Goal: Find specific page/section: Find specific page/section

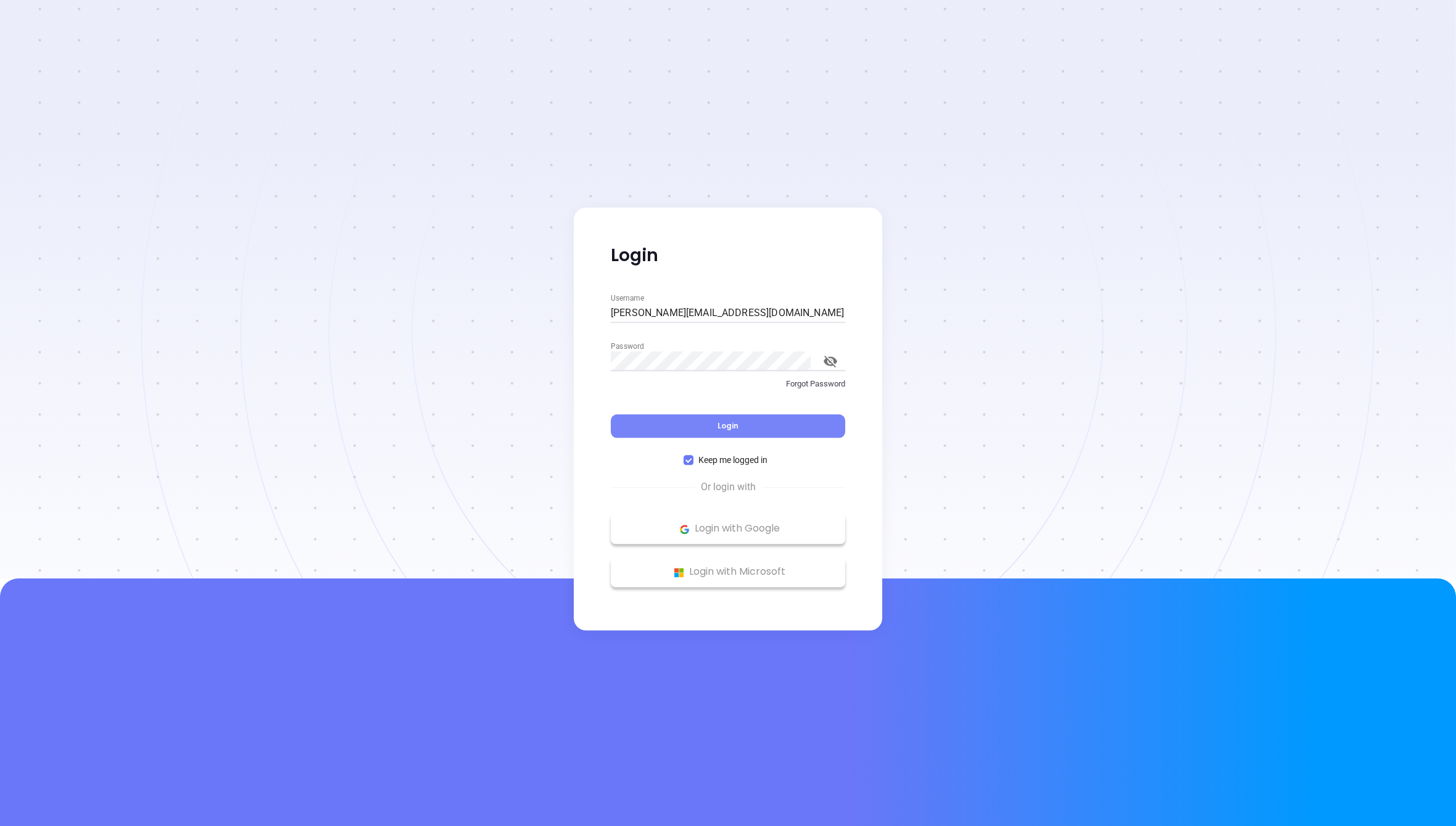
click at [688, 422] on button "Login" at bounding box center [728, 427] width 234 height 23
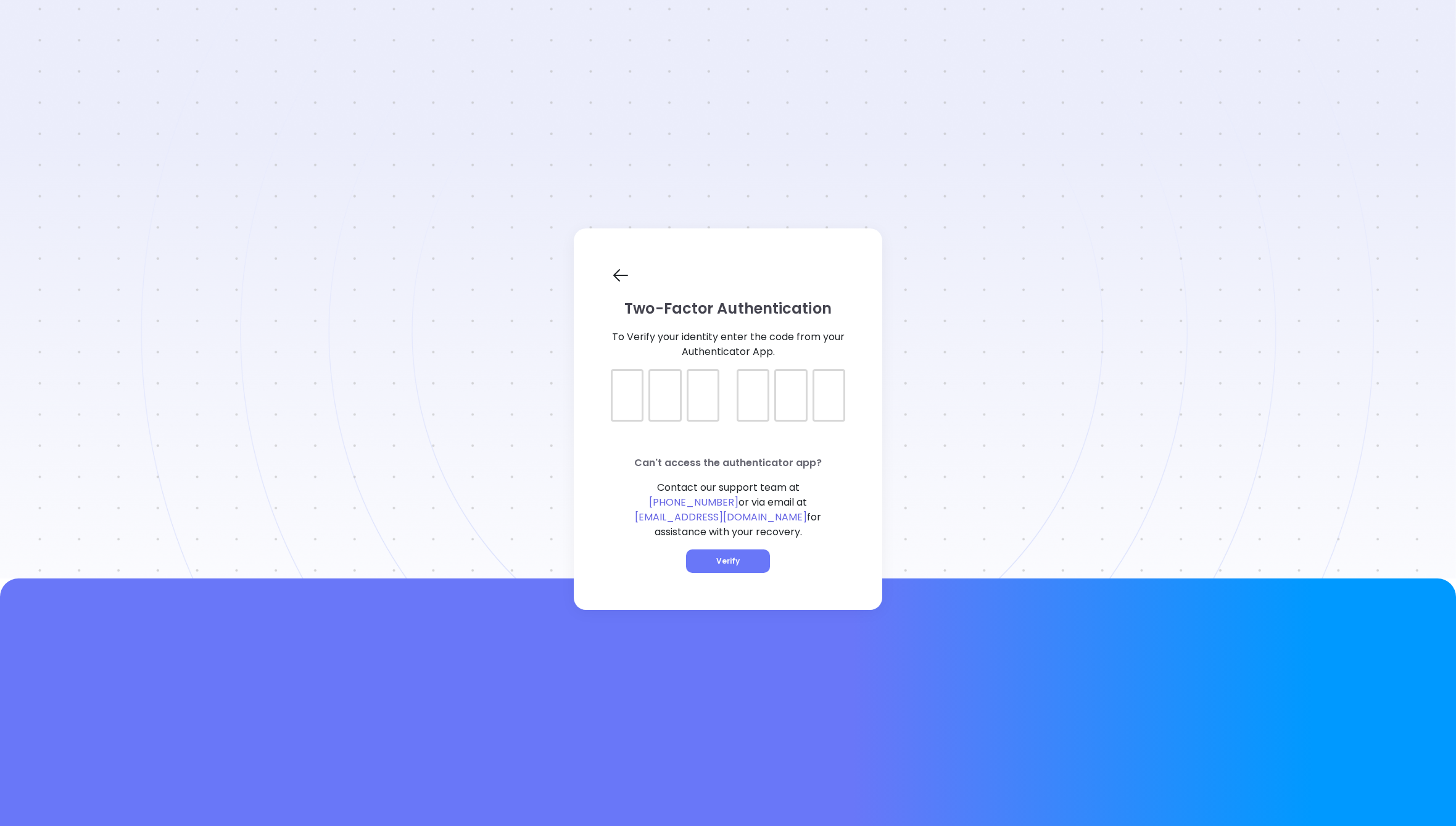
click at [624, 400] on div at bounding box center [728, 384] width 234 height 31
type input "798594"
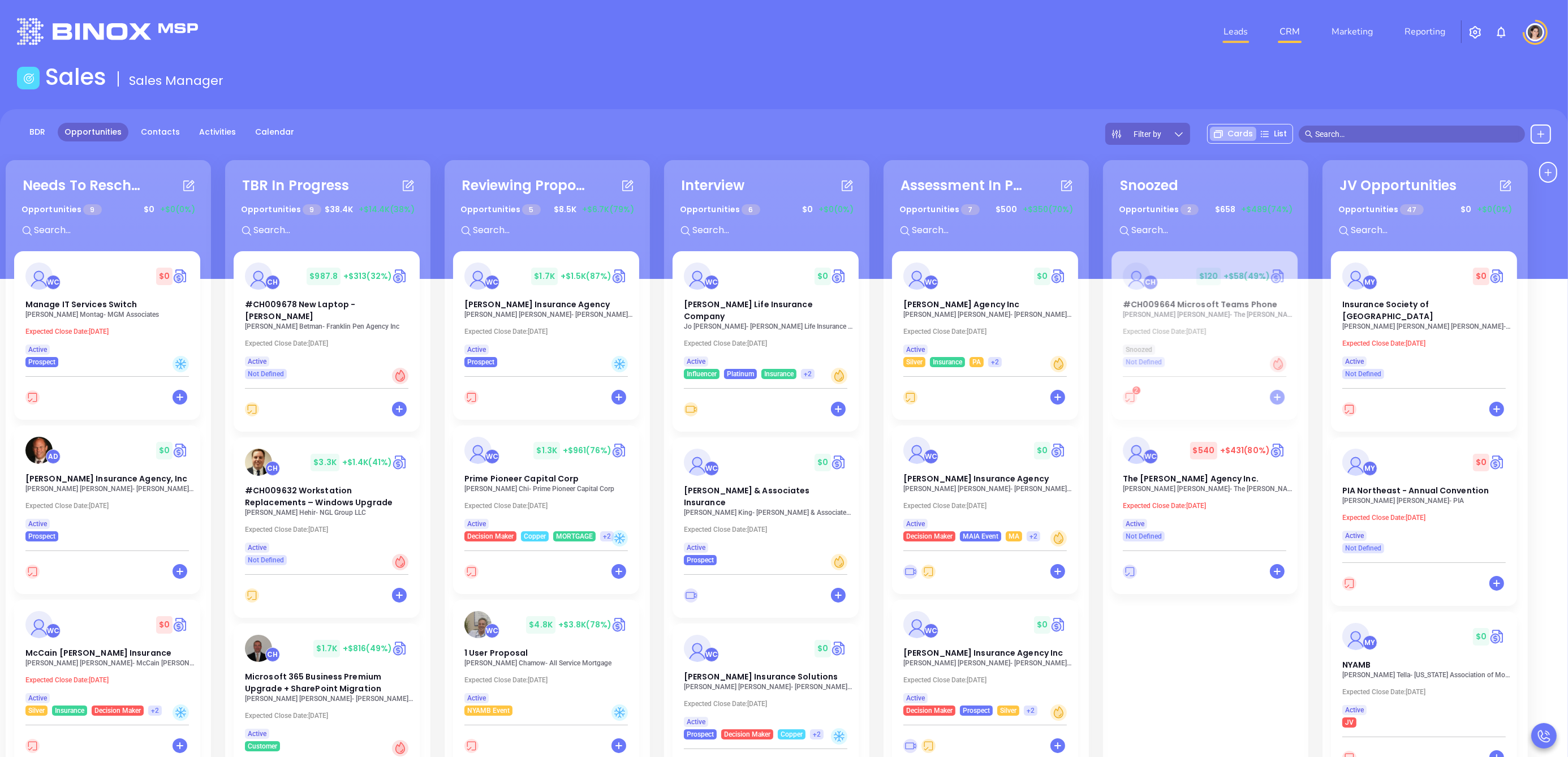
click at [1239, 31] on link "Leads" at bounding box center [1236, 32] width 33 height 23
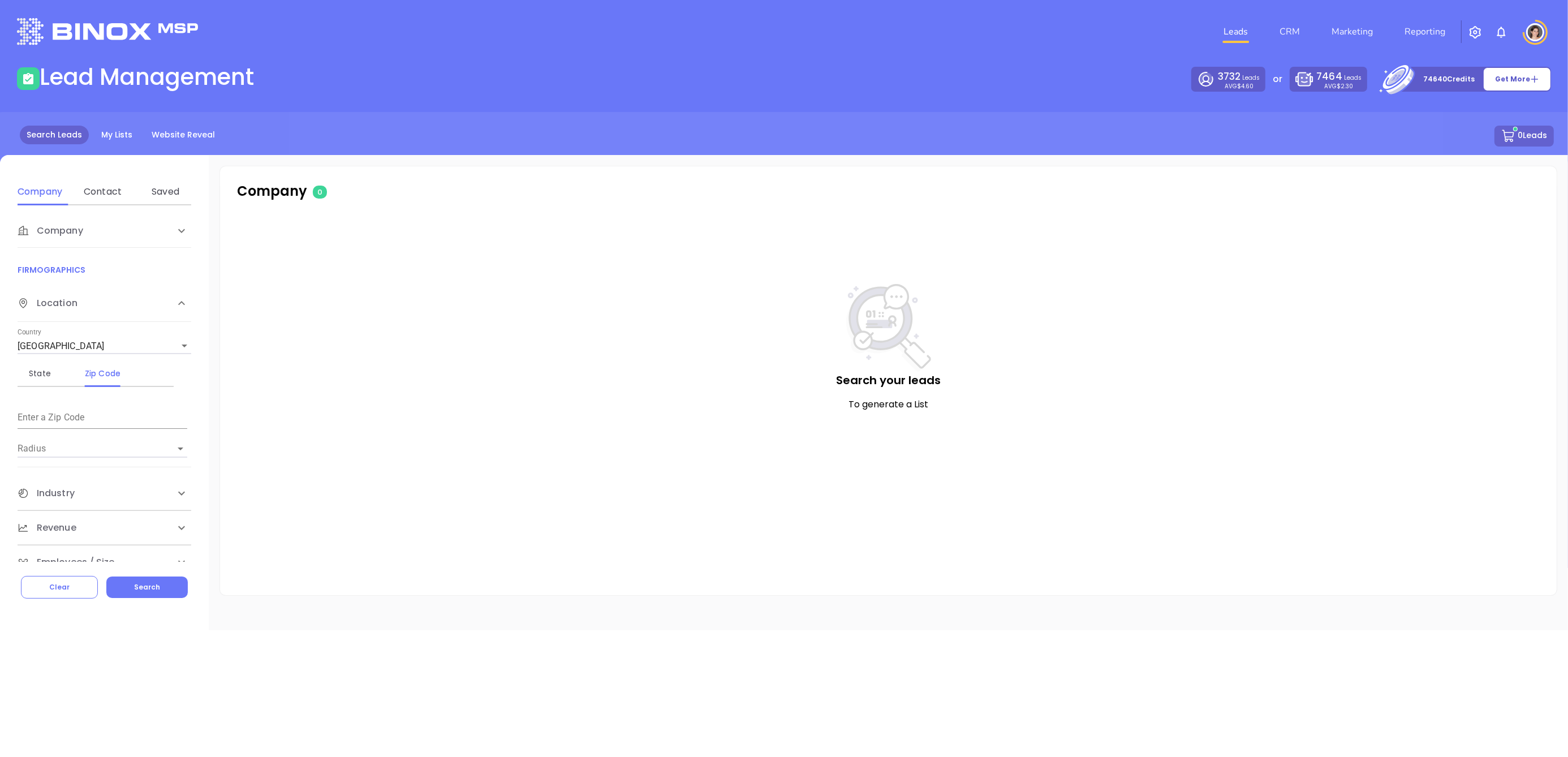
click at [1271, 32] on li "CRM" at bounding box center [1289, 32] width 52 height 23
click at [1288, 32] on link "CRM" at bounding box center [1289, 32] width 30 height 23
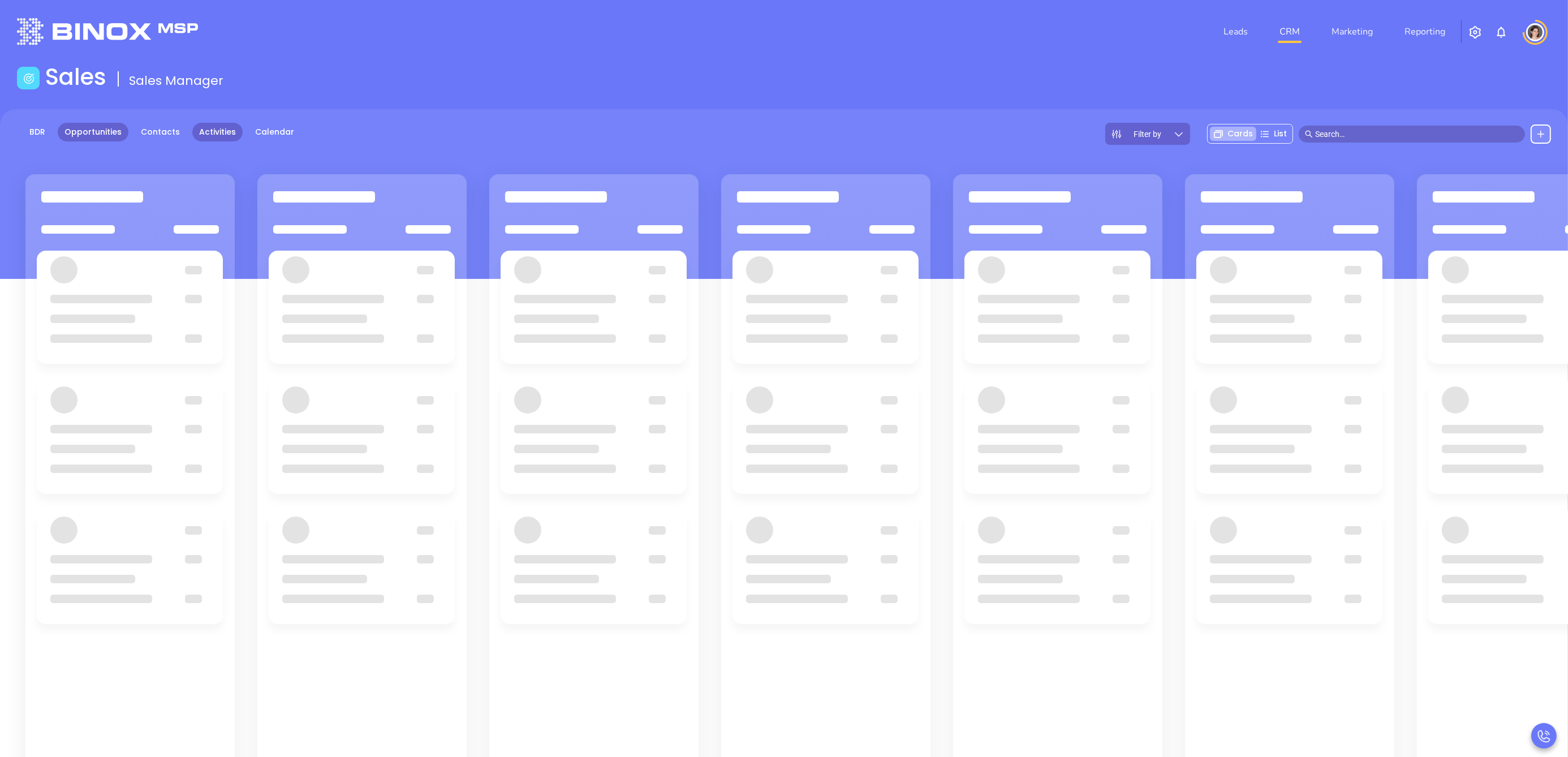
click at [214, 127] on link "Activities" at bounding box center [217, 132] width 51 height 19
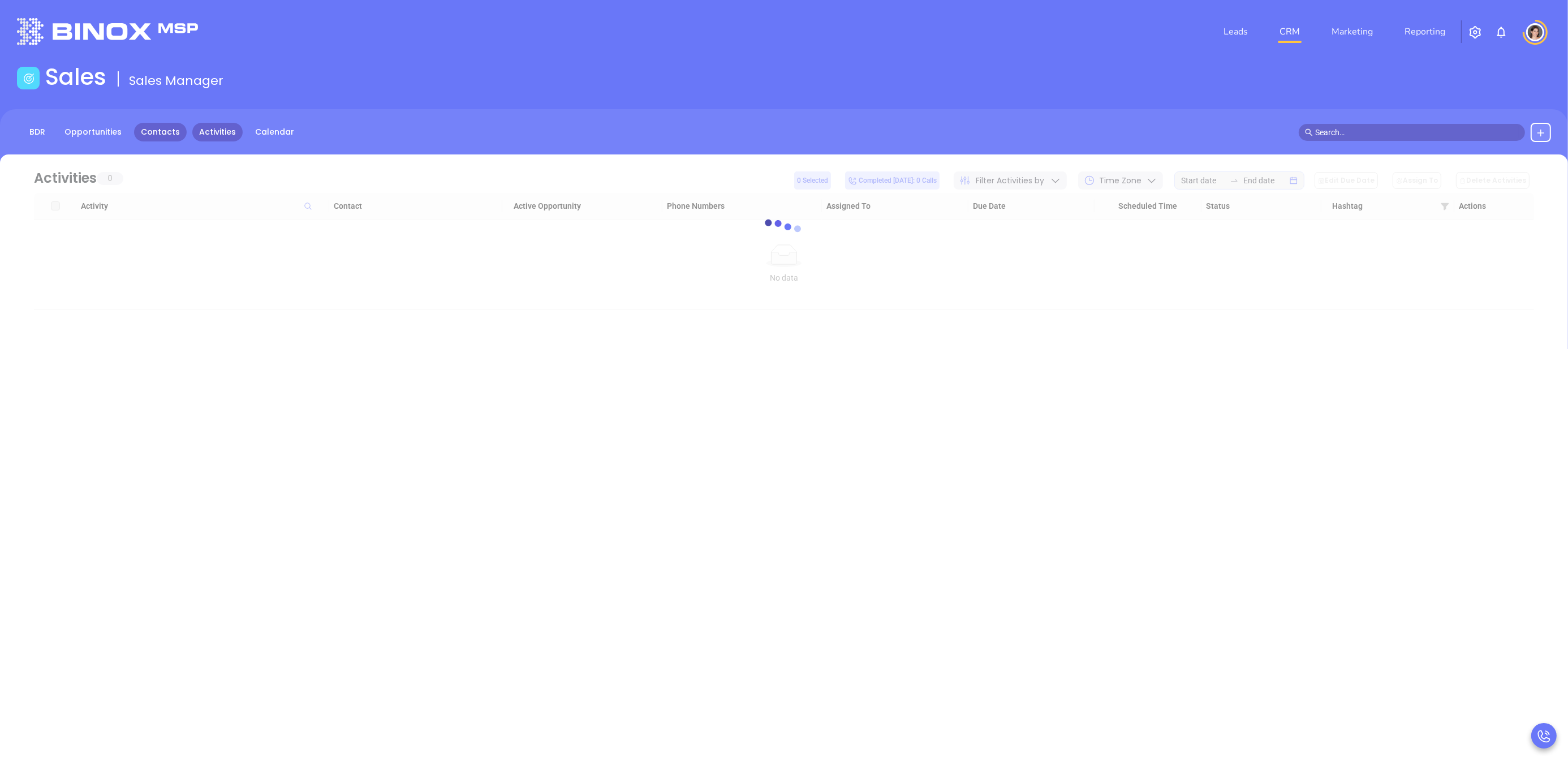
click at [154, 131] on link "Contacts" at bounding box center [160, 132] width 52 height 19
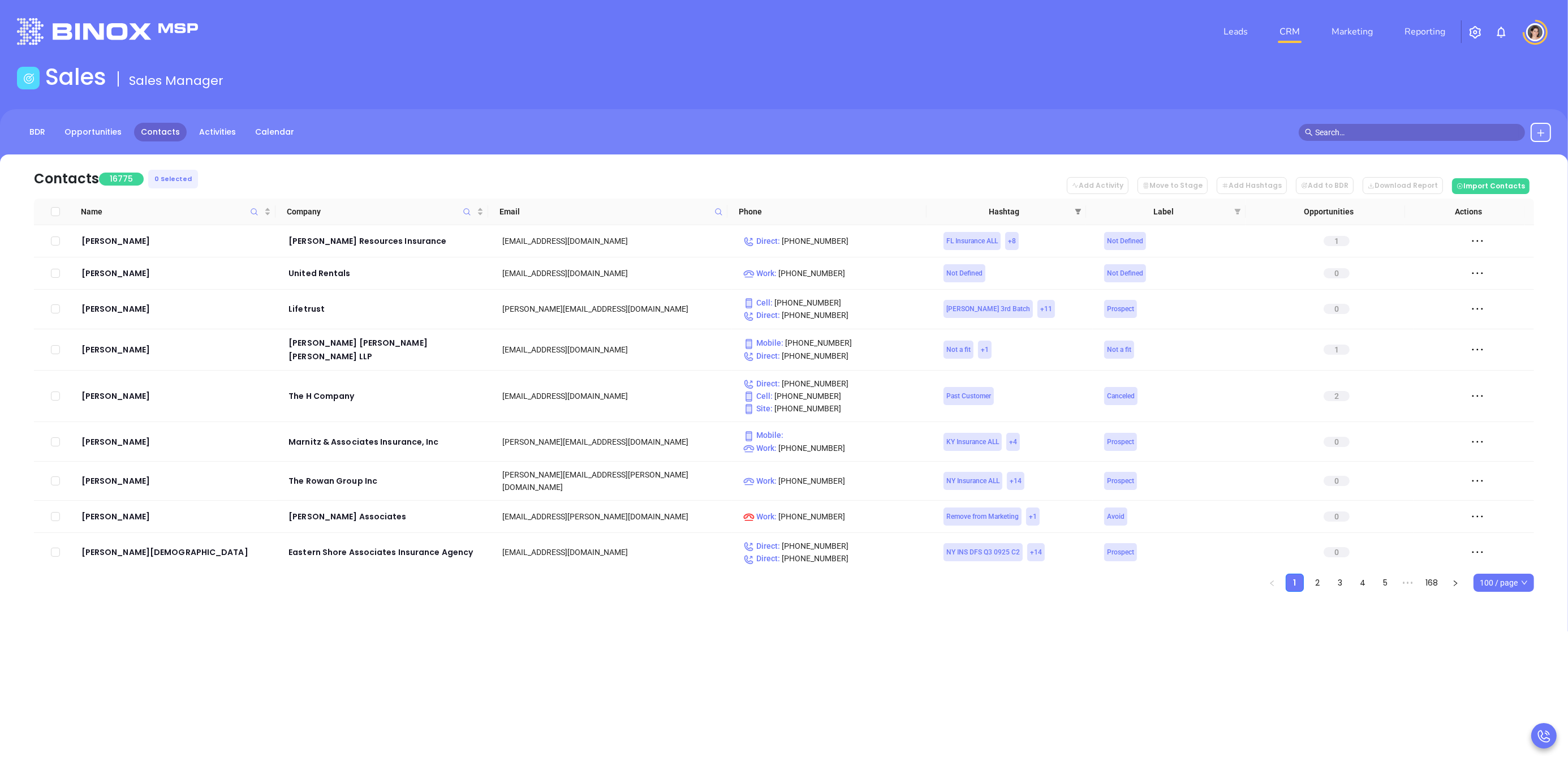
click at [1081, 211] on icon "filter" at bounding box center [1078, 211] width 7 height 7
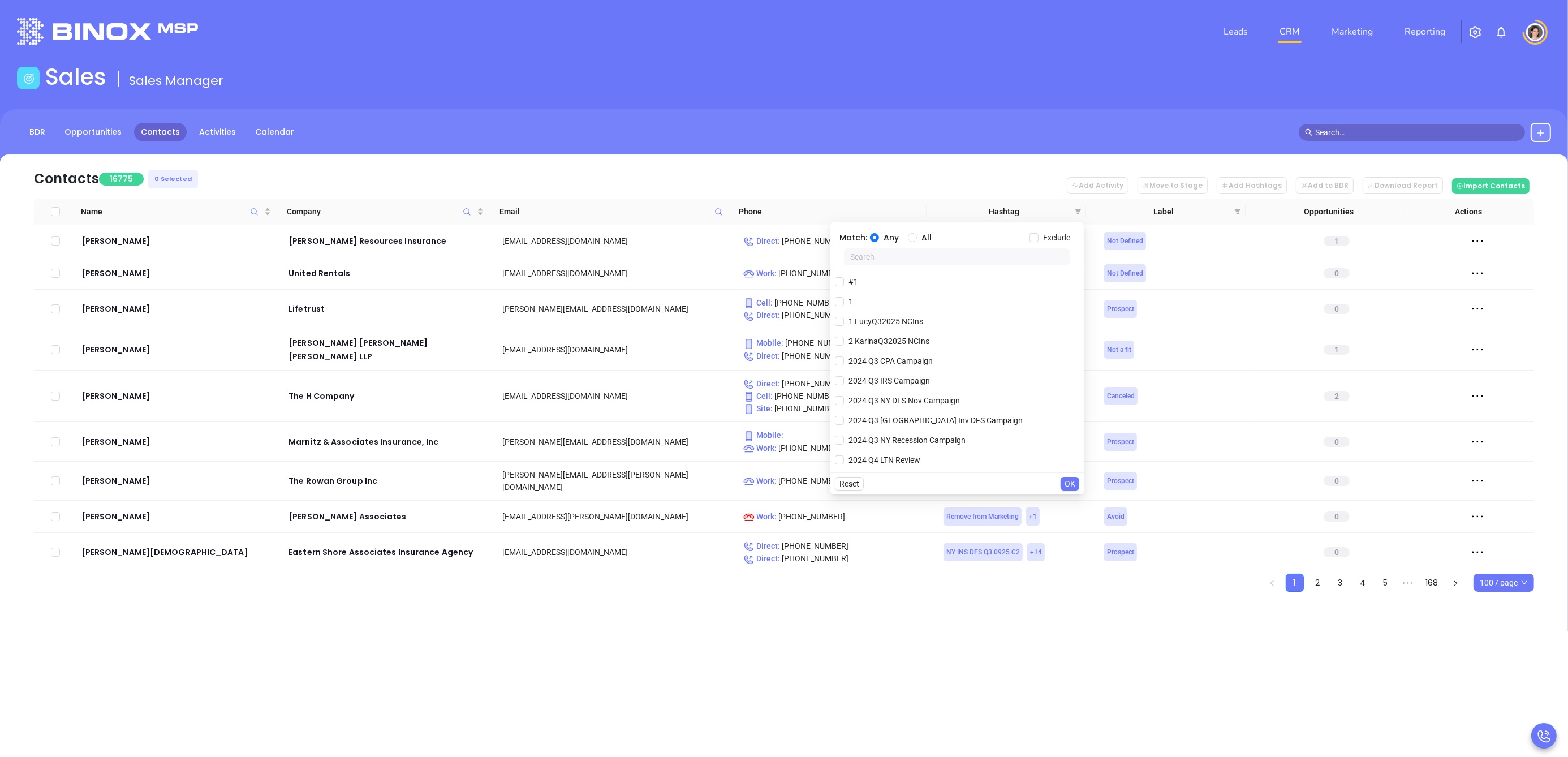
click at [972, 260] on input "text" at bounding box center [957, 257] width 226 height 17
type input "ny in"
click at [840, 341] on input "NY Insurance ALL" at bounding box center [840, 341] width 9 height 9
checkbox input "true"
click at [914, 236] on input "All" at bounding box center [912, 238] width 9 height 9
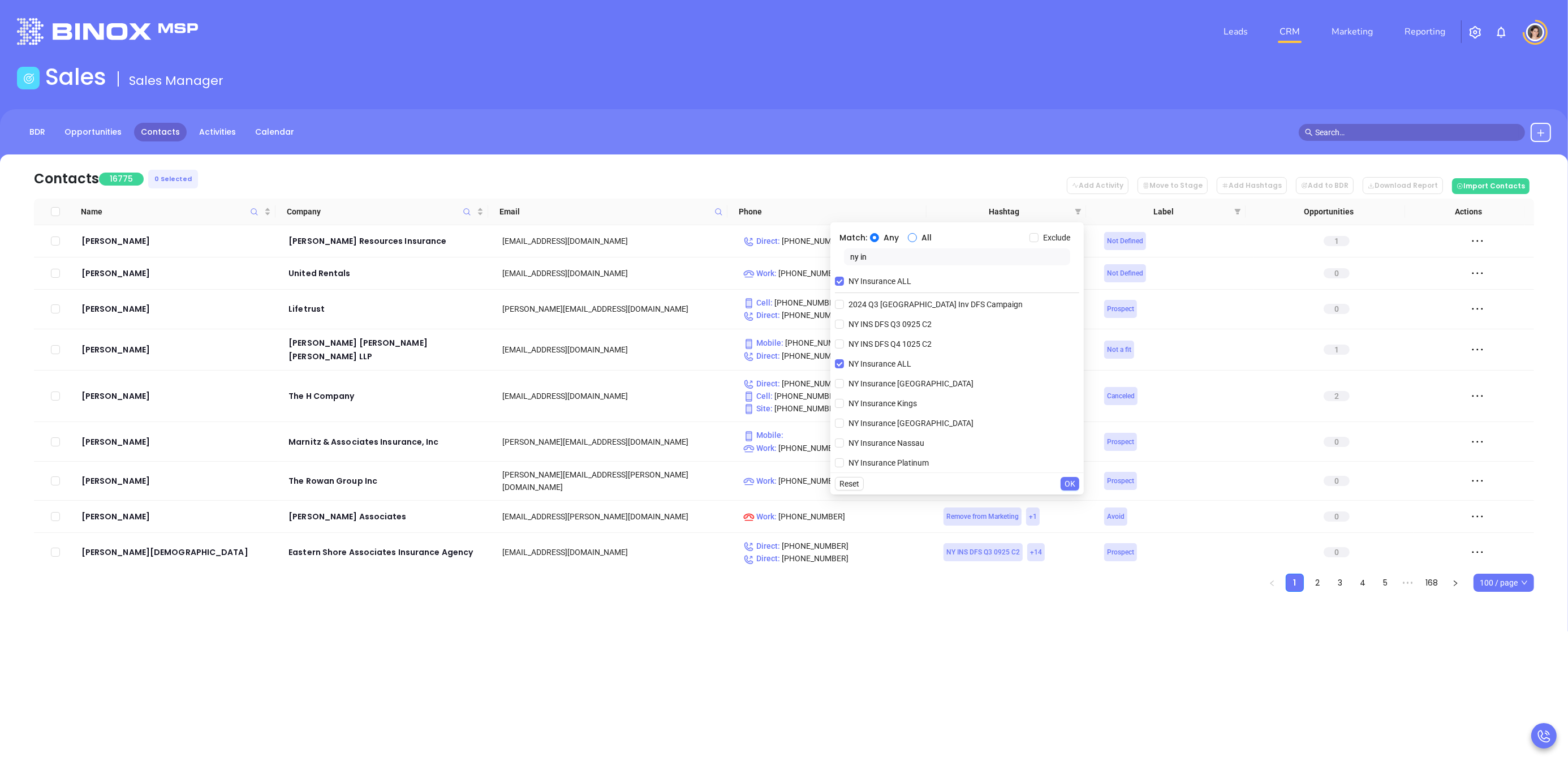
radio input "true"
click at [880, 238] on span "Any" at bounding box center [891, 238] width 25 height 13
click at [879, 238] on input "Any" at bounding box center [874, 238] width 9 height 9
radio input "true"
click at [1032, 238] on input "Exclude" at bounding box center [1034, 238] width 9 height 9
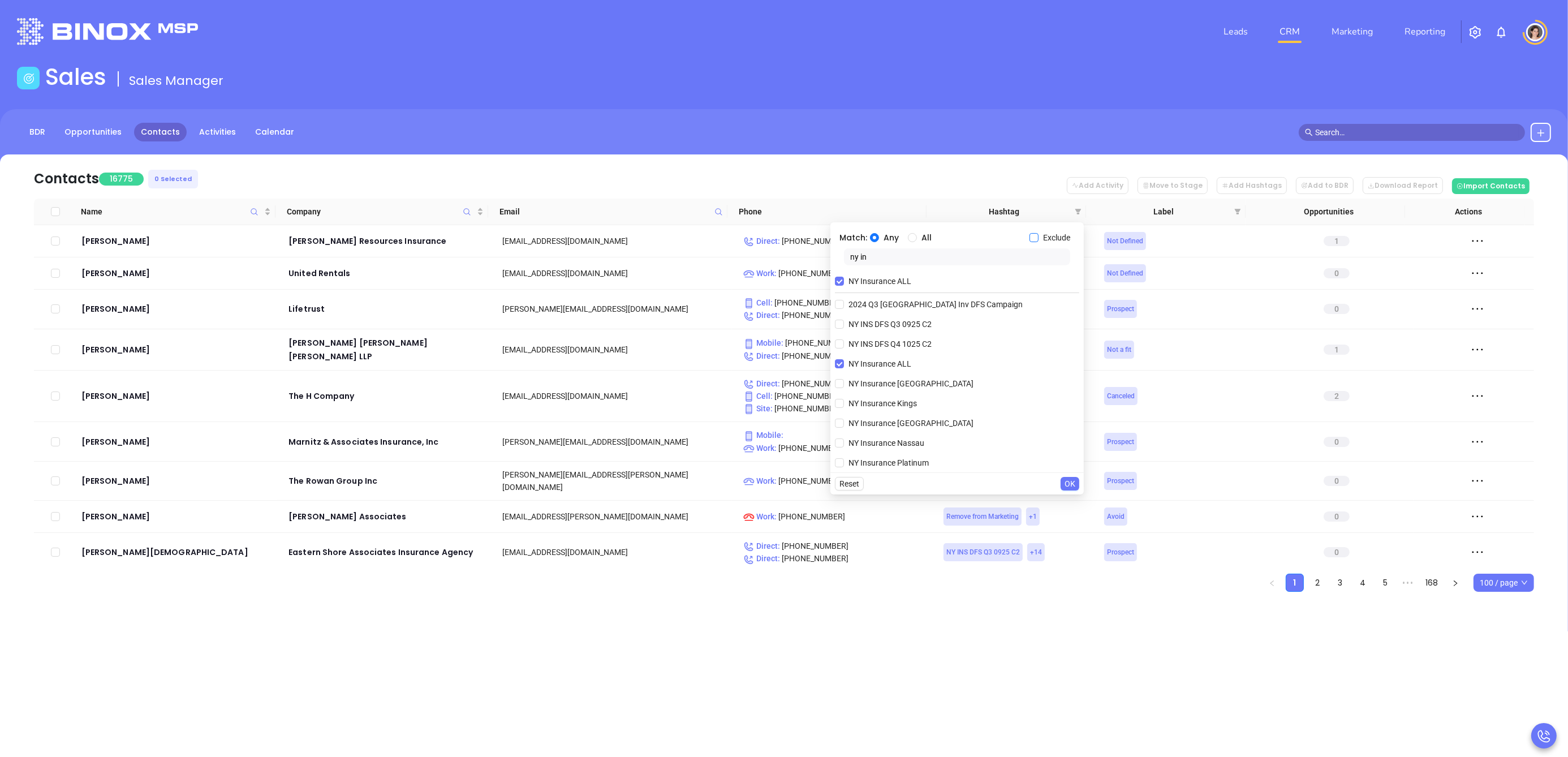
checkbox input "true"
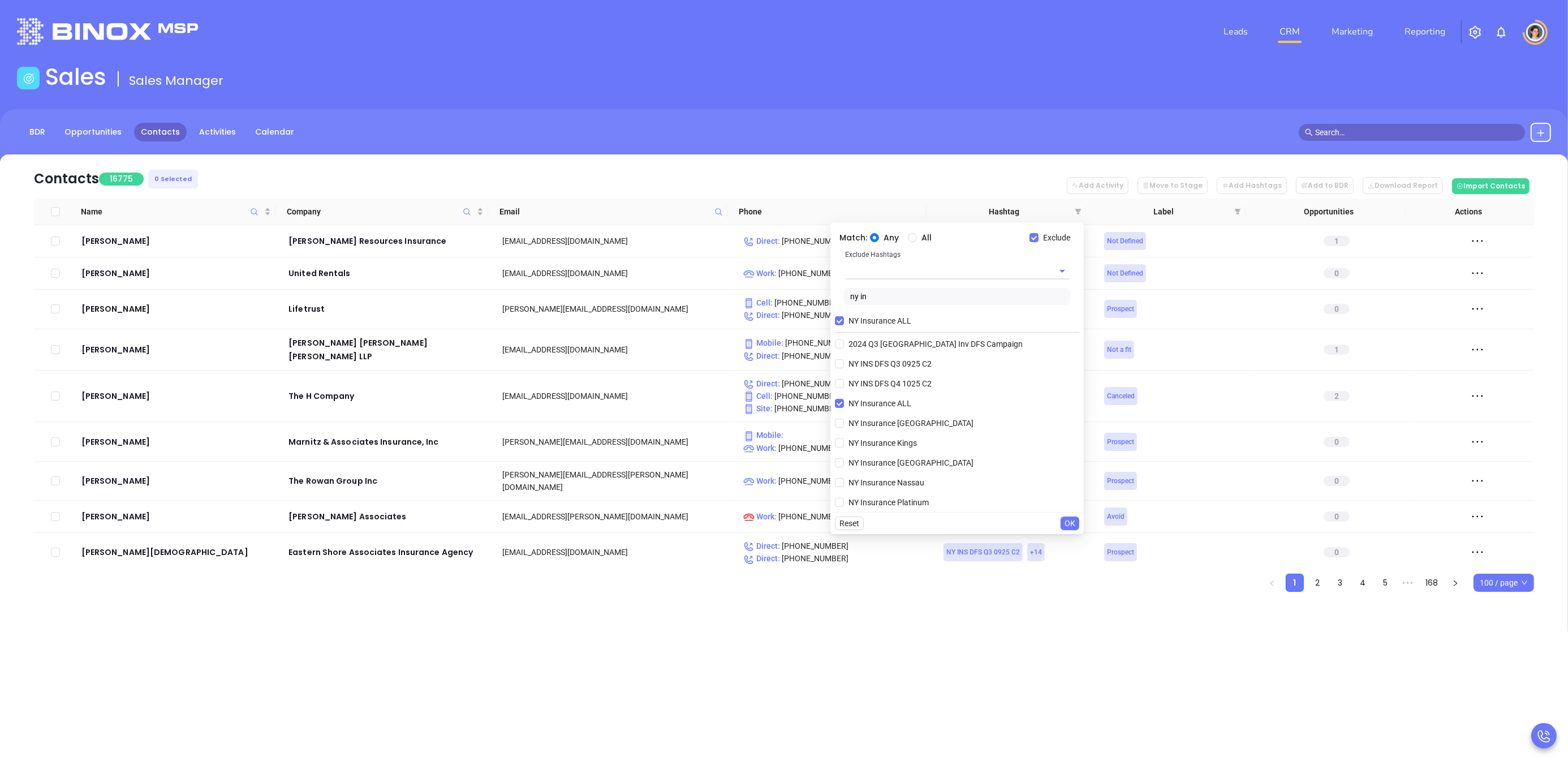
click at [875, 238] on input "Any" at bounding box center [874, 238] width 9 height 9
click at [920, 236] on span "All" at bounding box center [926, 238] width 19 height 13
click at [917, 236] on input "All" at bounding box center [912, 238] width 9 height 9
radio input "true"
drag, startPoint x: 1045, startPoint y: 239, endPoint x: 1036, endPoint y: 239, distance: 9.0
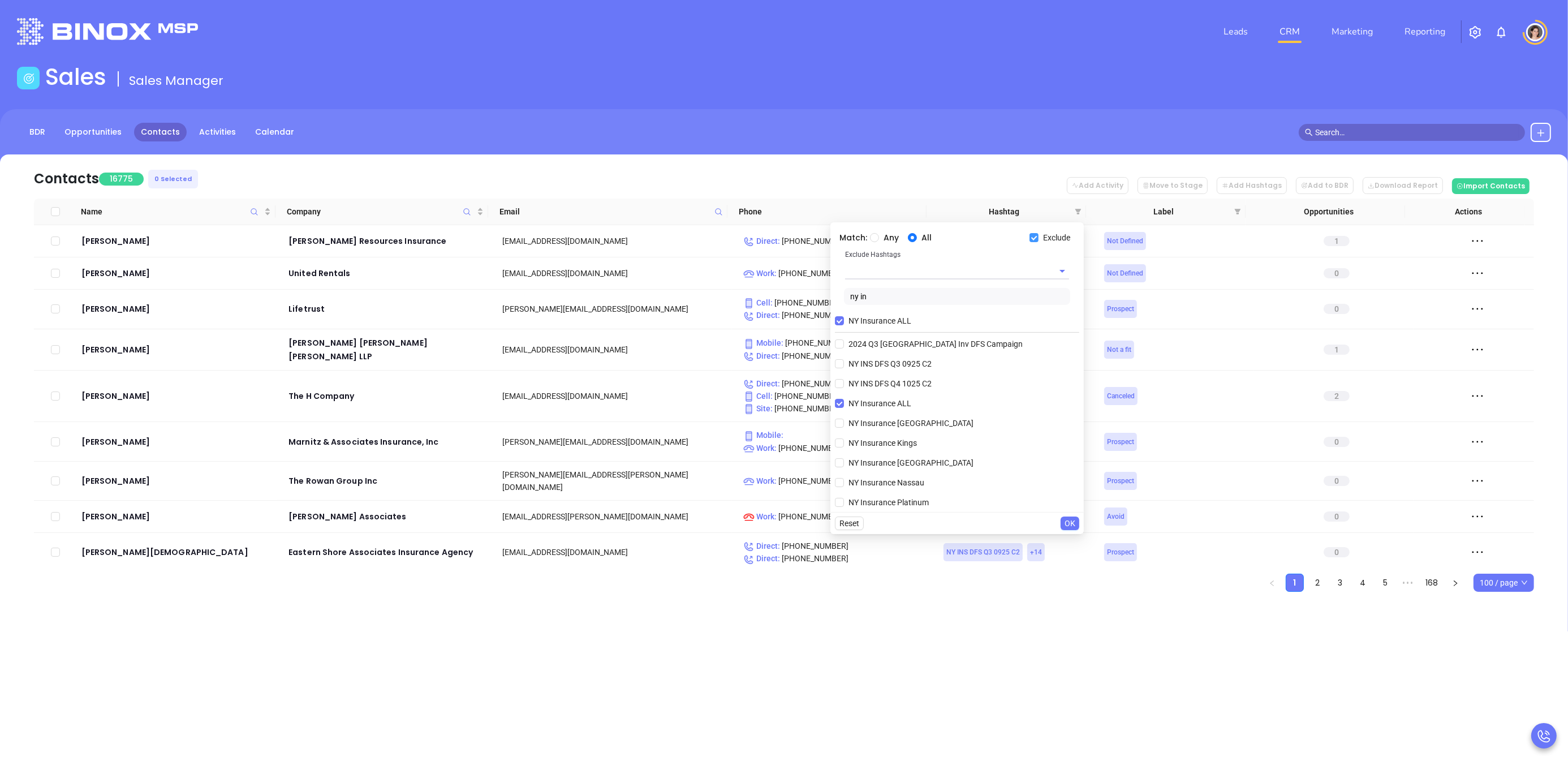
click at [1045, 239] on span "Exclude" at bounding box center [1056, 238] width 36 height 13
click at [1039, 239] on input "Exclude" at bounding box center [1034, 238] width 9 height 9
checkbox input "false"
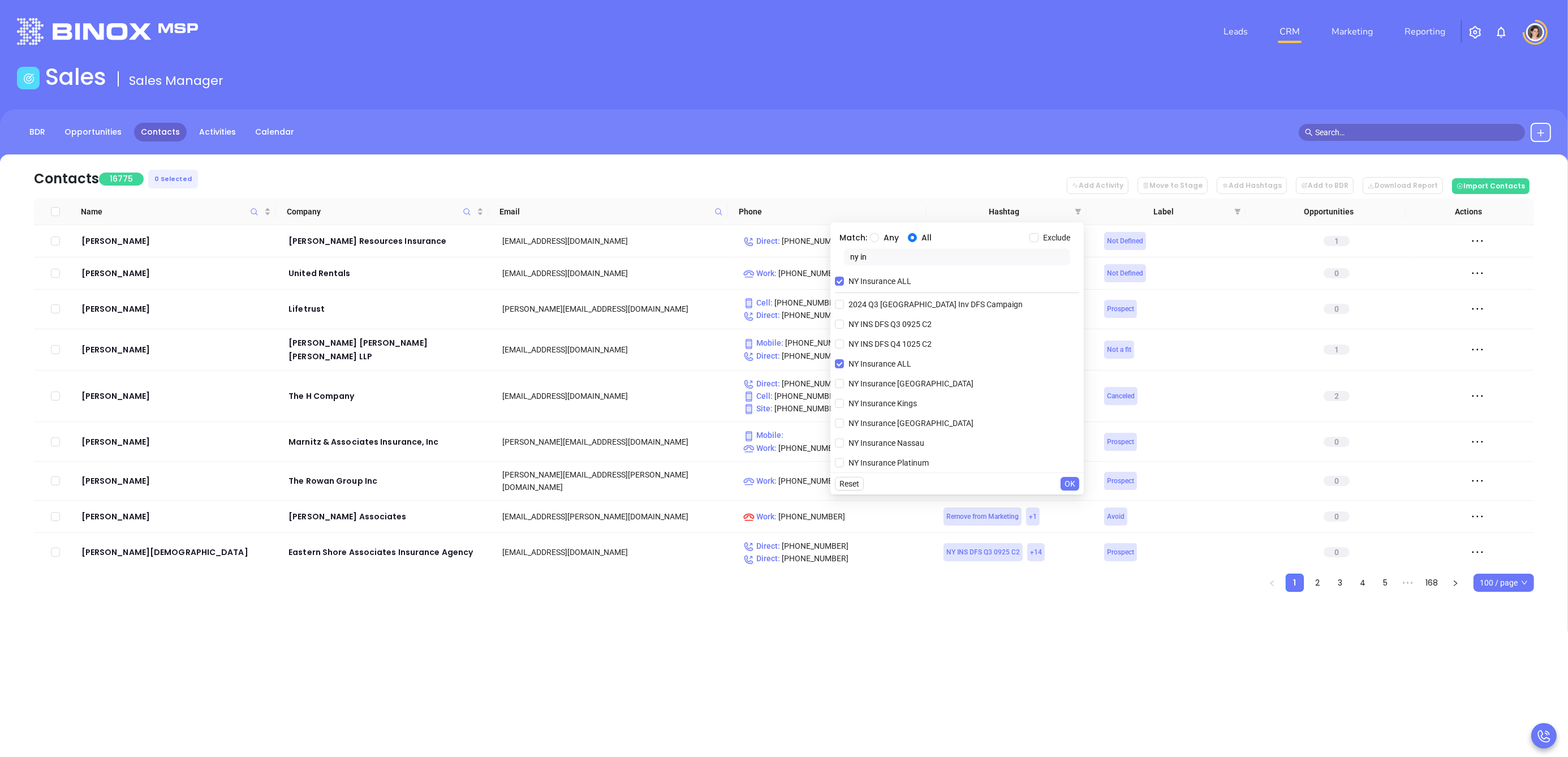
click at [927, 255] on input "ny in" at bounding box center [957, 257] width 226 height 17
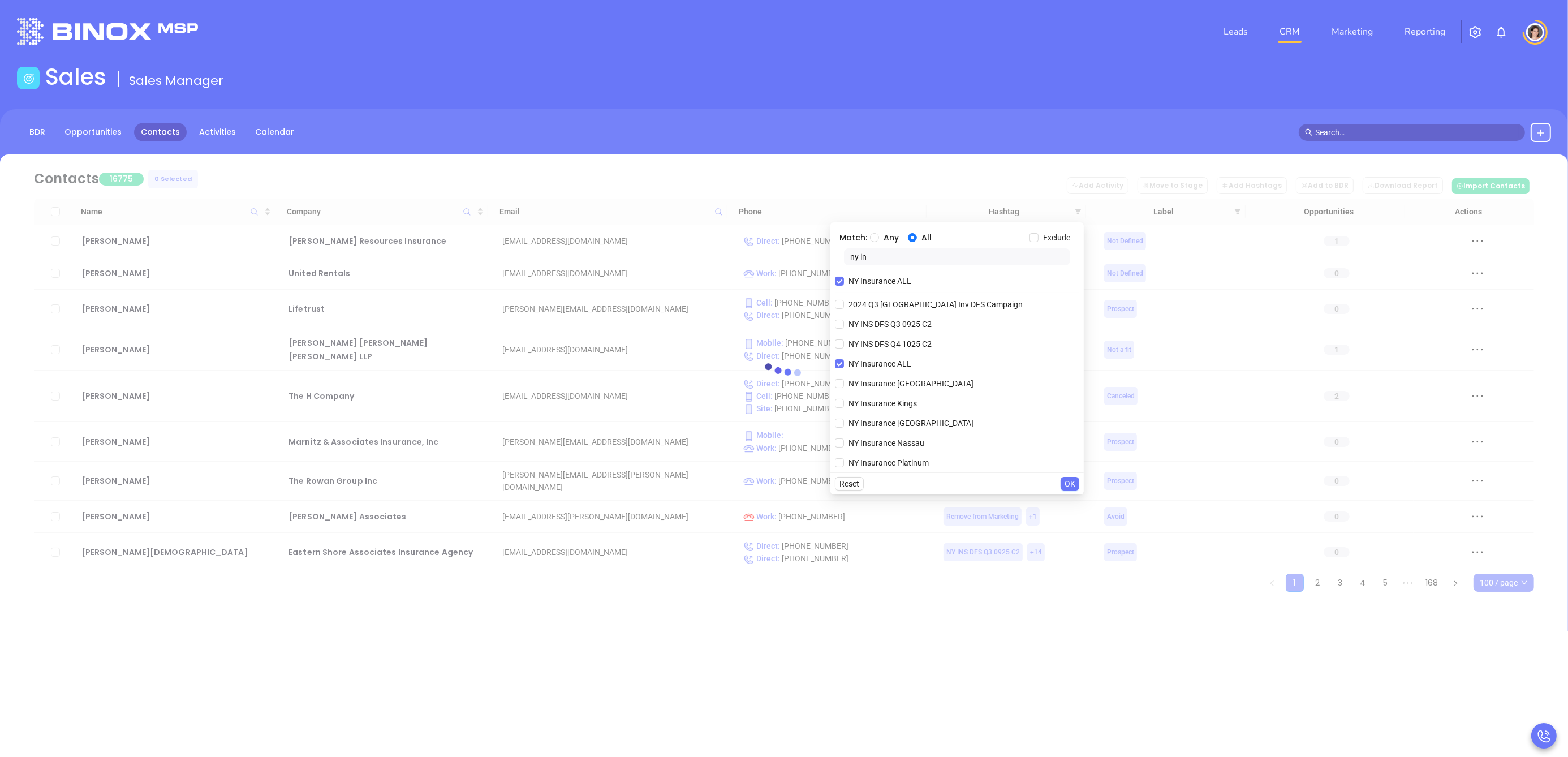
click at [927, 255] on input "ny in" at bounding box center [957, 257] width 226 height 17
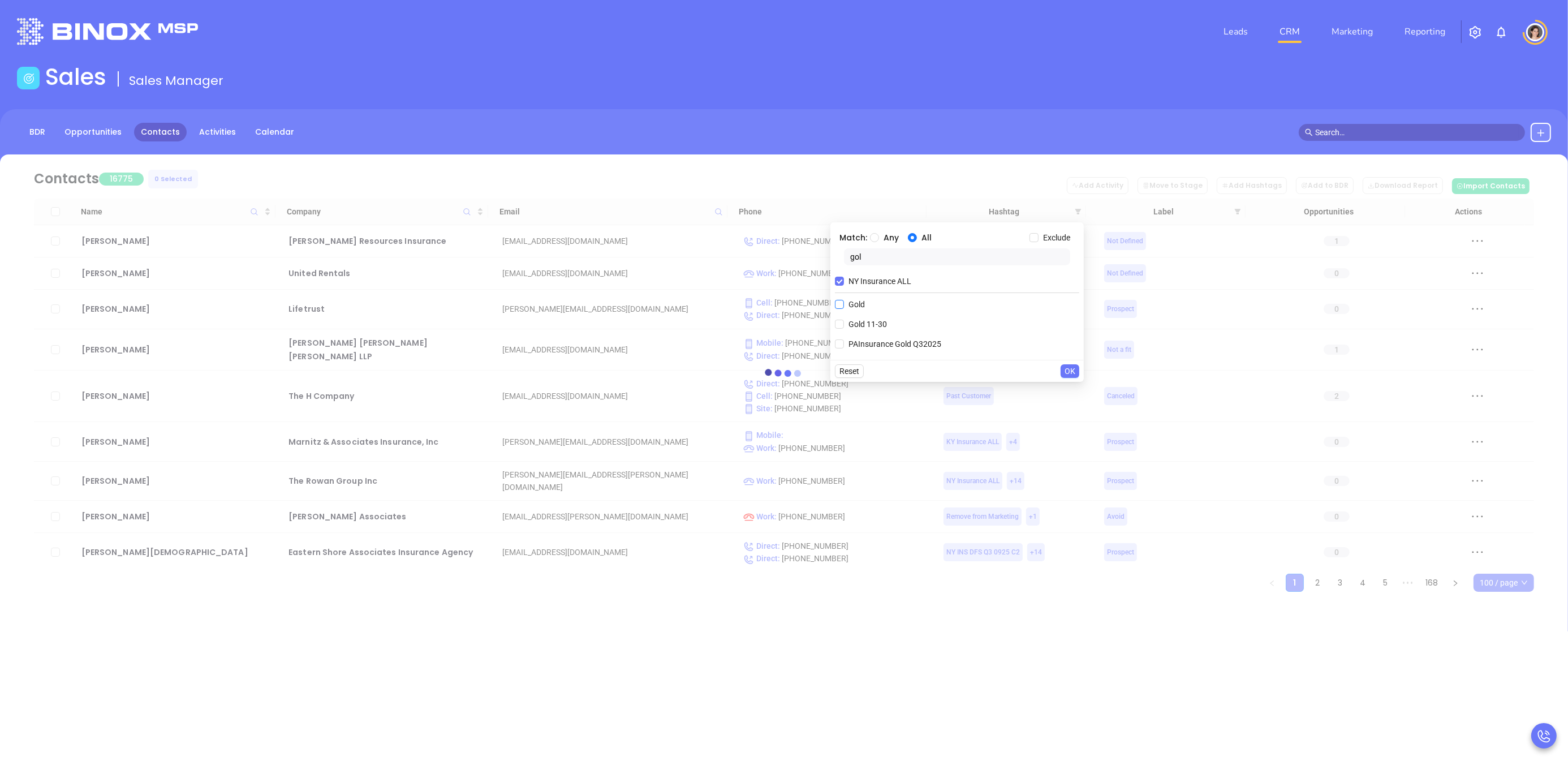
type input "gol"
click at [837, 306] on input "Gold" at bounding box center [840, 305] width 9 height 9
click at [839, 328] on input "Gold" at bounding box center [840, 324] width 9 height 9
checkbox input "false"
click at [839, 325] on input "Gold 11-30" at bounding box center [840, 324] width 9 height 9
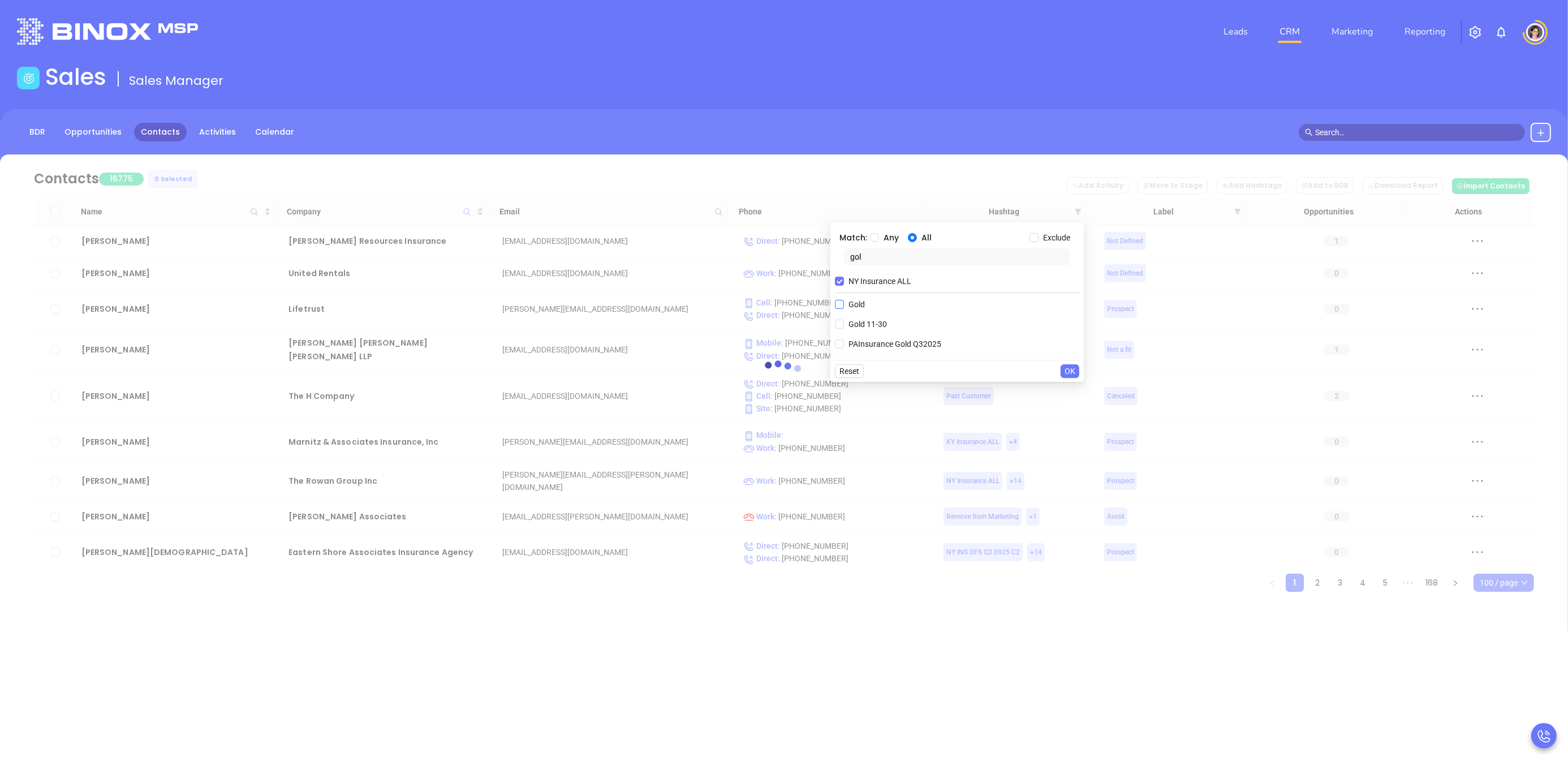
checkbox input "true"
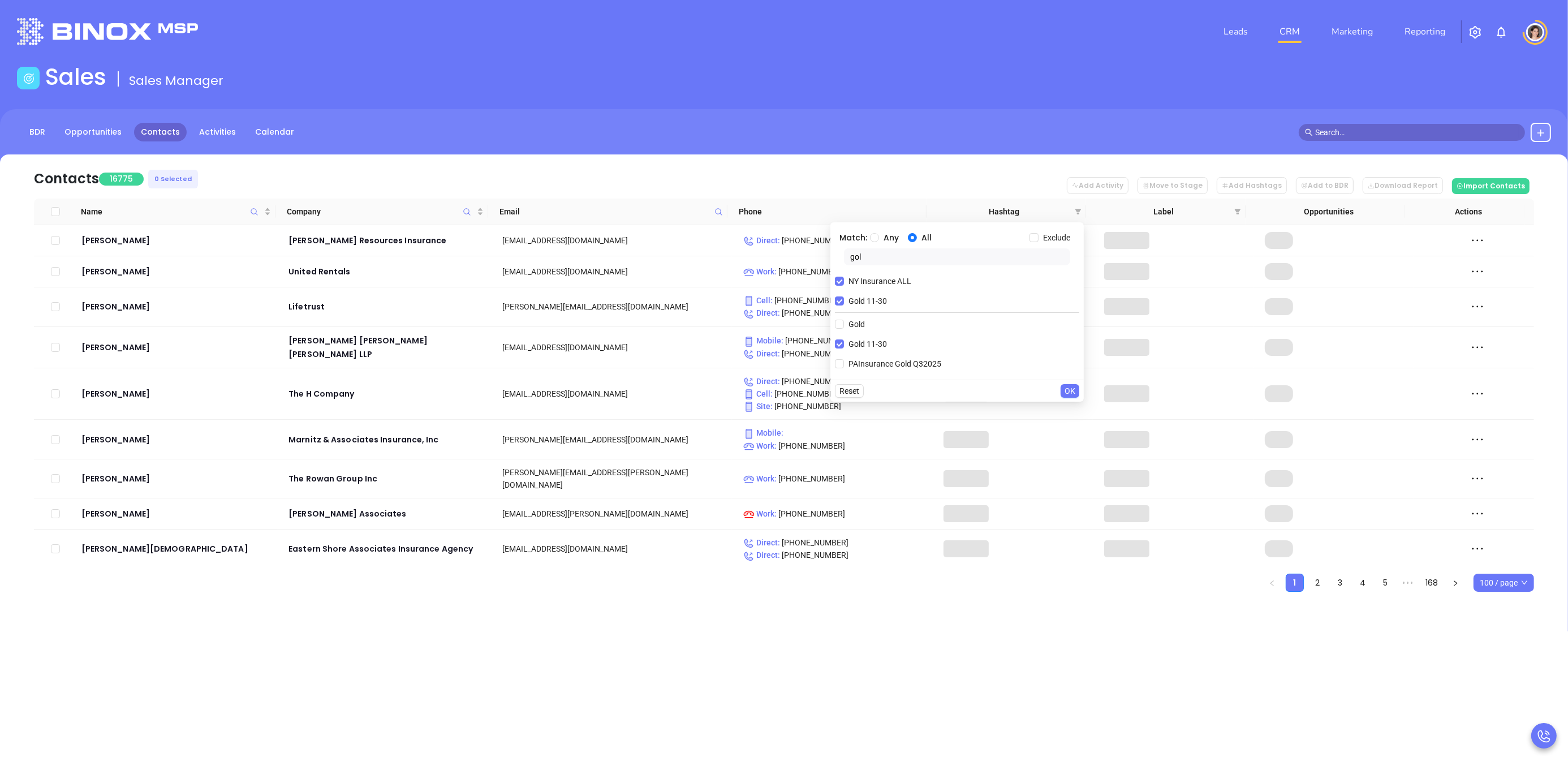
click at [1068, 392] on span "OK" at bounding box center [1070, 391] width 11 height 13
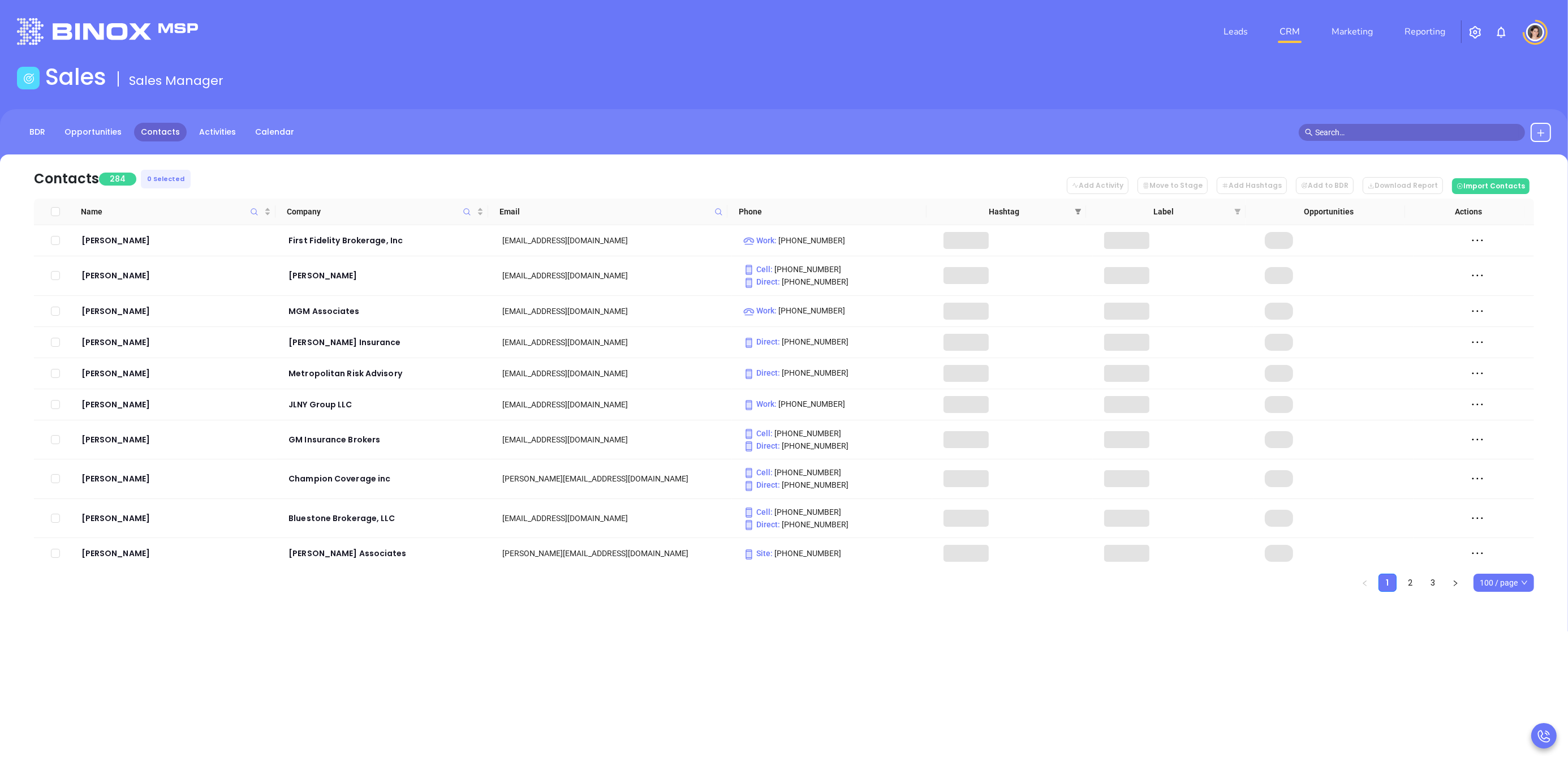
click at [1081, 212] on icon "filter" at bounding box center [1078, 211] width 7 height 7
click at [871, 258] on input "gol" at bounding box center [957, 257] width 226 height 17
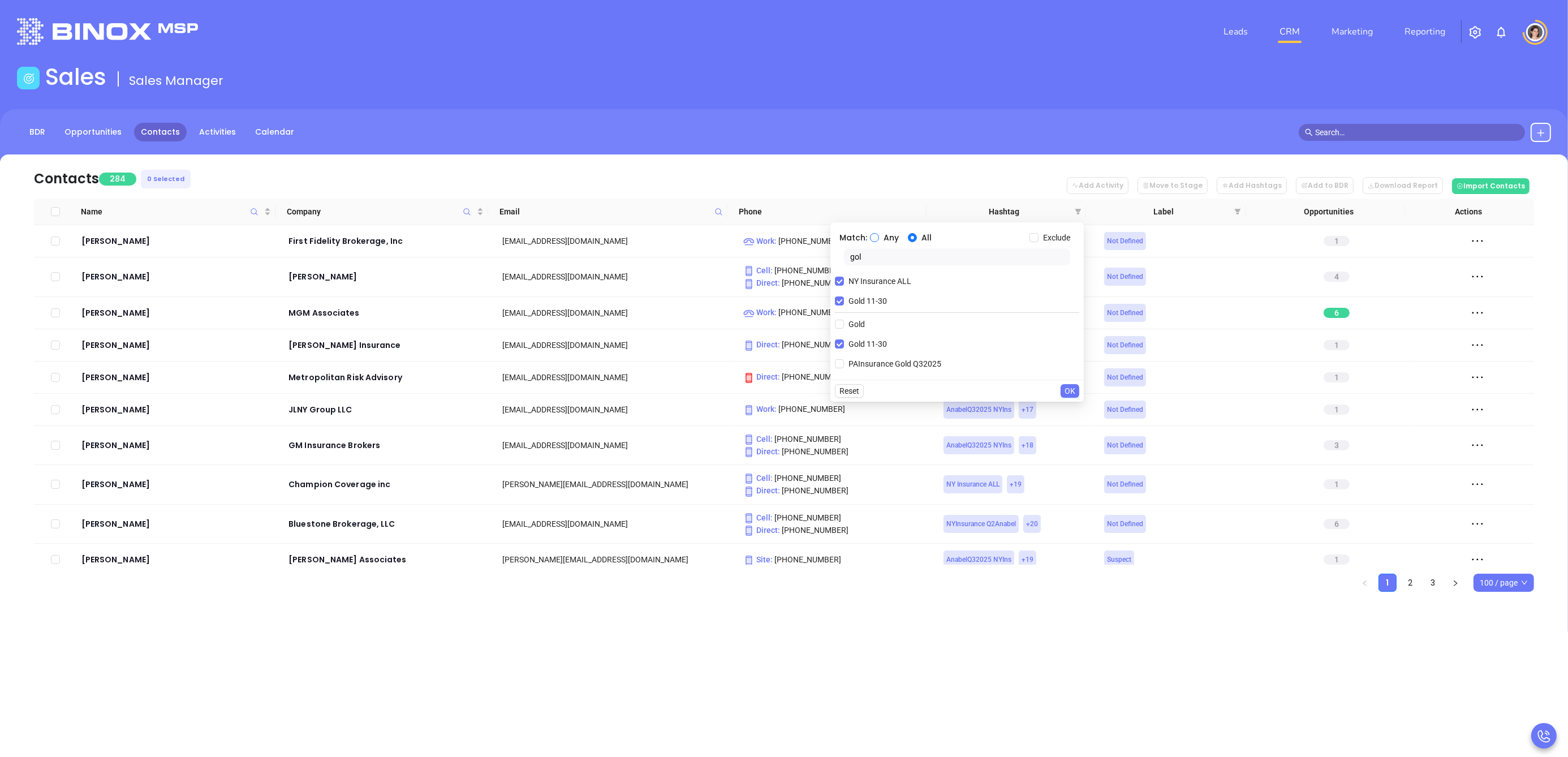
click at [874, 238] on input "Any" at bounding box center [874, 238] width 9 height 9
radio input "true"
click at [879, 258] on input "gol" at bounding box center [957, 257] width 226 height 17
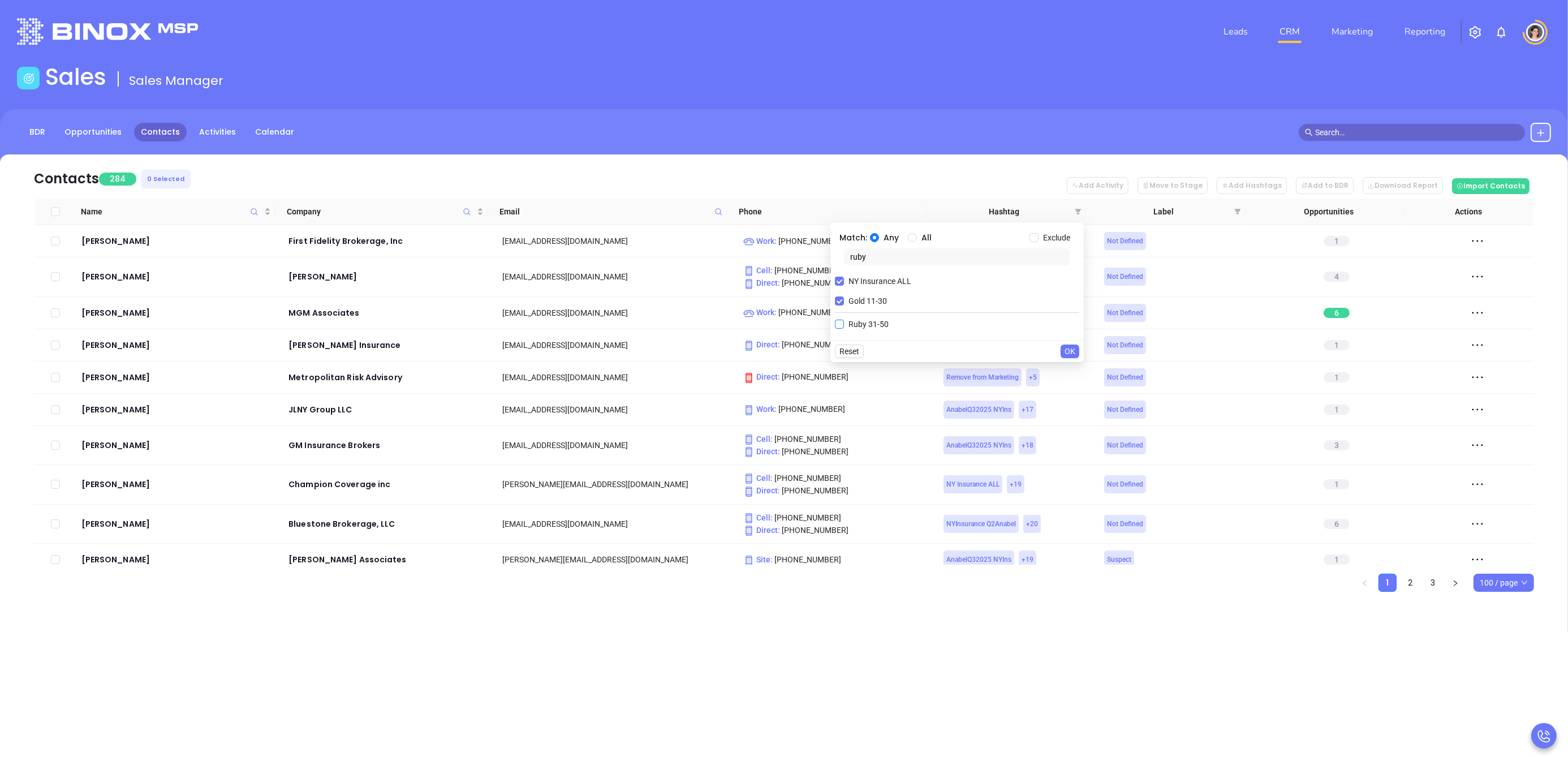
type input "ruby"
click at [838, 321] on input "Ruby 31-50" at bounding box center [840, 324] width 9 height 9
checkbox input "true"
click at [1073, 367] on span "OK" at bounding box center [1070, 372] width 11 height 13
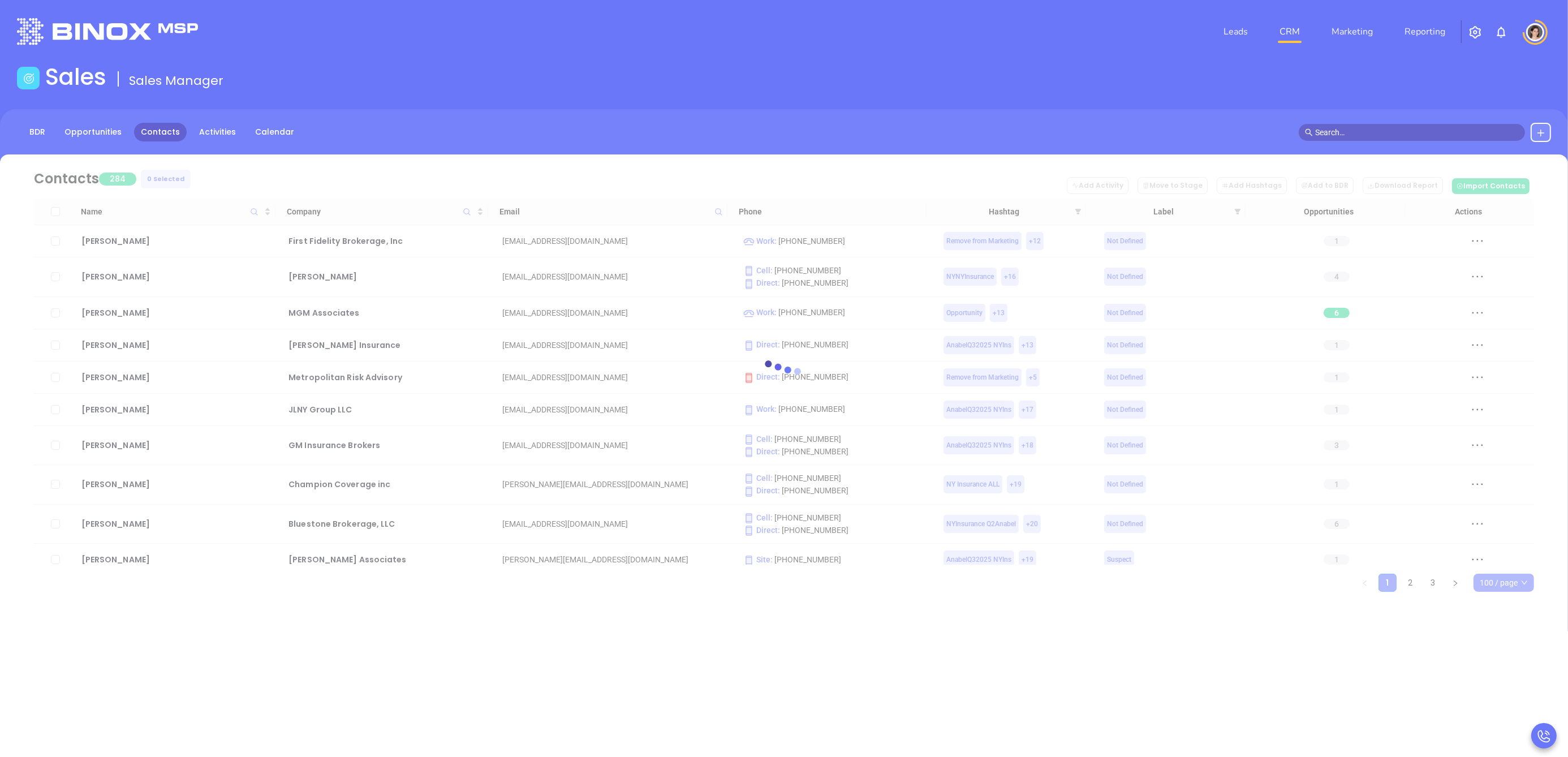
click at [1055, 201] on div at bounding box center [784, 373] width 1534 height 437
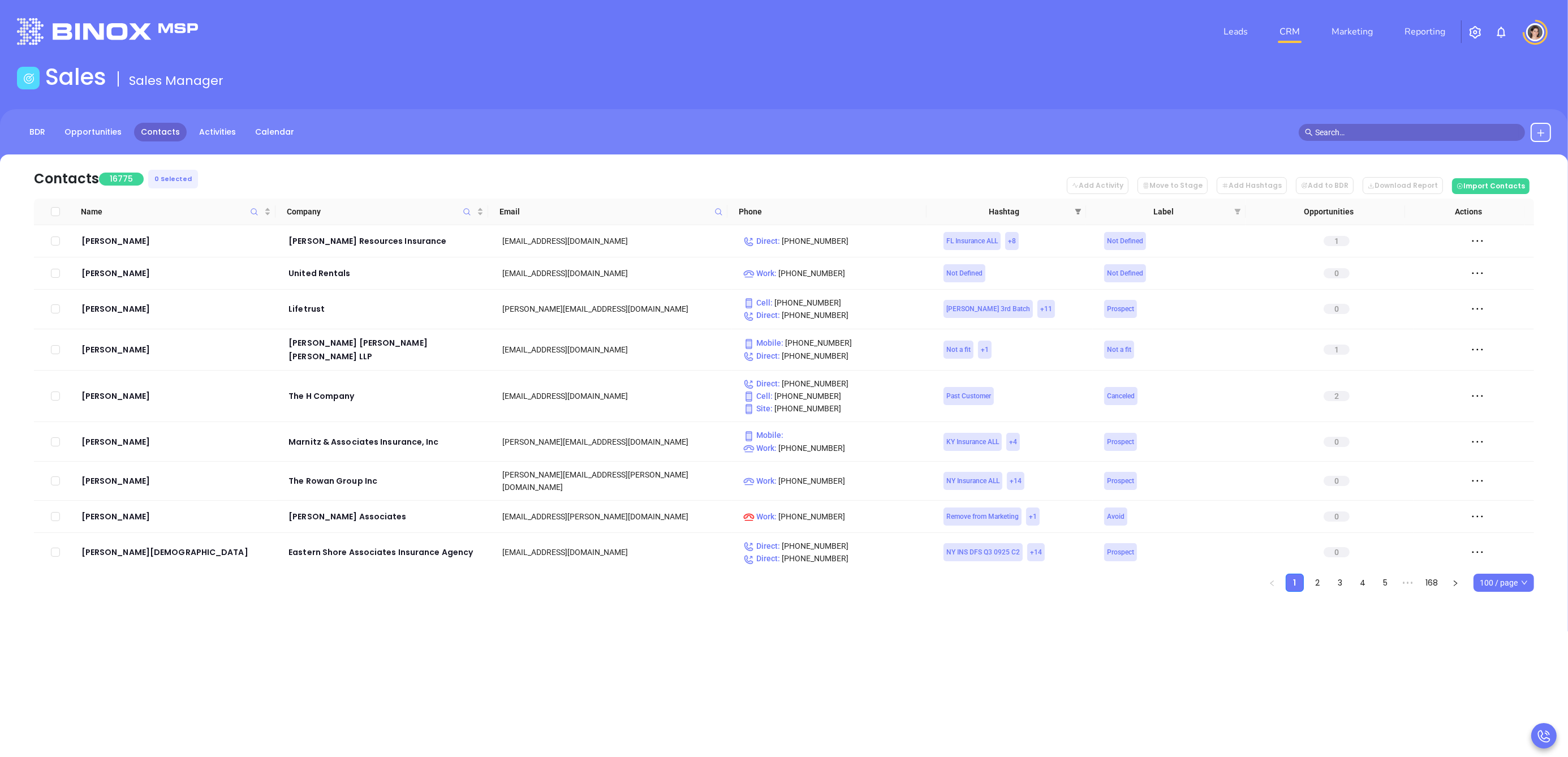
click at [1079, 213] on icon "filter" at bounding box center [1078, 211] width 7 height 7
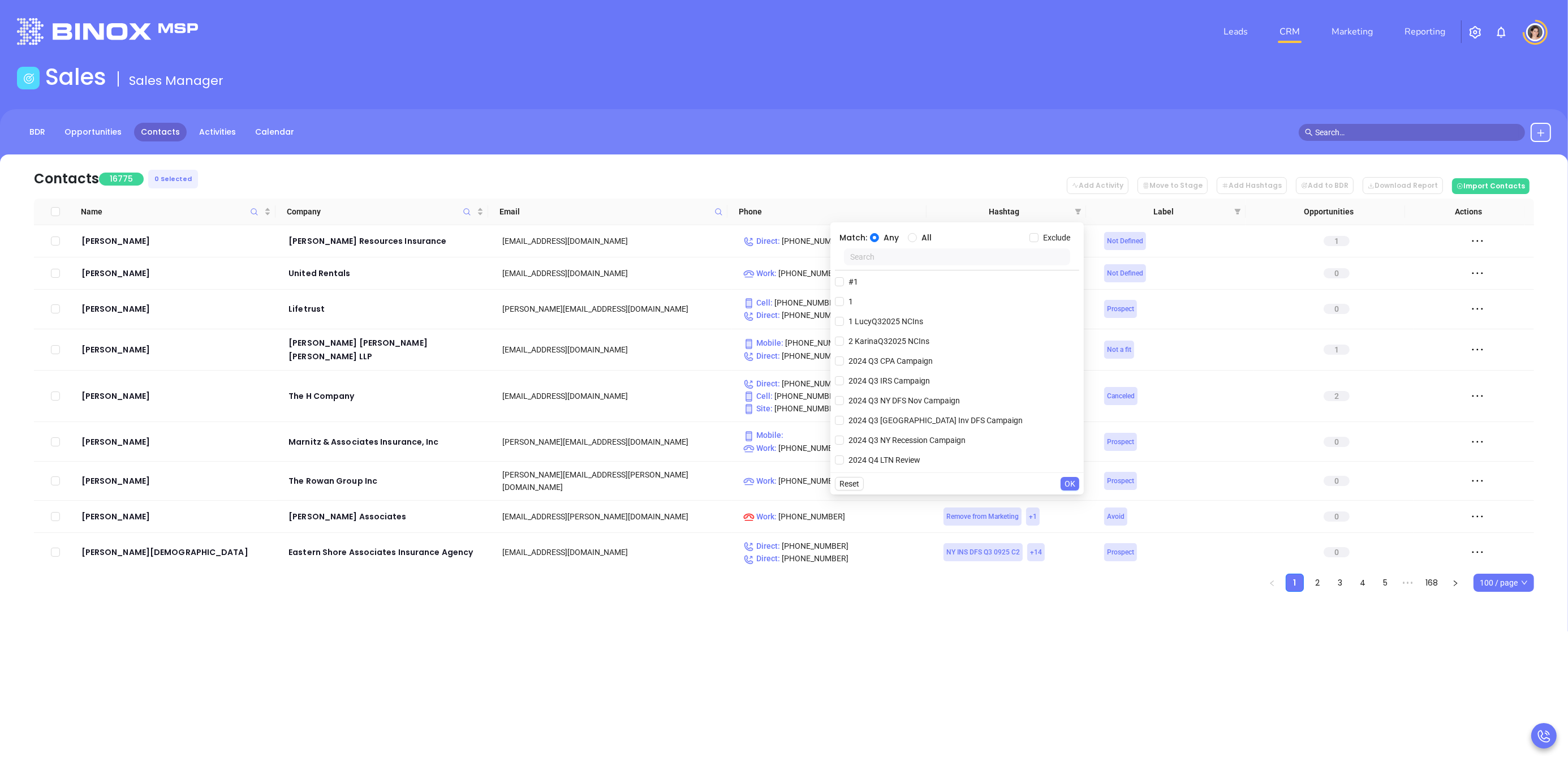
click at [924, 253] on input "text" at bounding box center [957, 257] width 226 height 17
type input "ny in"
drag, startPoint x: 841, startPoint y: 338, endPoint x: 865, endPoint y: 302, distance: 43.3
click at [841, 338] on input "NY Insurance ALL" at bounding box center [840, 341] width 9 height 9
checkbox input "true"
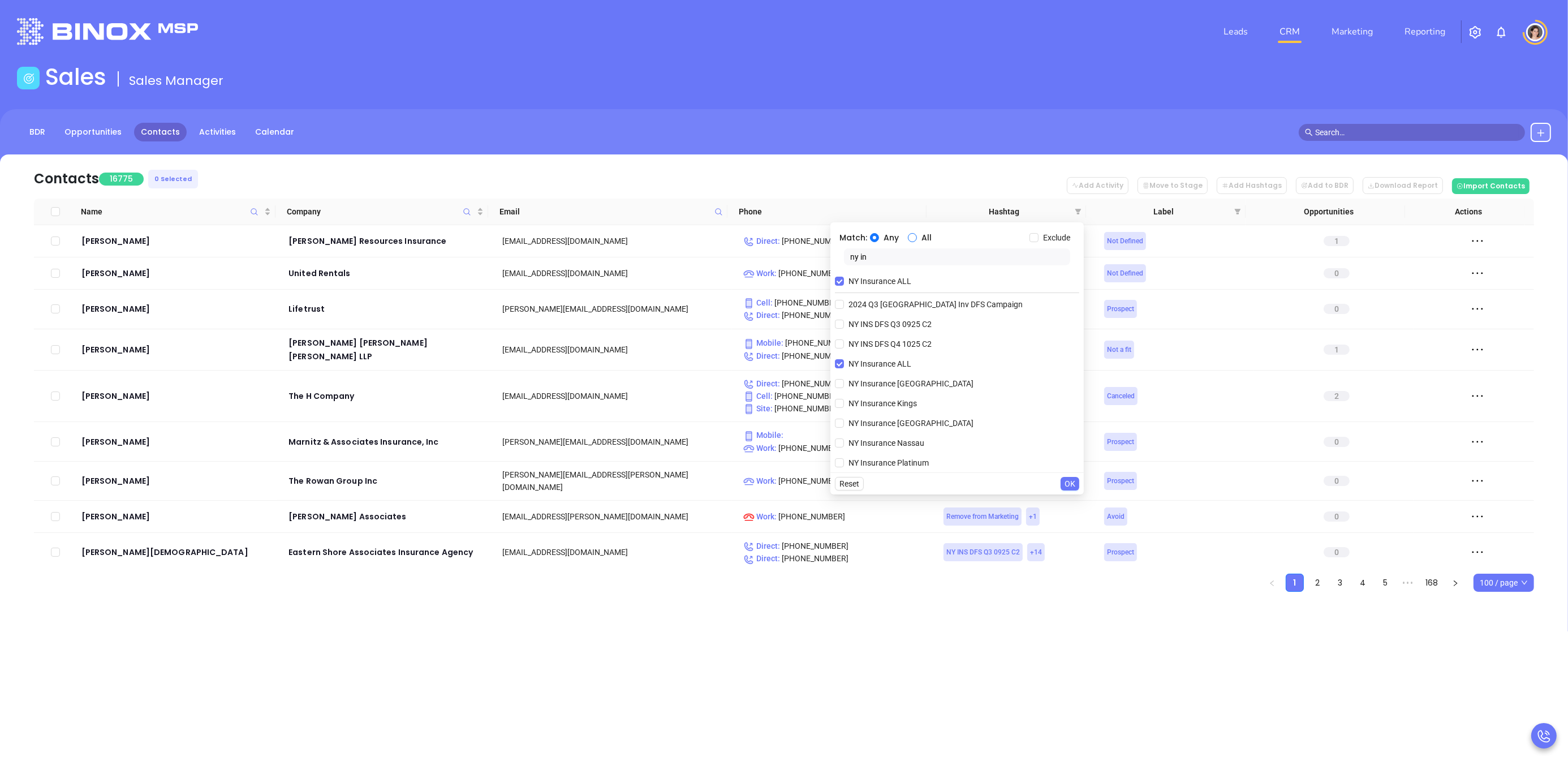
click at [921, 236] on span "All" at bounding box center [926, 238] width 19 height 13
click at [917, 236] on input "All" at bounding box center [912, 238] width 9 height 9
radio input "true"
click at [879, 260] on input "ny in" at bounding box center [957, 257] width 226 height 17
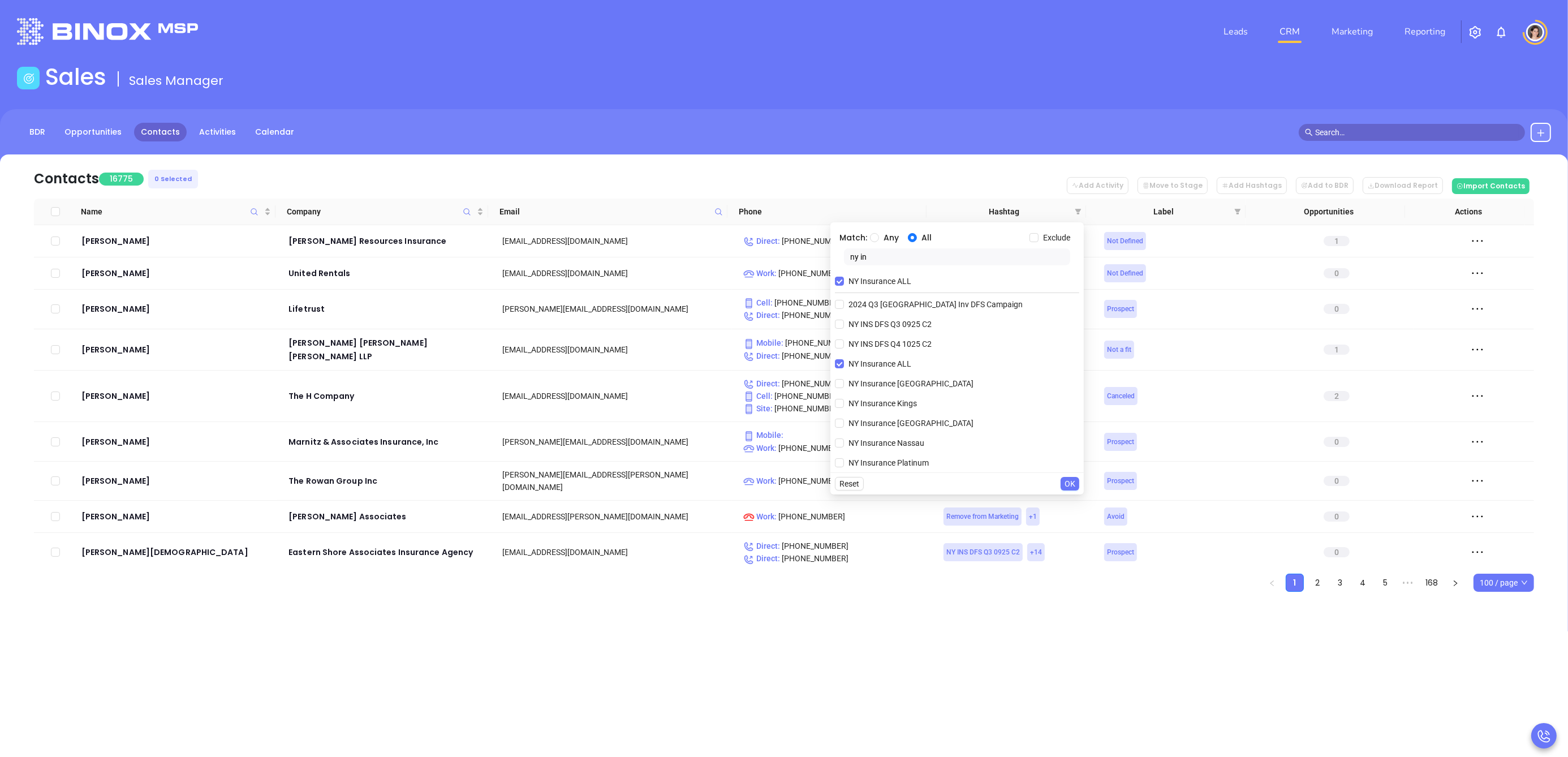
click at [879, 260] on input "ny in" at bounding box center [957, 257] width 226 height 17
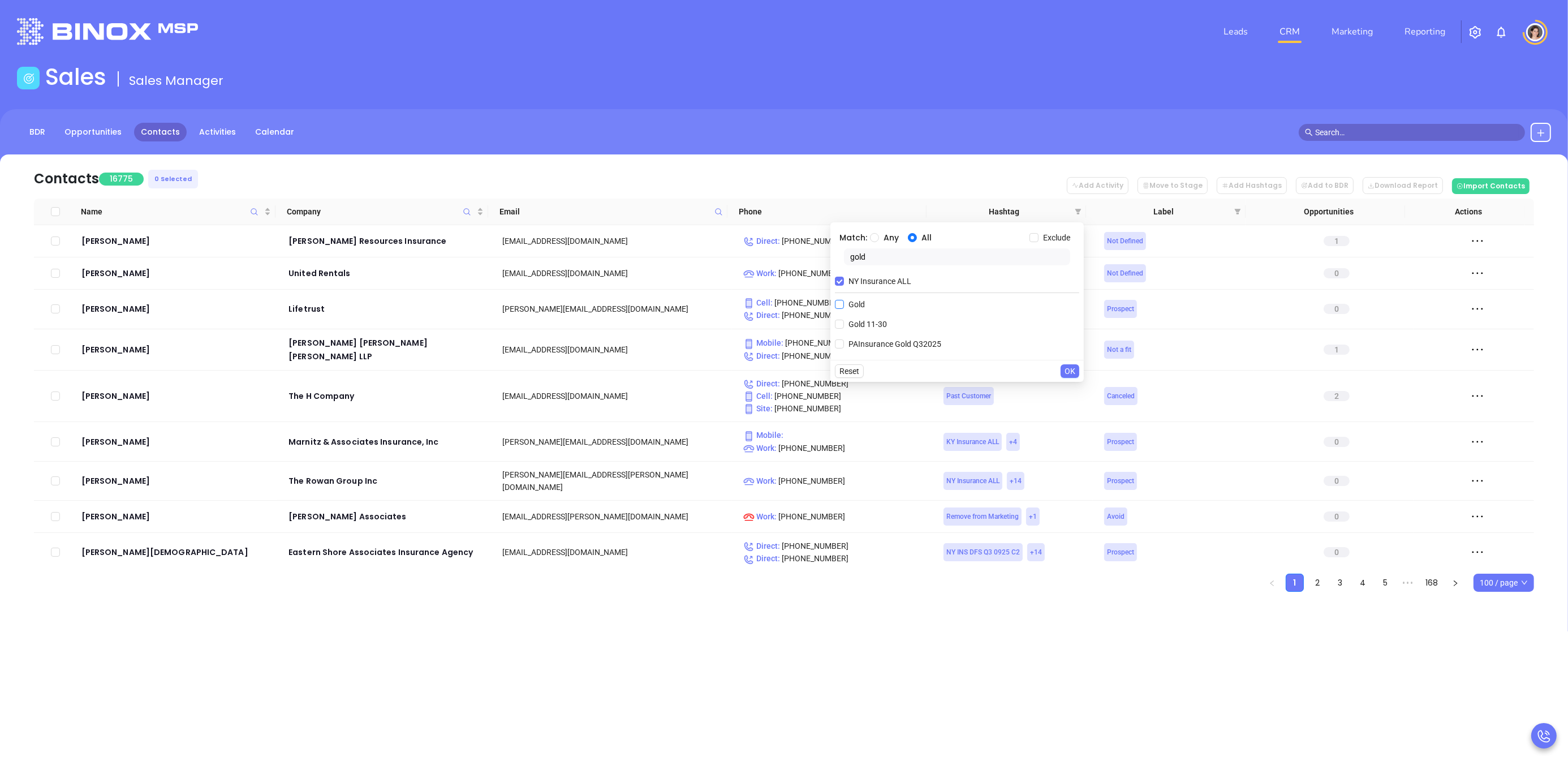
type input "gold"
click at [845, 320] on span "Gold 11-30" at bounding box center [867, 324] width 47 height 13
click at [844, 320] on input "Gold 11-30" at bounding box center [840, 324] width 9 height 9
checkbox input "true"
click at [1036, 242] on label "Exclude" at bounding box center [1052, 238] width 45 height 13
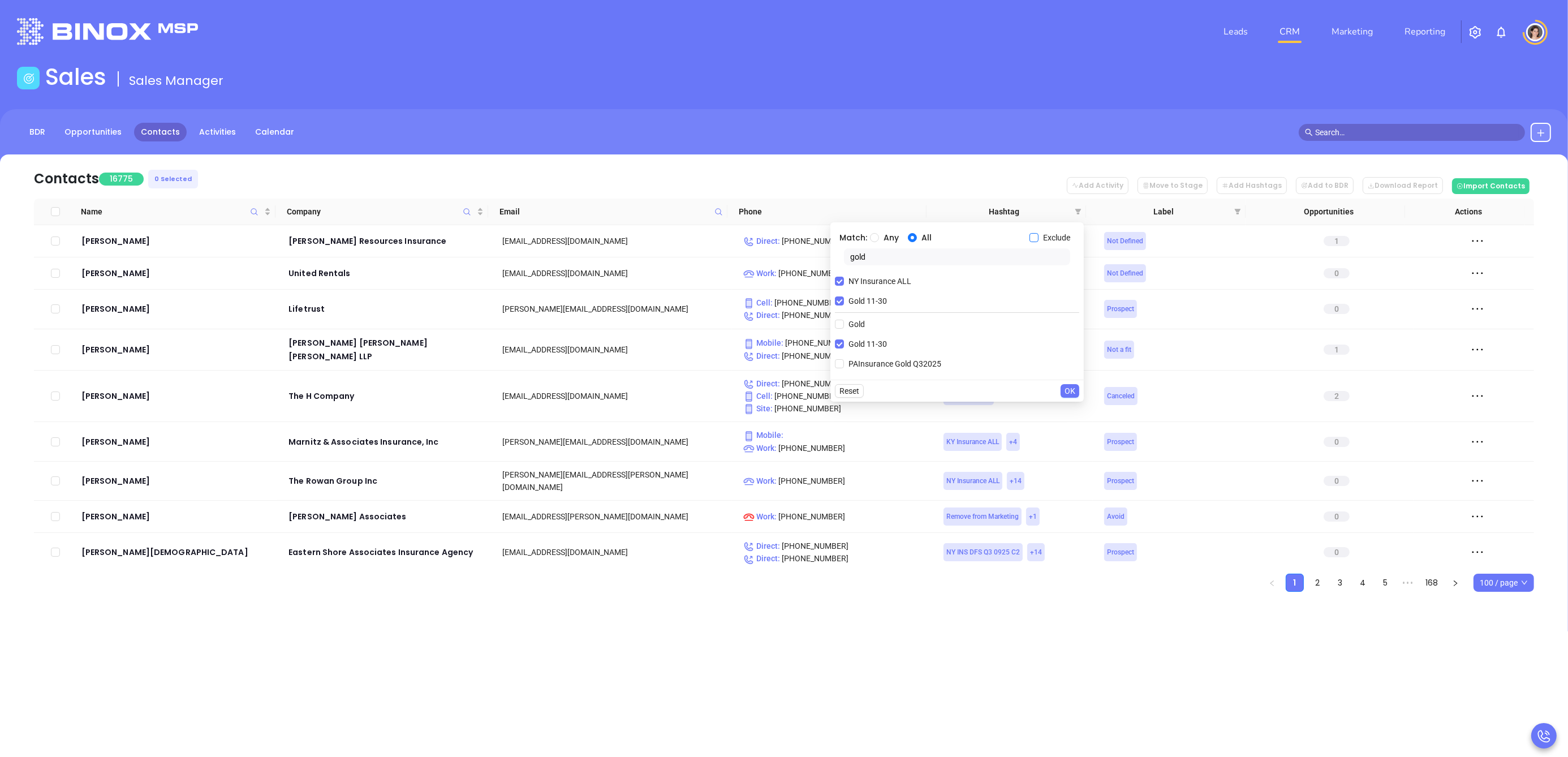
click at [1036, 242] on input "Exclude" at bounding box center [1034, 238] width 9 height 9
checkbox input "true"
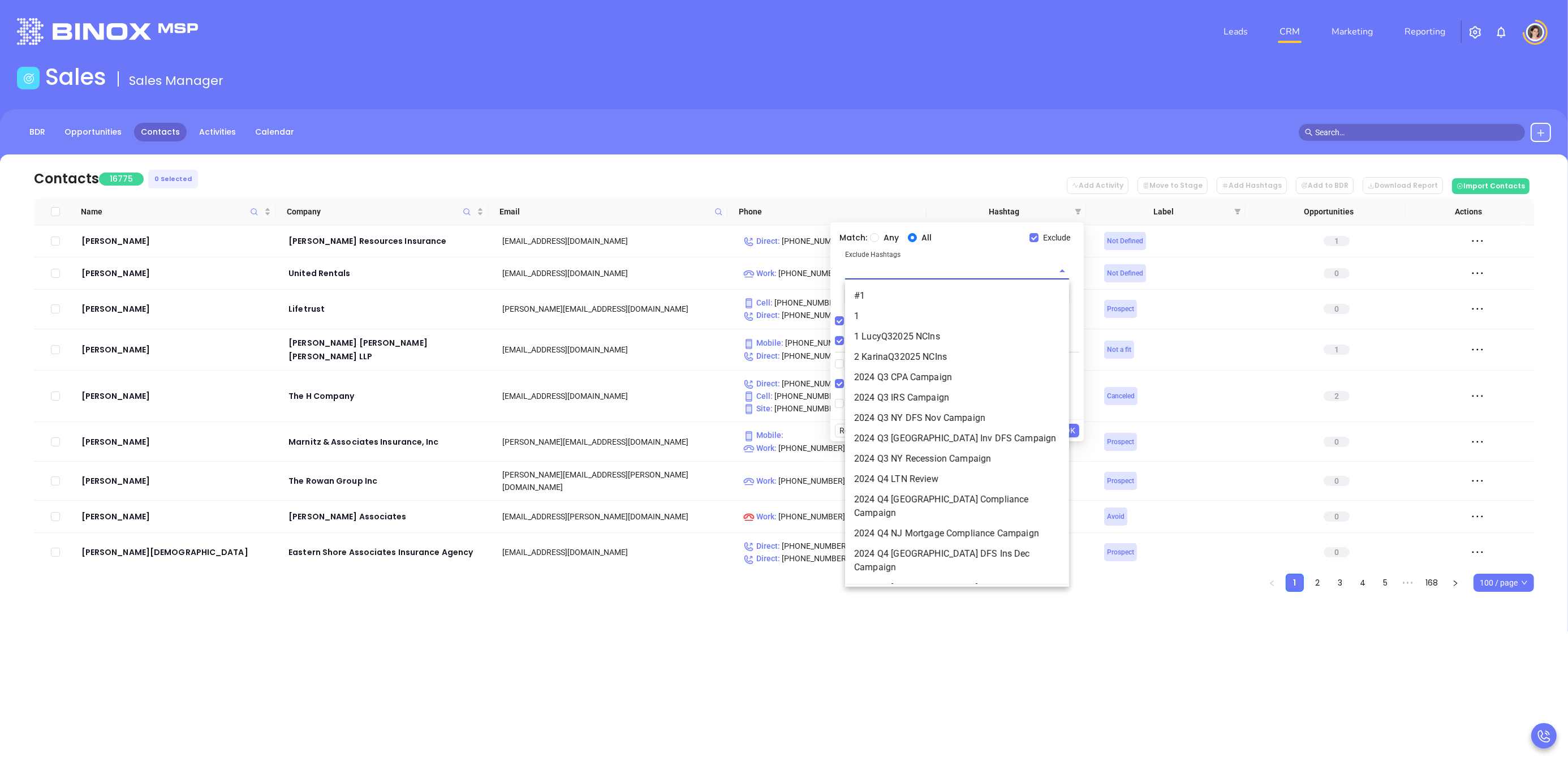
click at [879, 268] on input "text" at bounding box center [941, 270] width 192 height 16
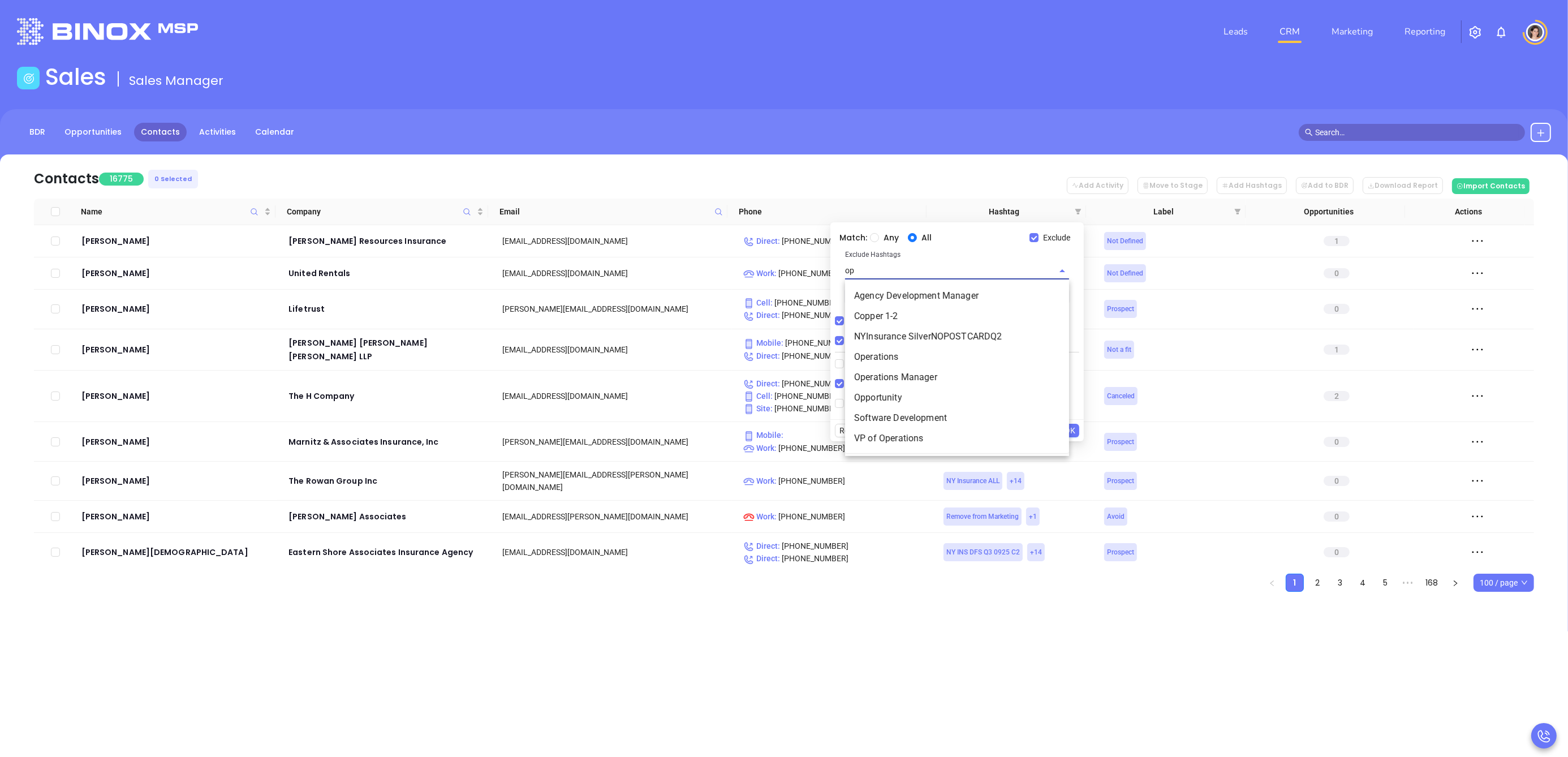
type input "opp"
click at [884, 311] on li "Opportunity" at bounding box center [957, 316] width 224 height 20
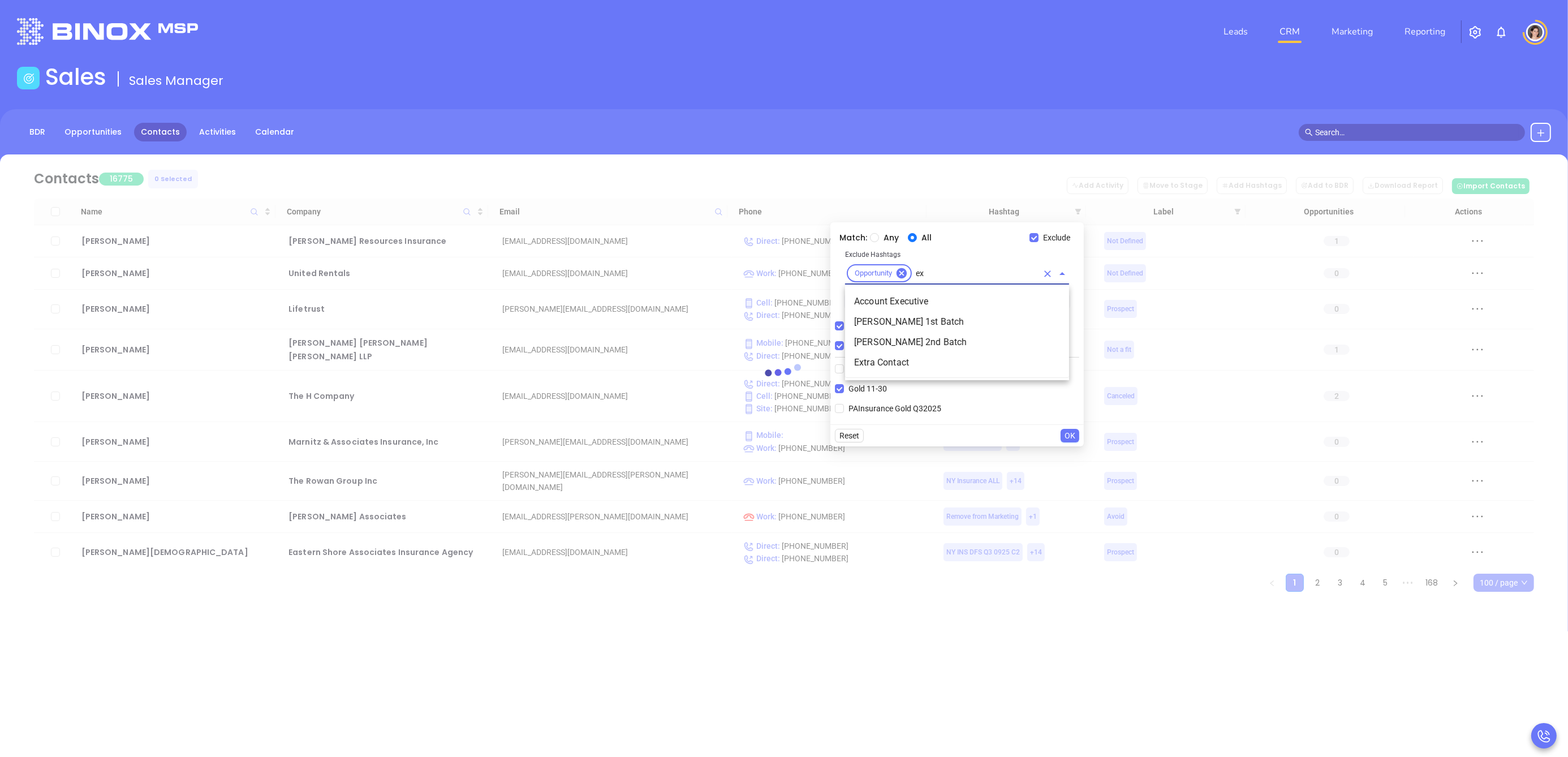
type input "ext"
click at [894, 295] on li "Extra Contact" at bounding box center [957, 301] width 224 height 20
type input "a"
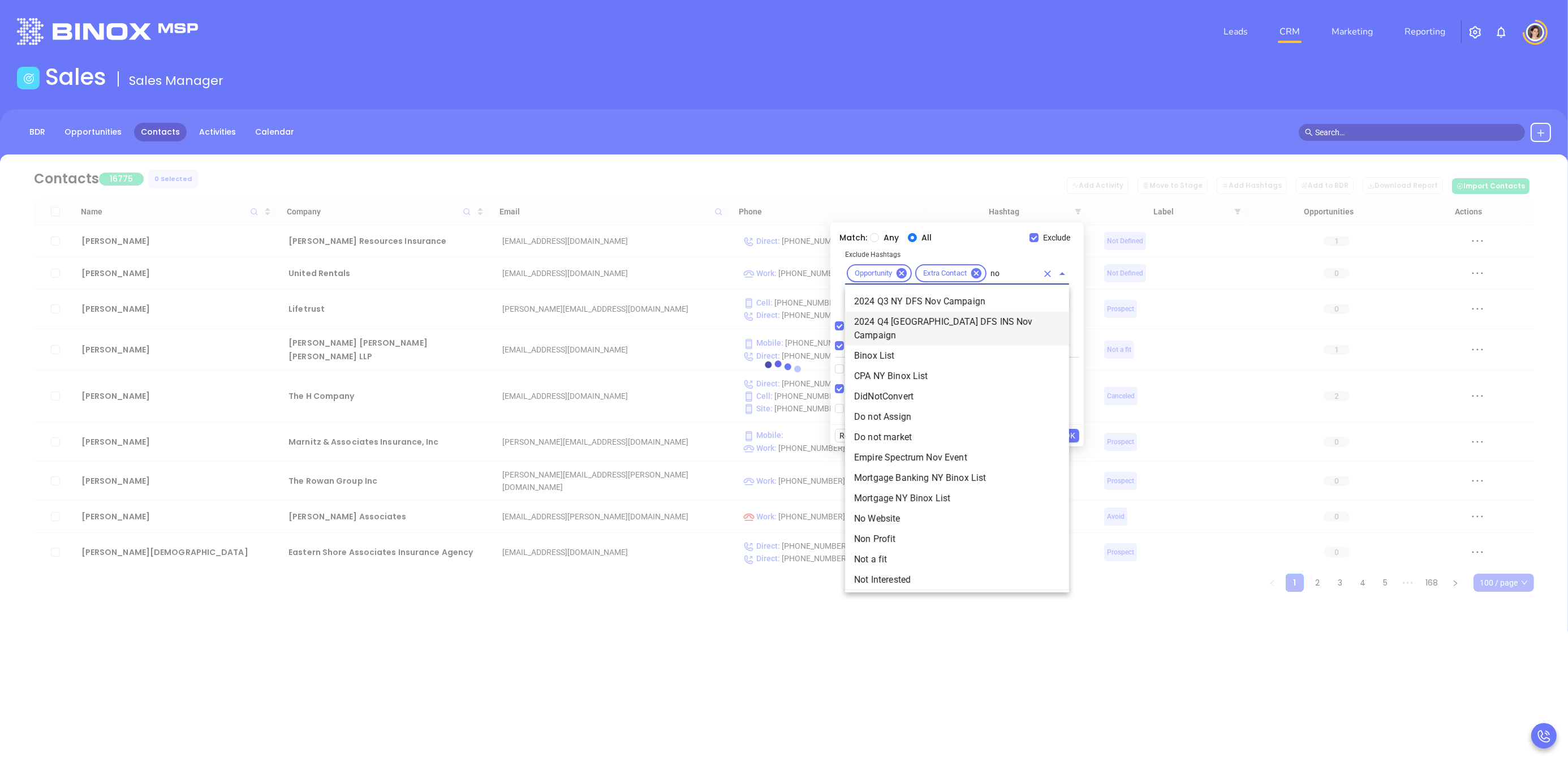
type input "not"
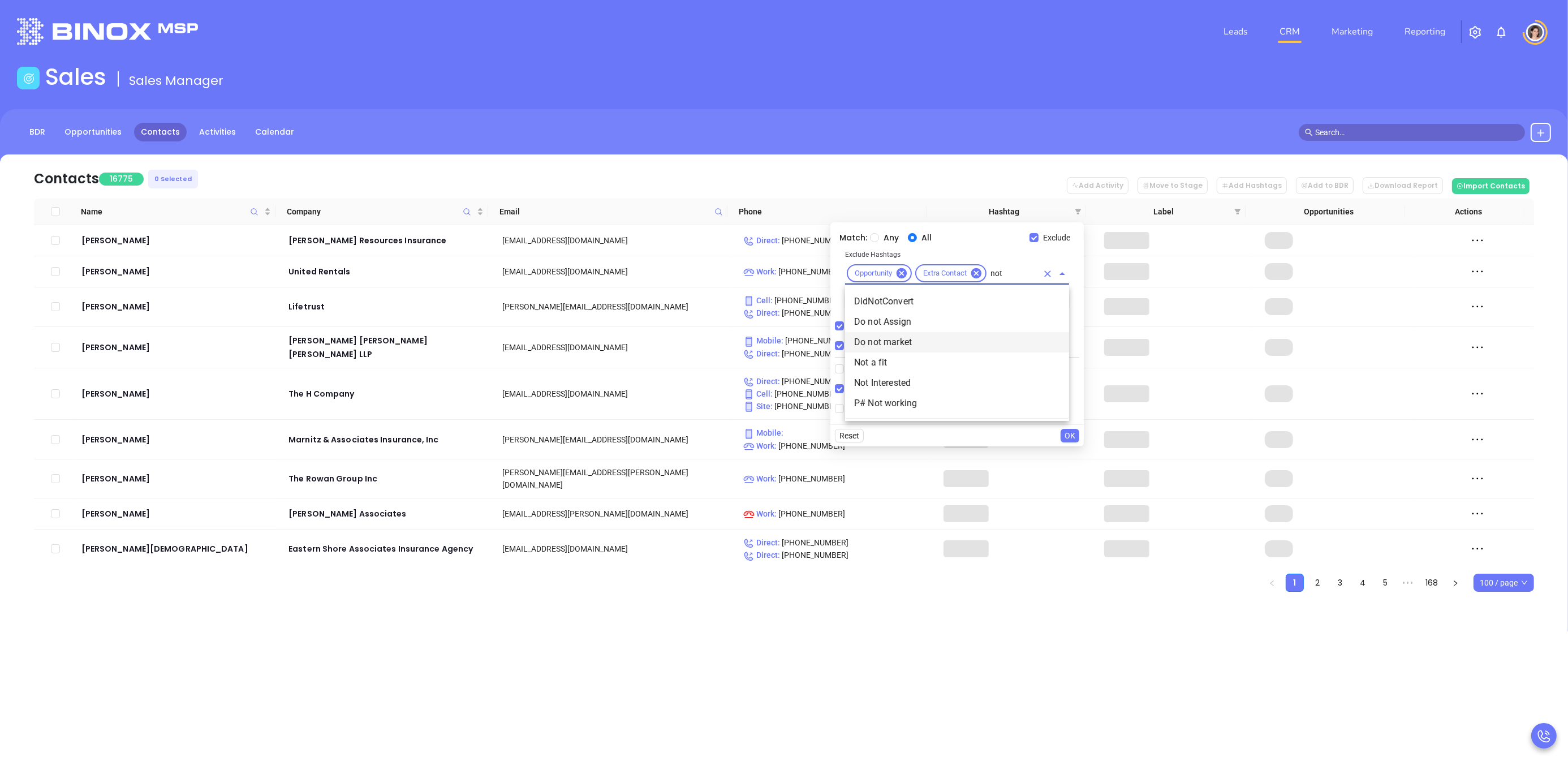
click at [898, 334] on li "Do not market" at bounding box center [957, 342] width 224 height 20
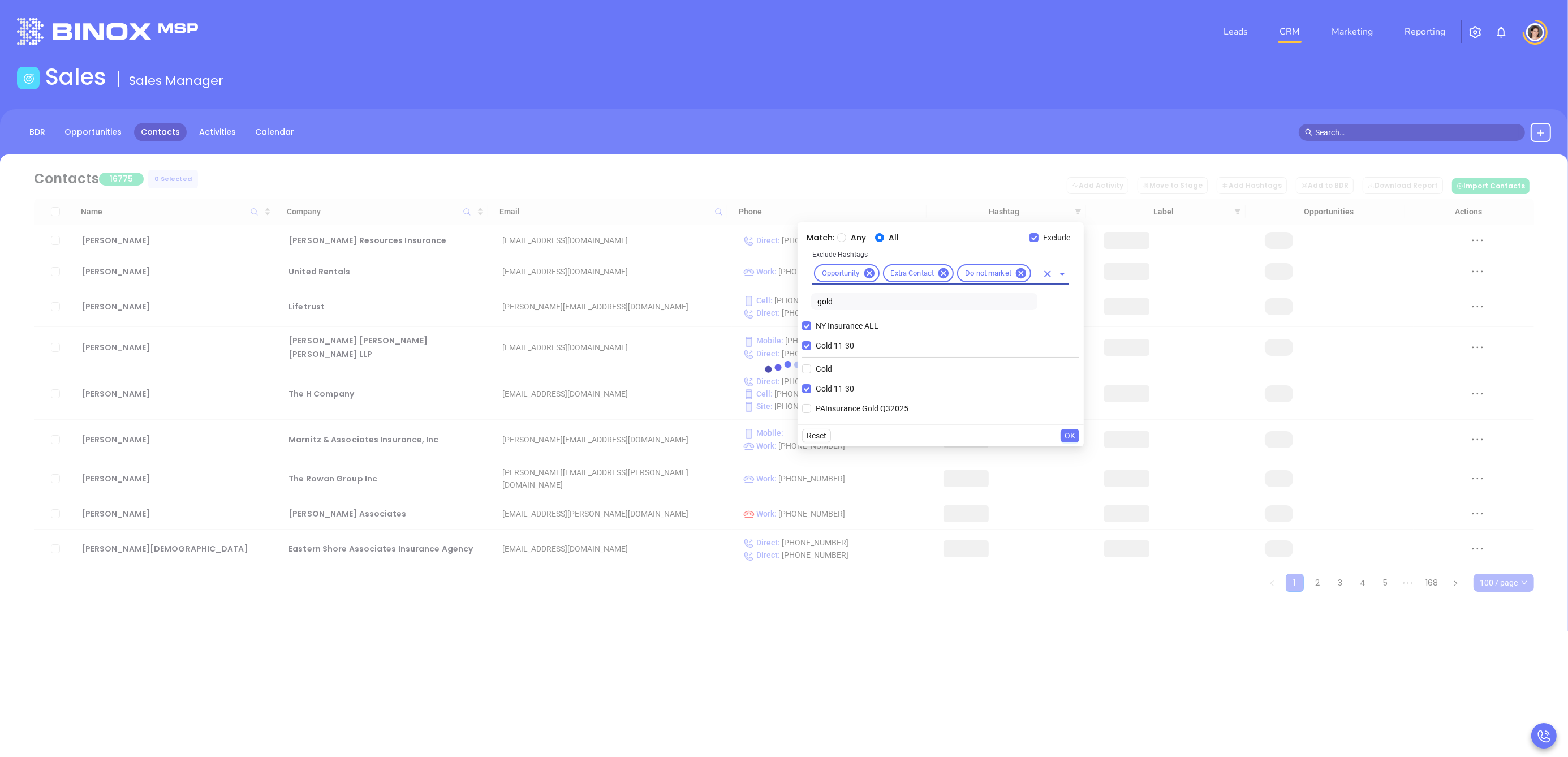
click at [1035, 276] on input "text" at bounding box center [1035, 274] width 4 height 14
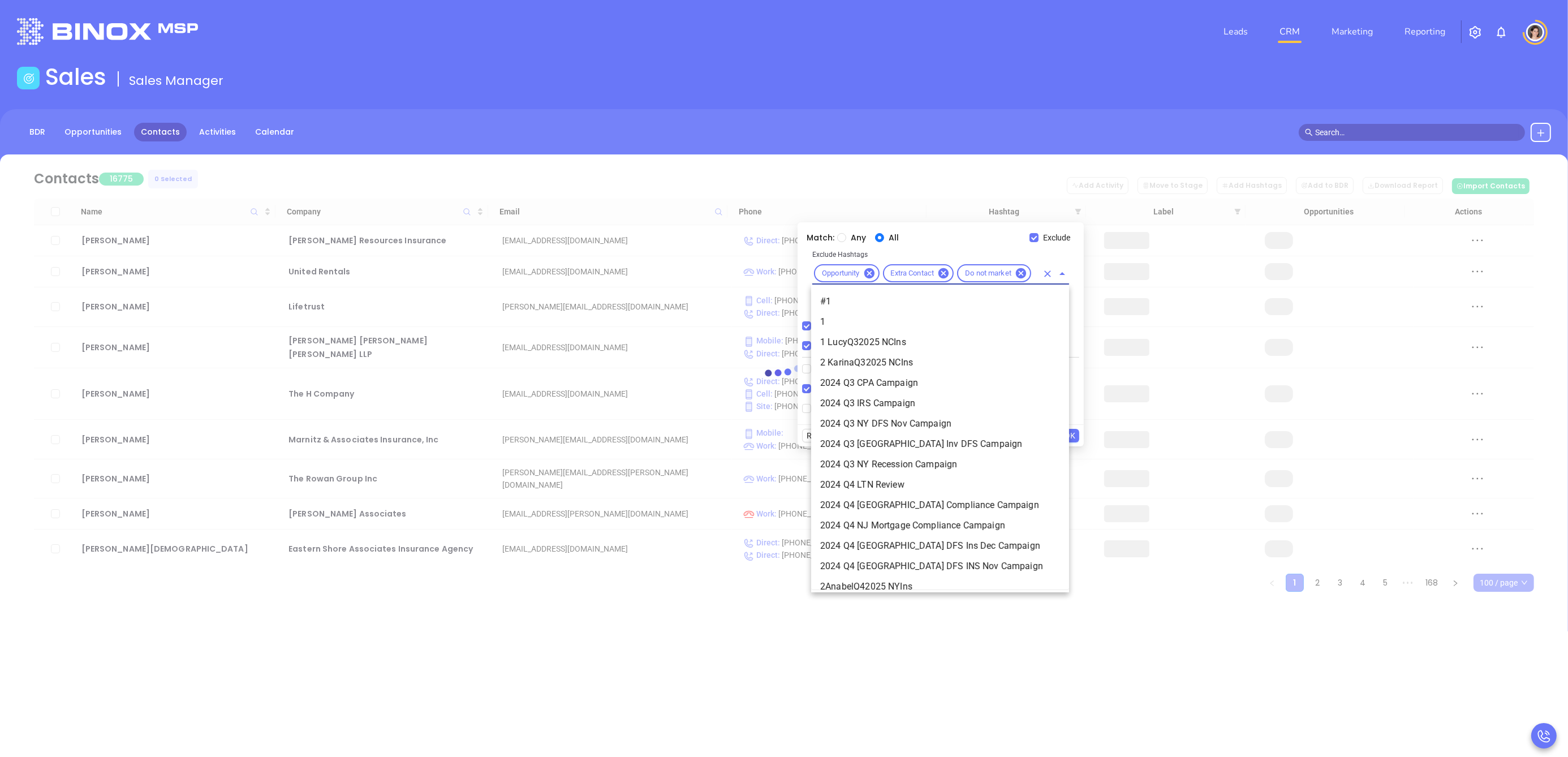
scroll to position [7767, 0]
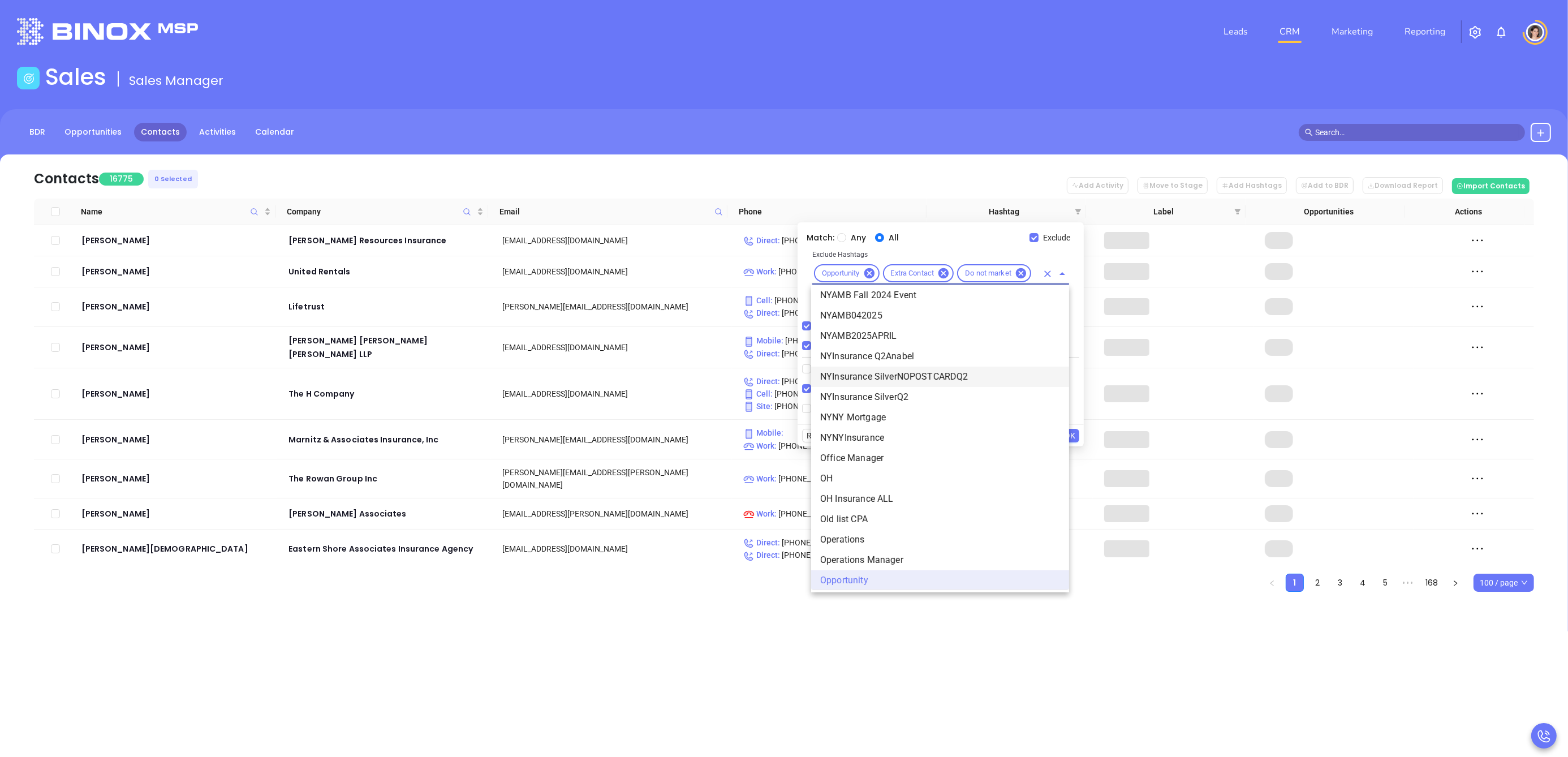
type input "o"
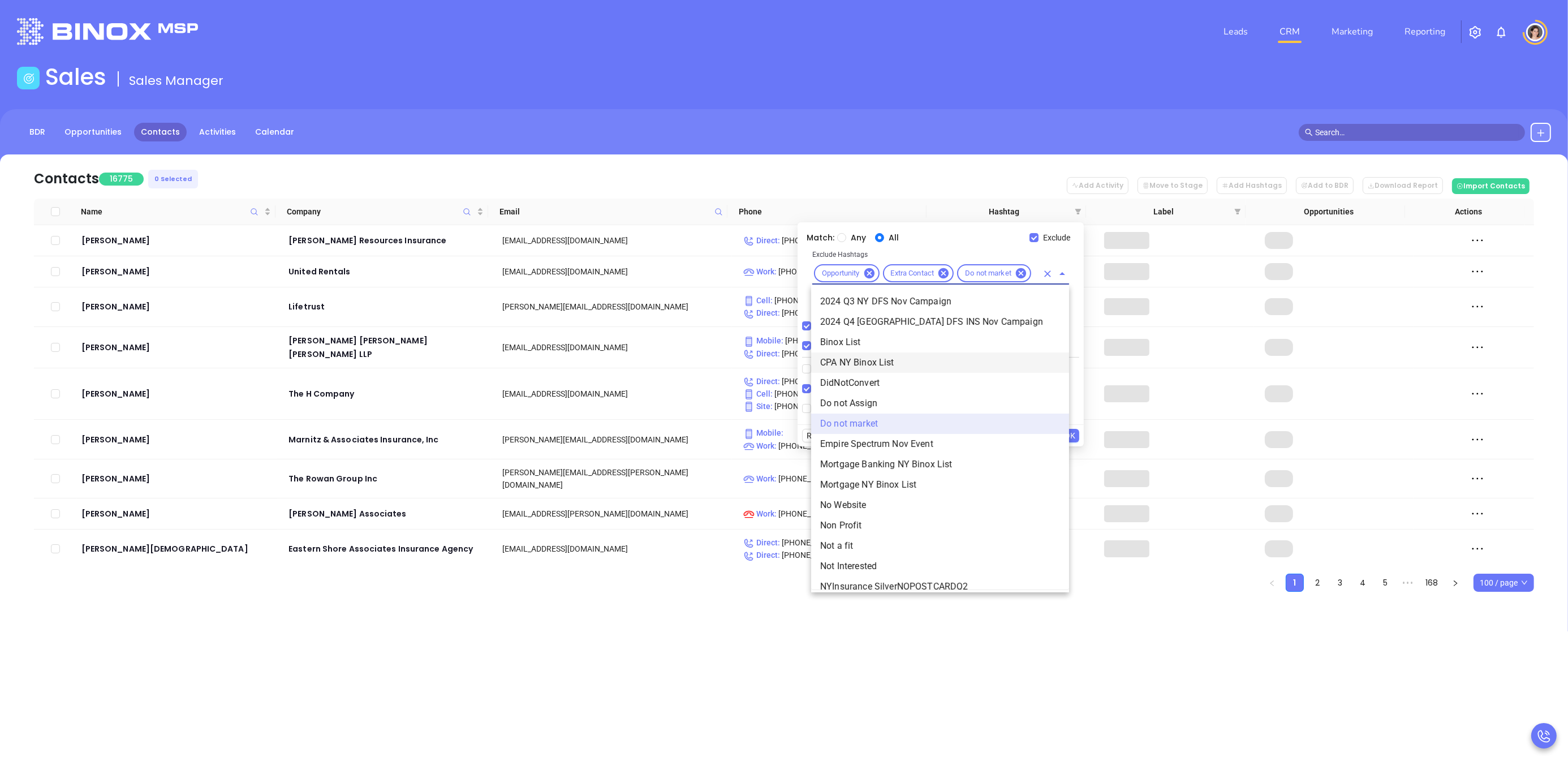
type input "not"
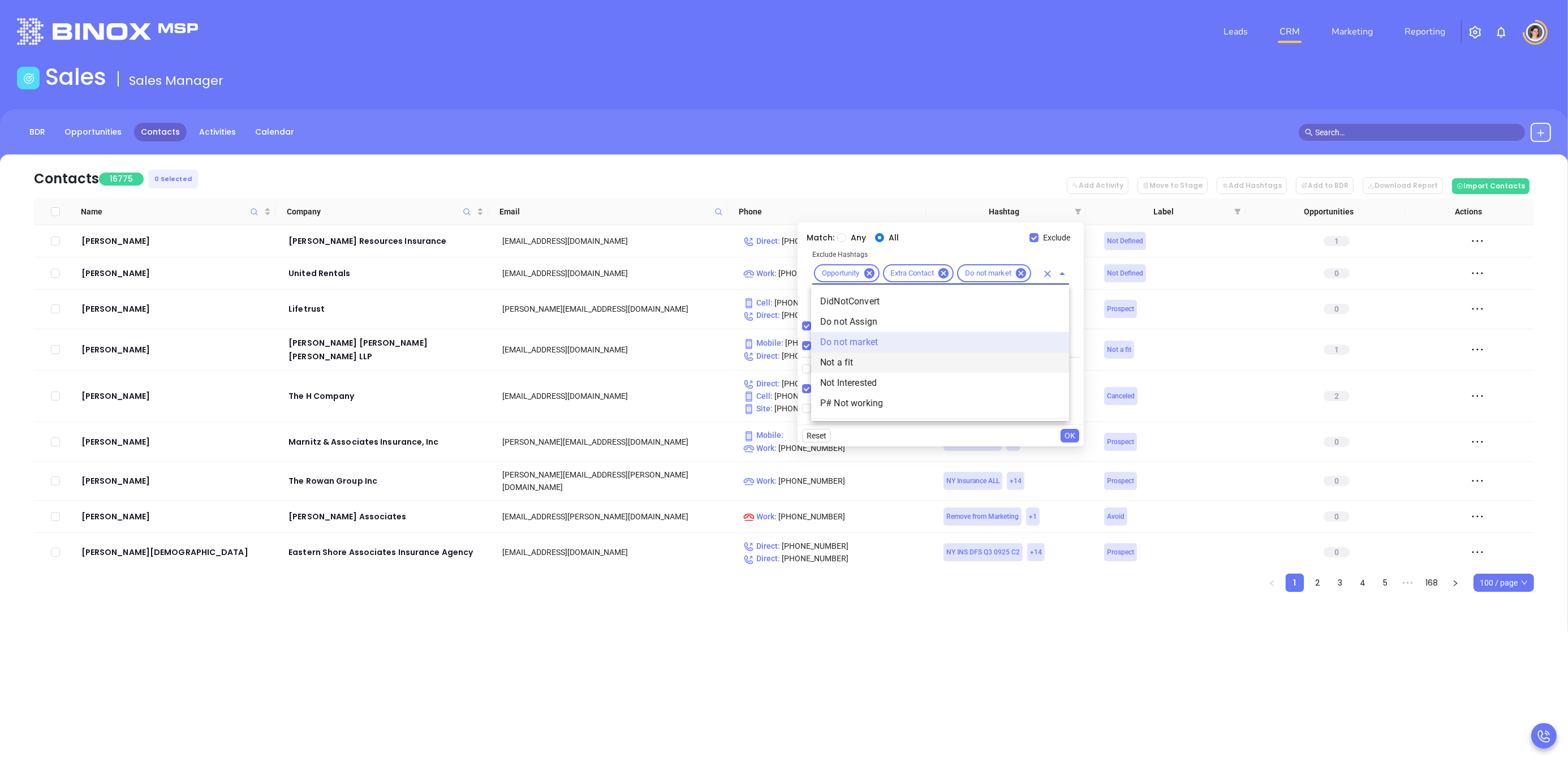
click at [835, 363] on li "Not a fit" at bounding box center [940, 363] width 258 height 20
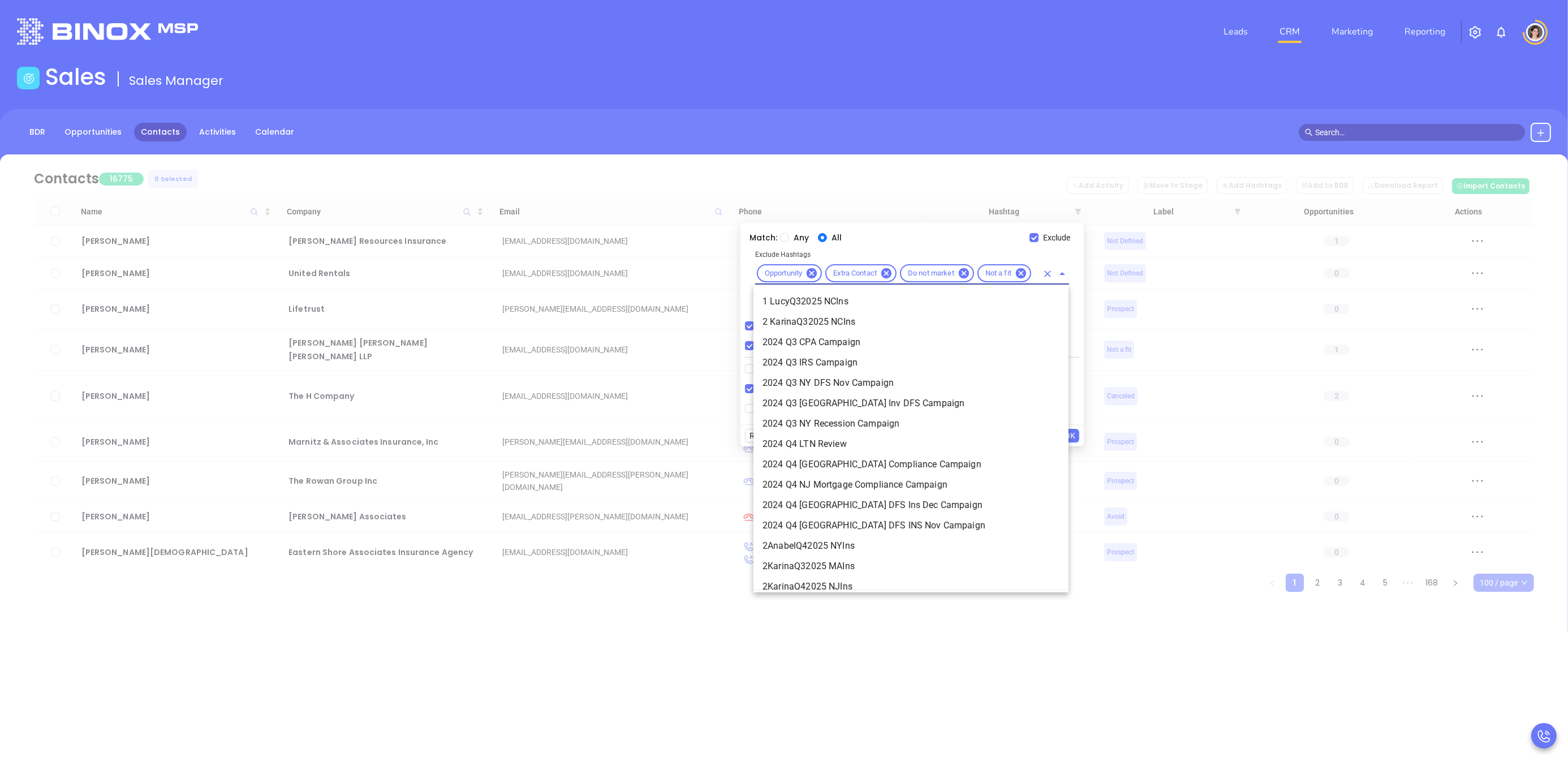
scroll to position [0, 0]
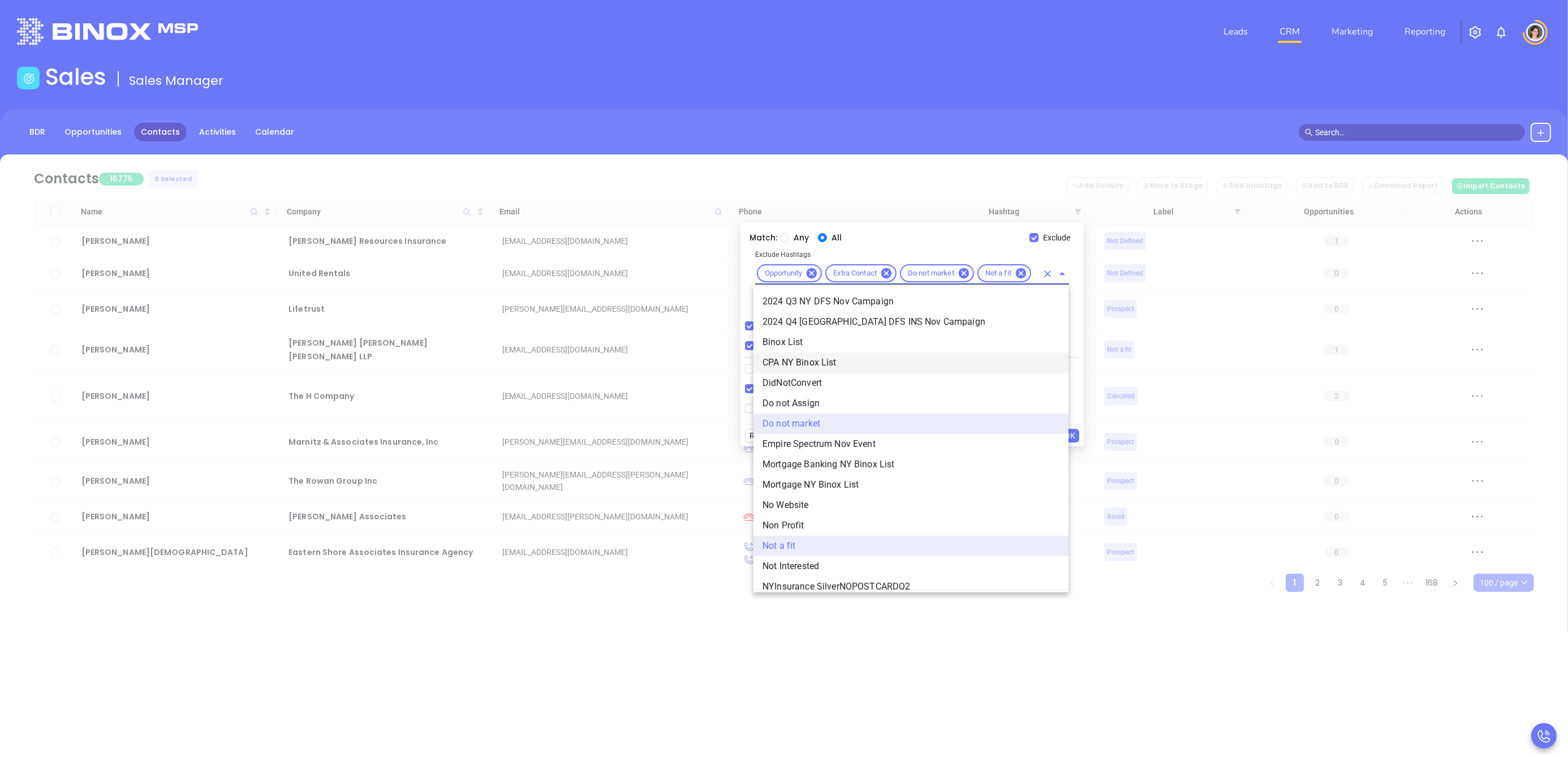
type input "not"
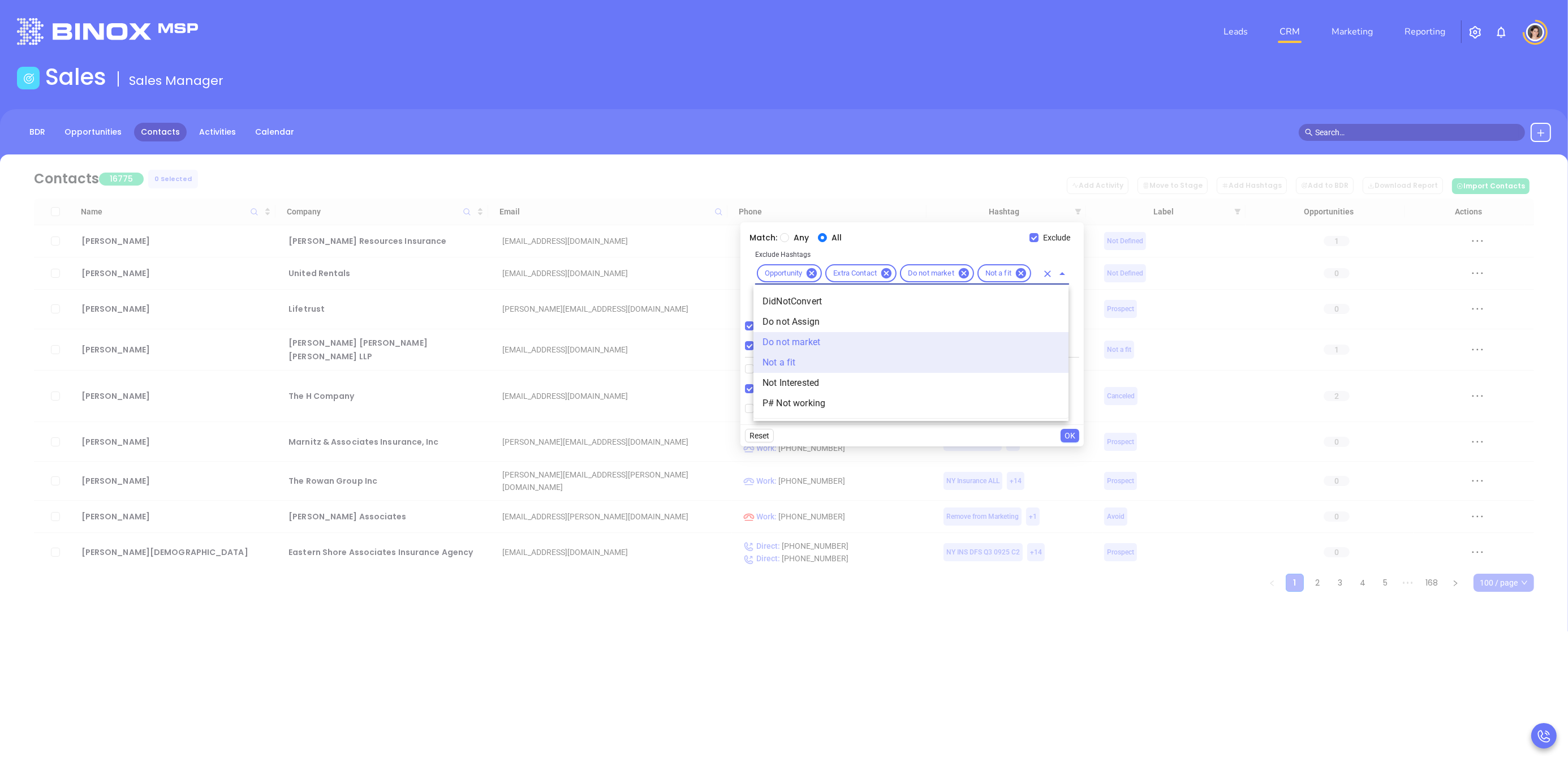
scroll to position [0, 10]
click at [834, 317] on li "Do not Assign" at bounding box center [911, 322] width 315 height 20
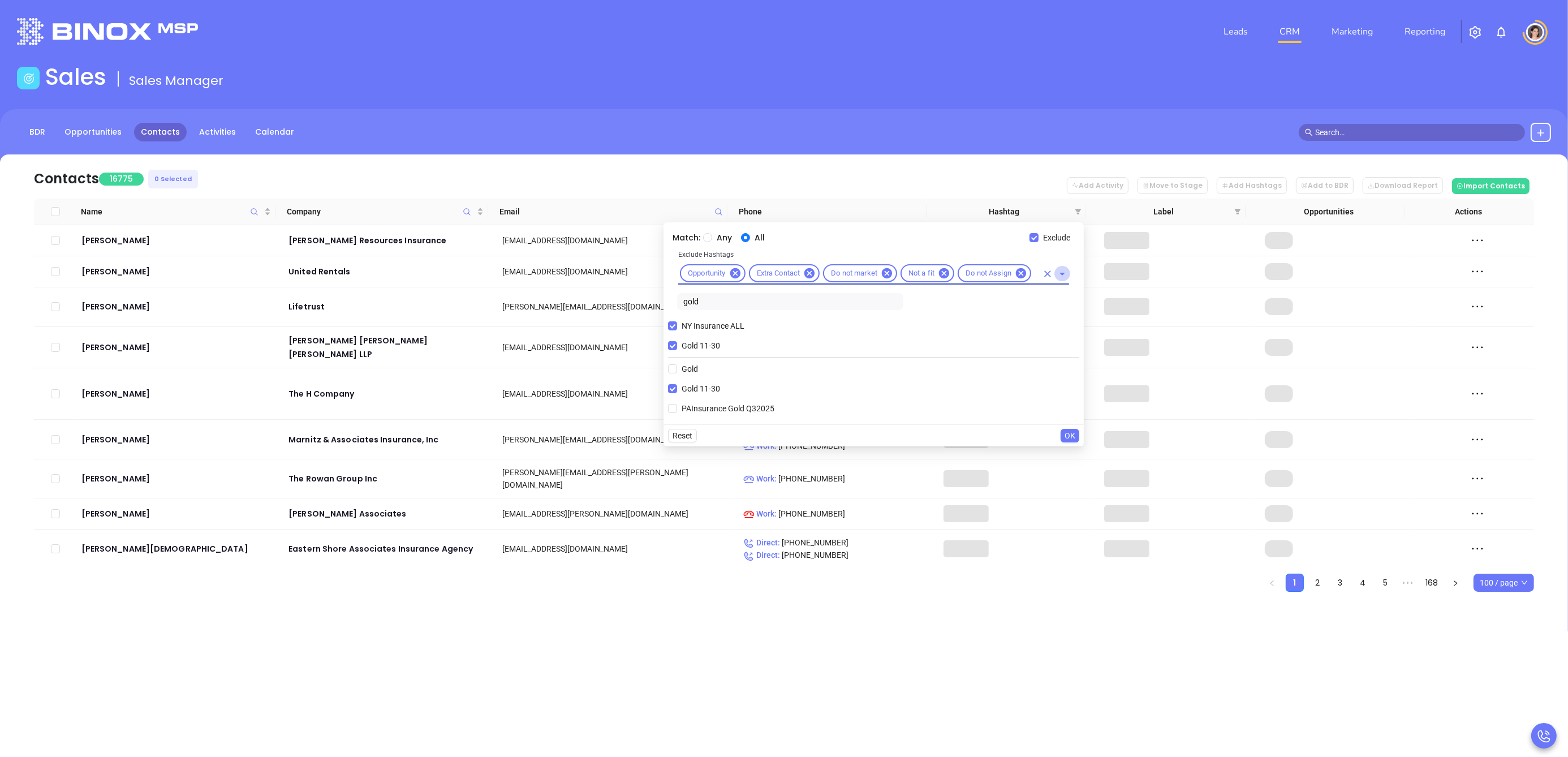
click at [1064, 275] on icon "Open" at bounding box center [1062, 274] width 13 height 13
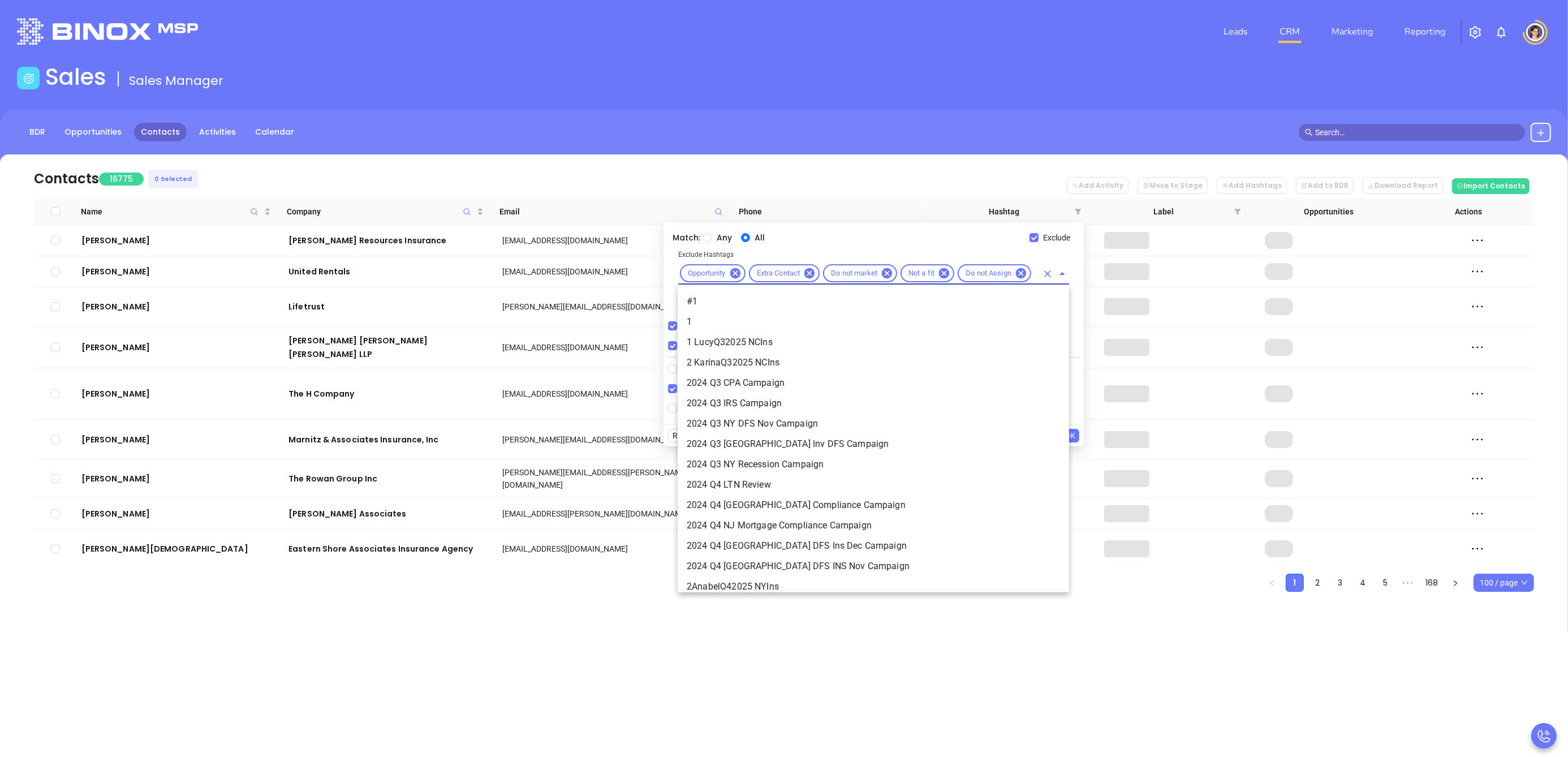
scroll to position [7767, 0]
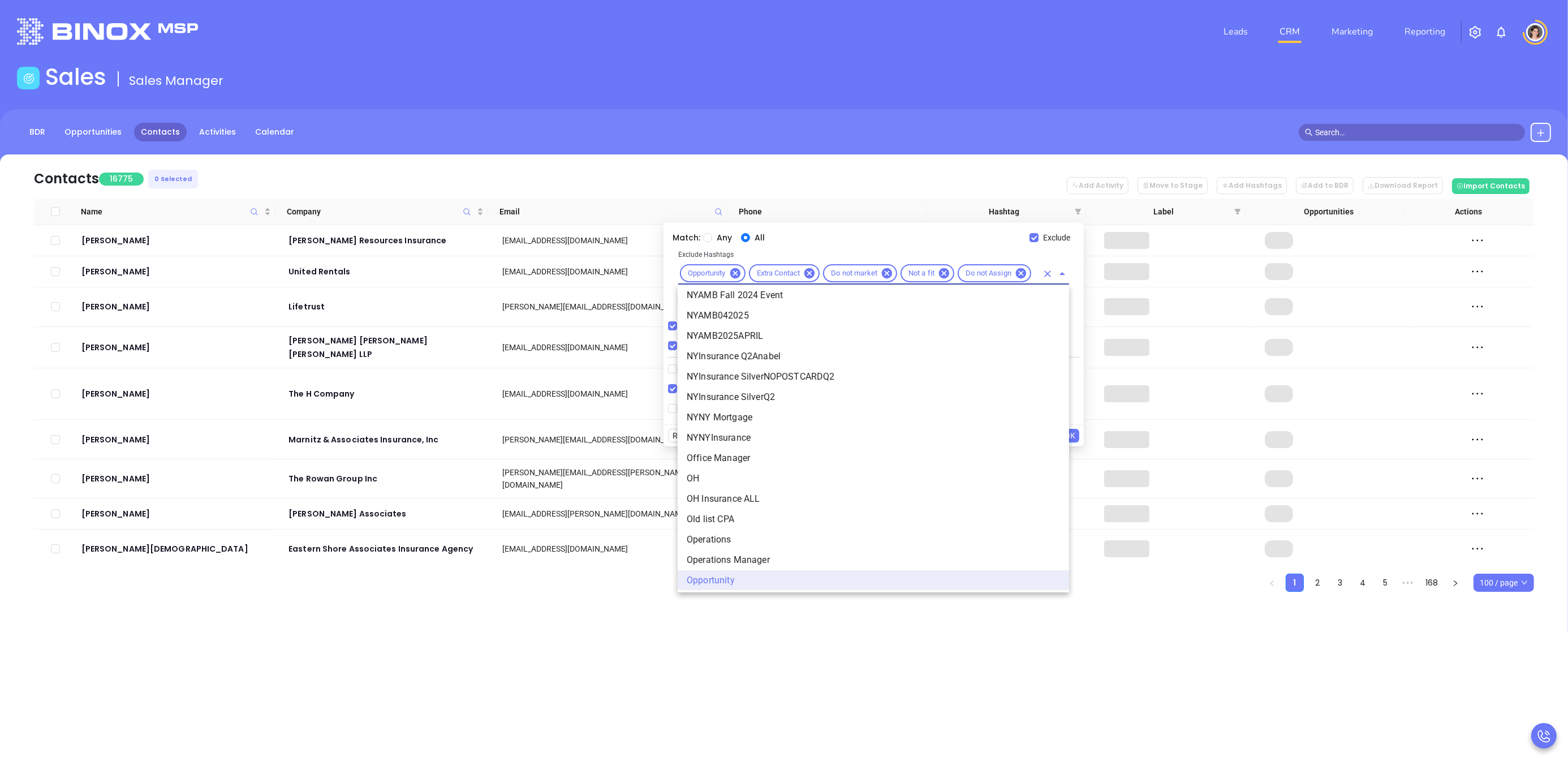
click at [1064, 275] on icon "Close" at bounding box center [1062, 274] width 13 height 13
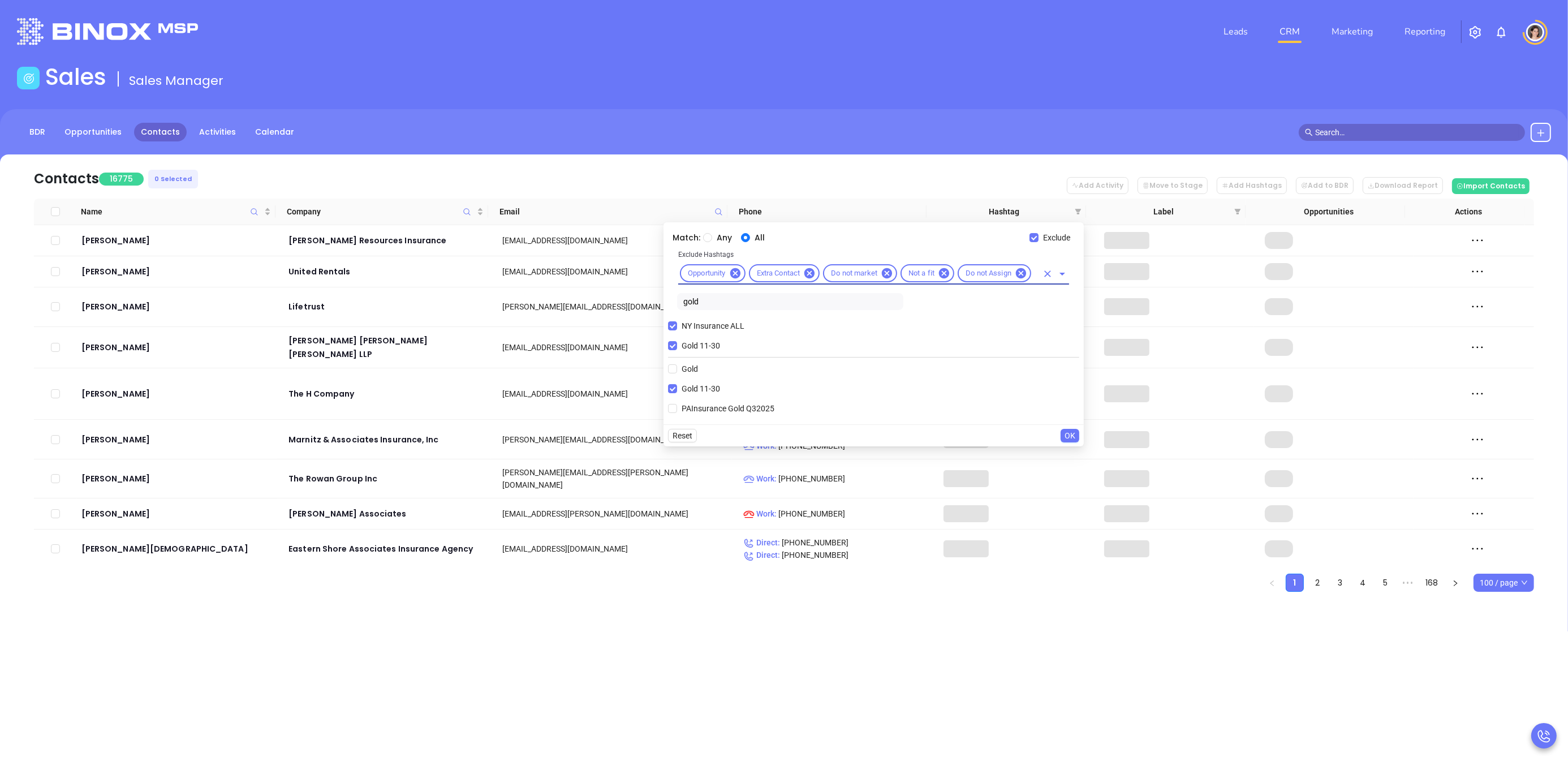
click at [1076, 436] on button "OK" at bounding box center [1070, 435] width 19 height 13
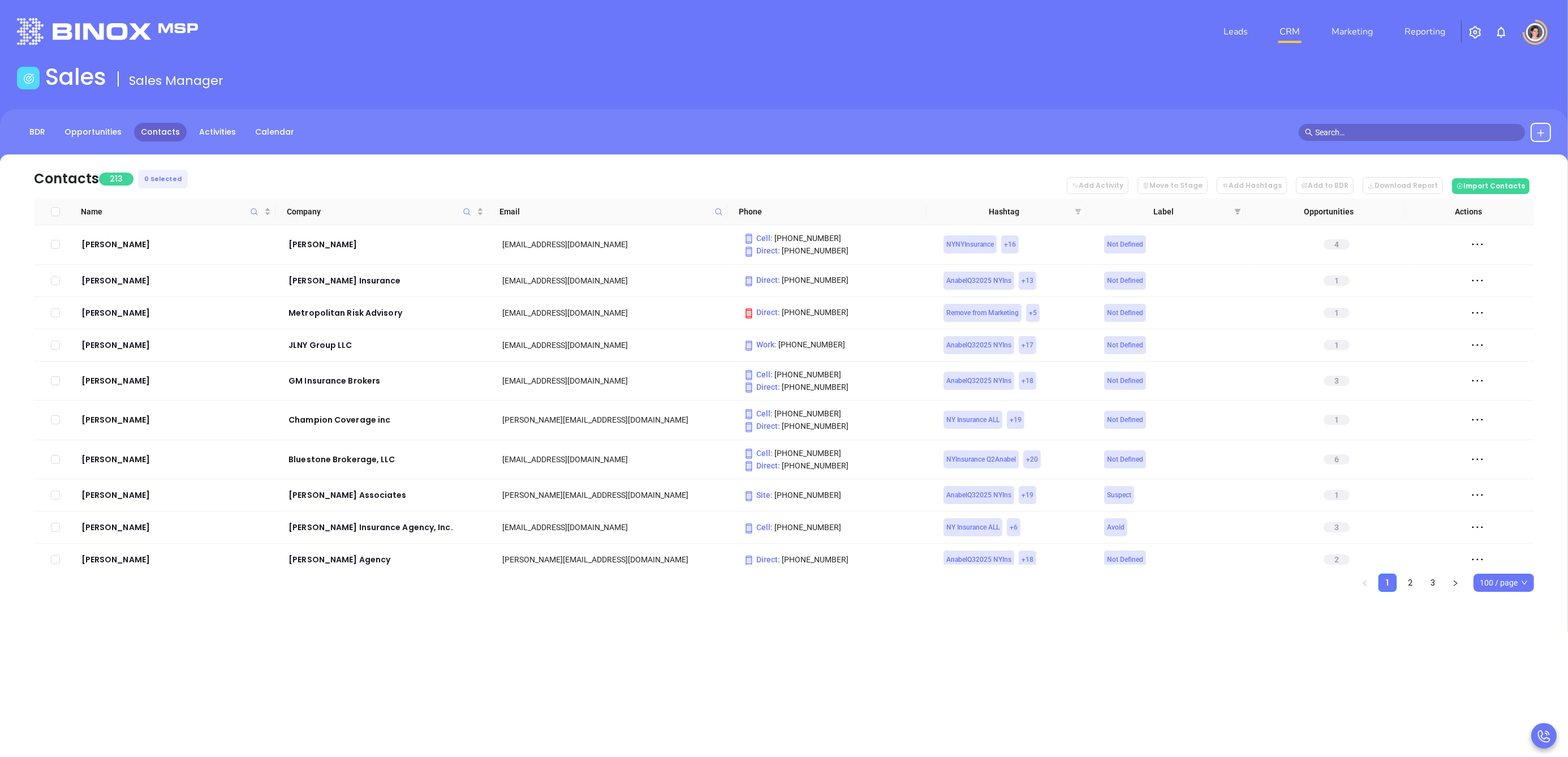
click at [1077, 210] on icon "filter" at bounding box center [1078, 211] width 6 height 6
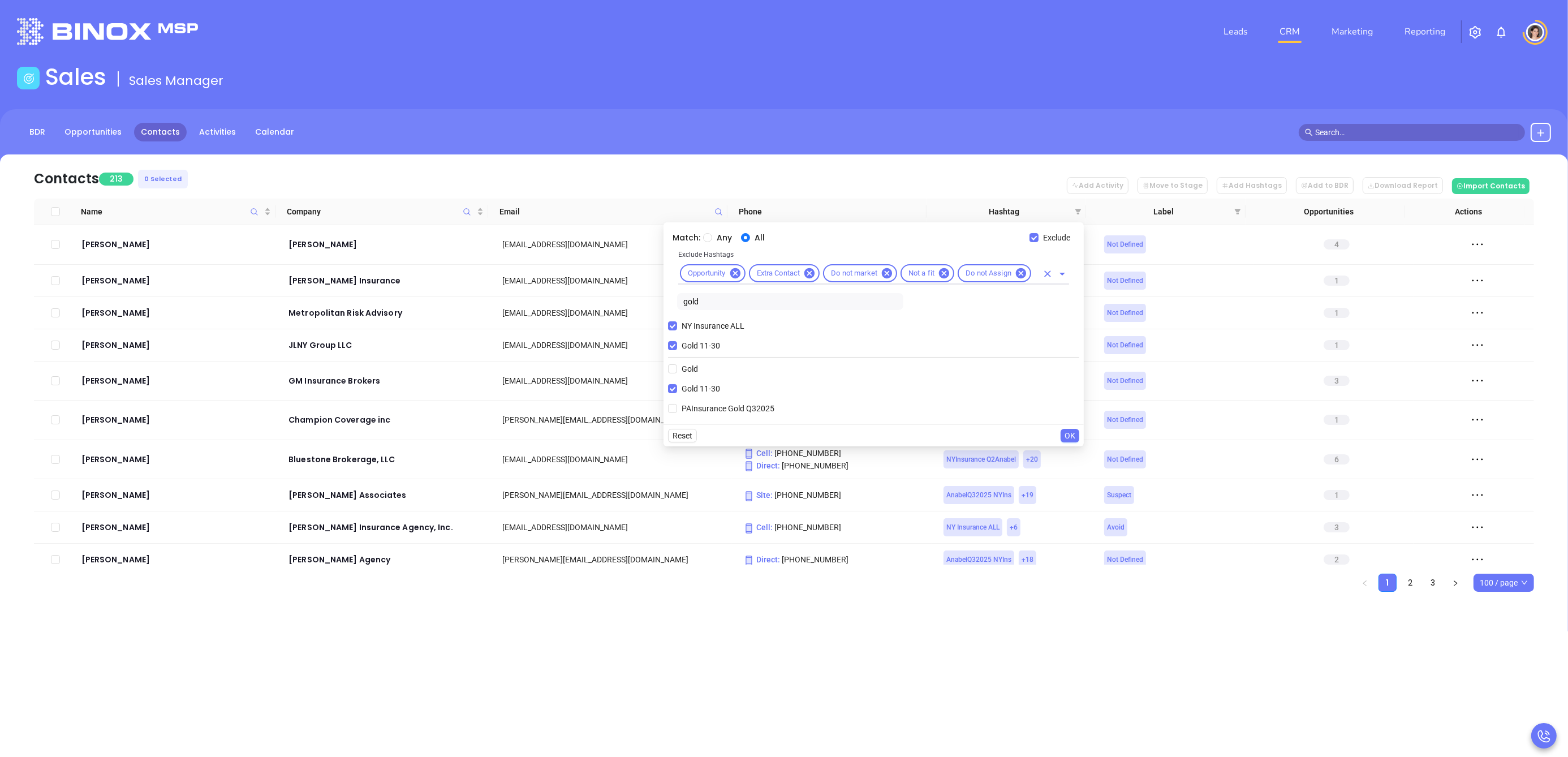
click at [1037, 277] on input "text" at bounding box center [1035, 274] width 4 height 14
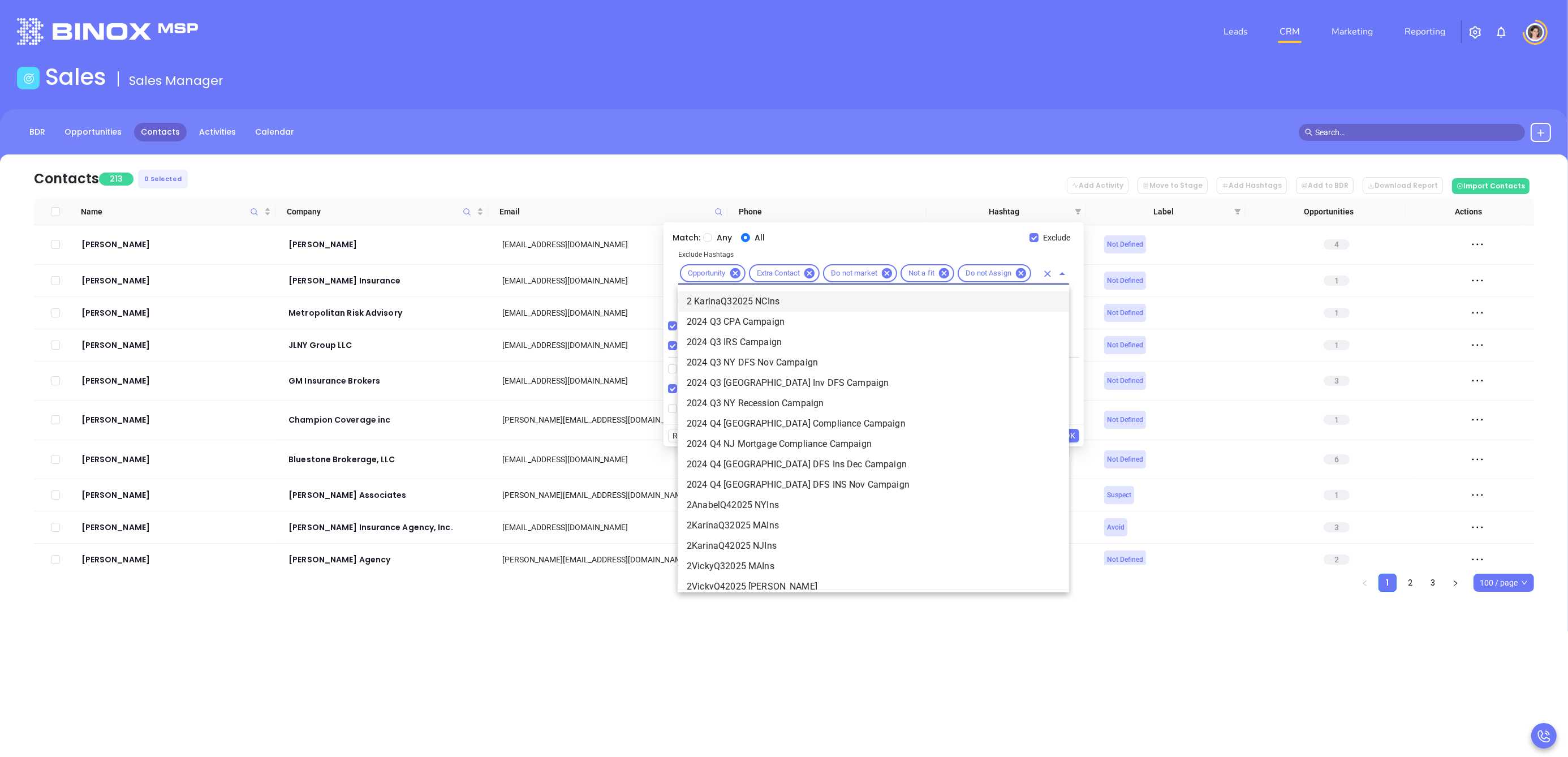
scroll to position [0, 8]
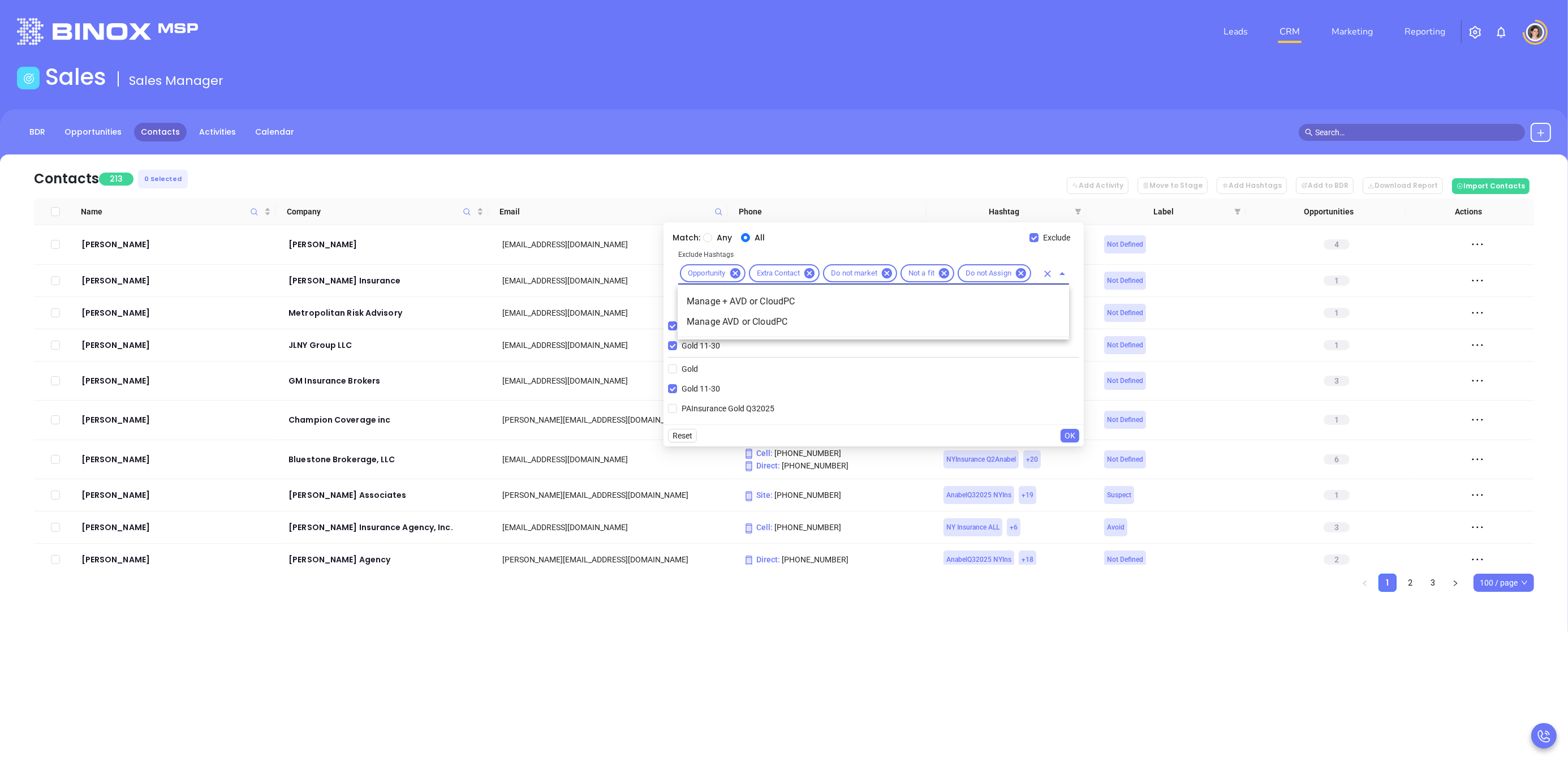
type input "a"
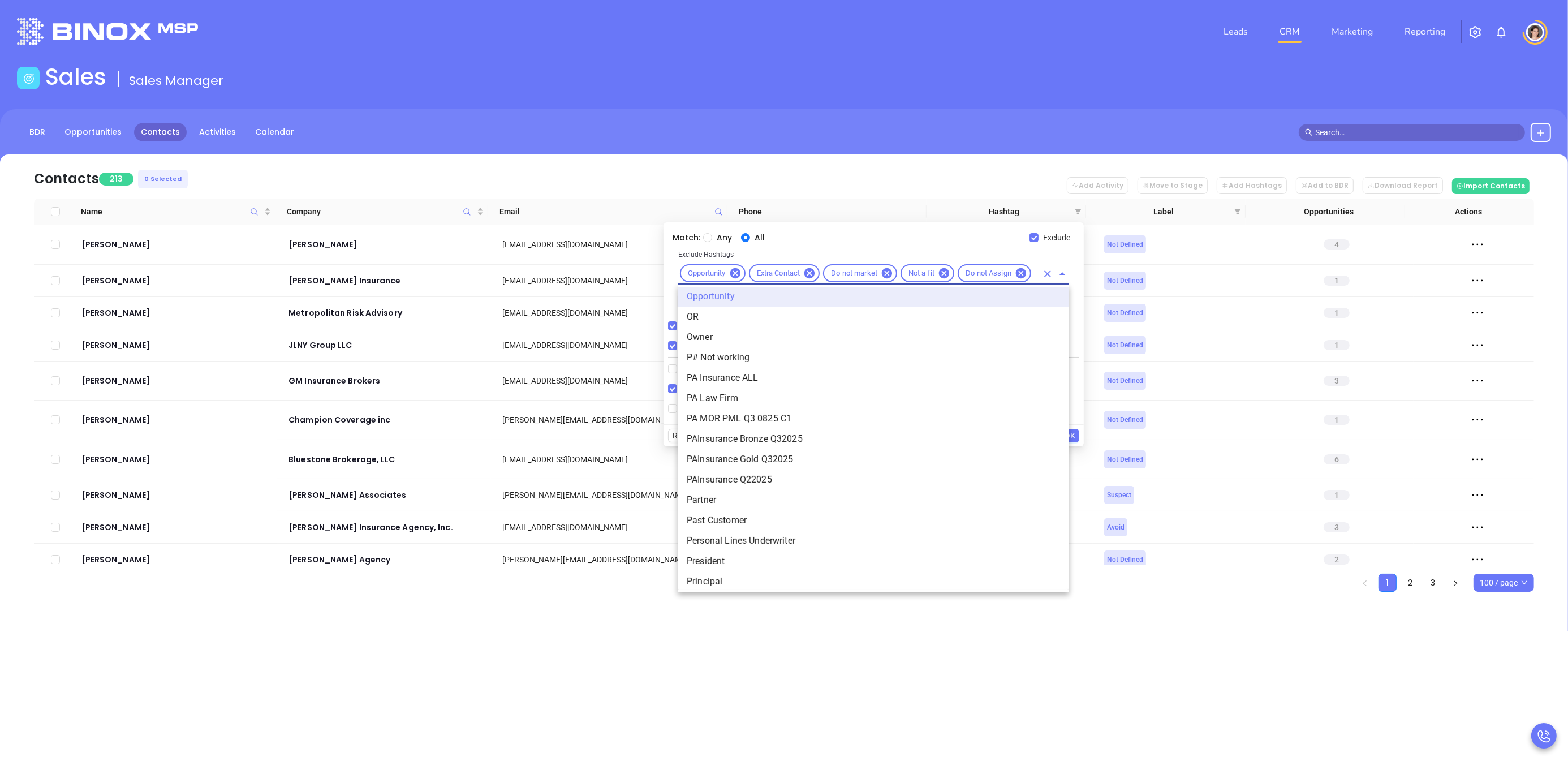
scroll to position [0, 0]
type input "remo"
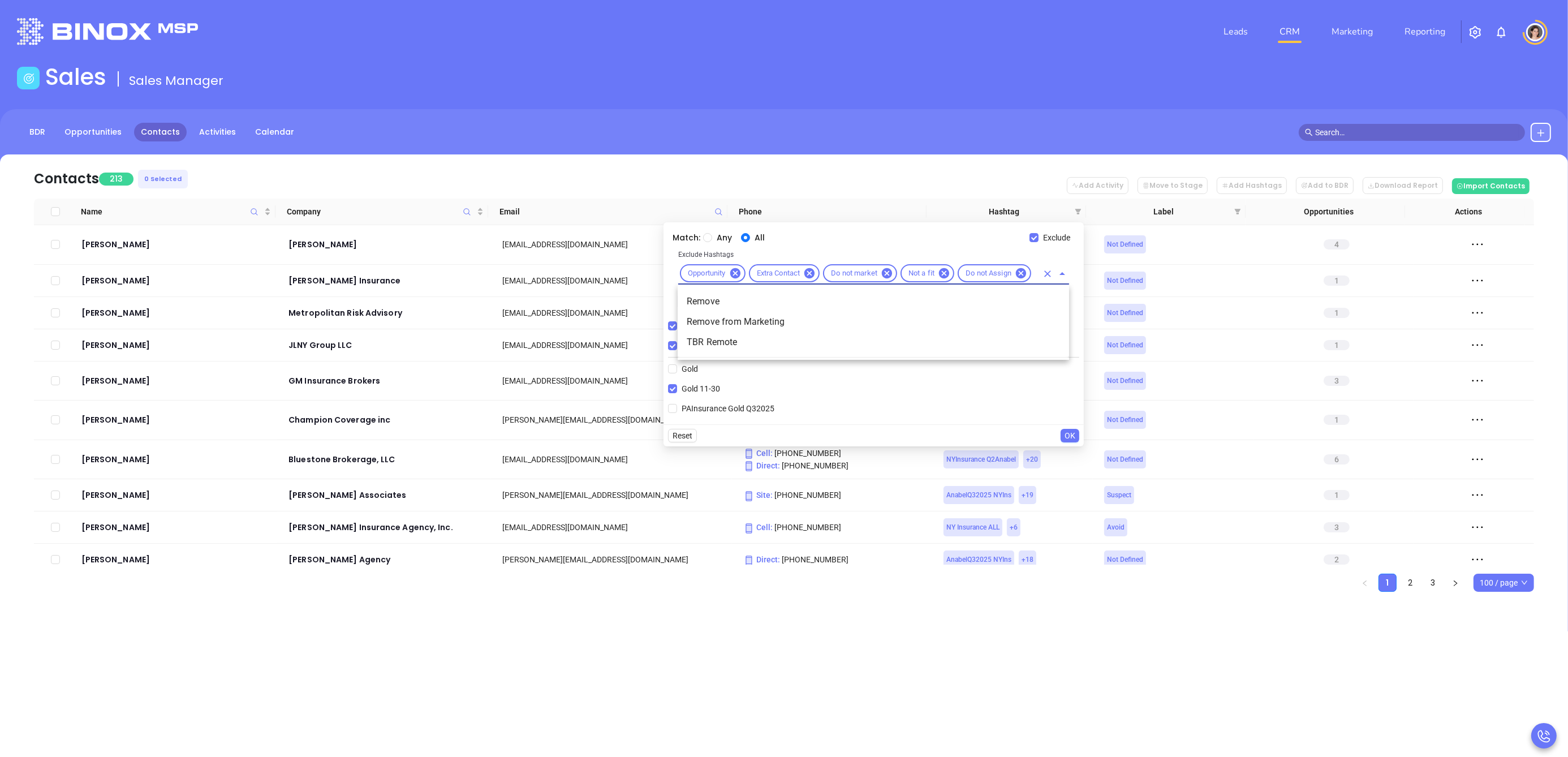
scroll to position [0, 18]
click at [721, 305] on li "Remove" at bounding box center [874, 301] width 392 height 20
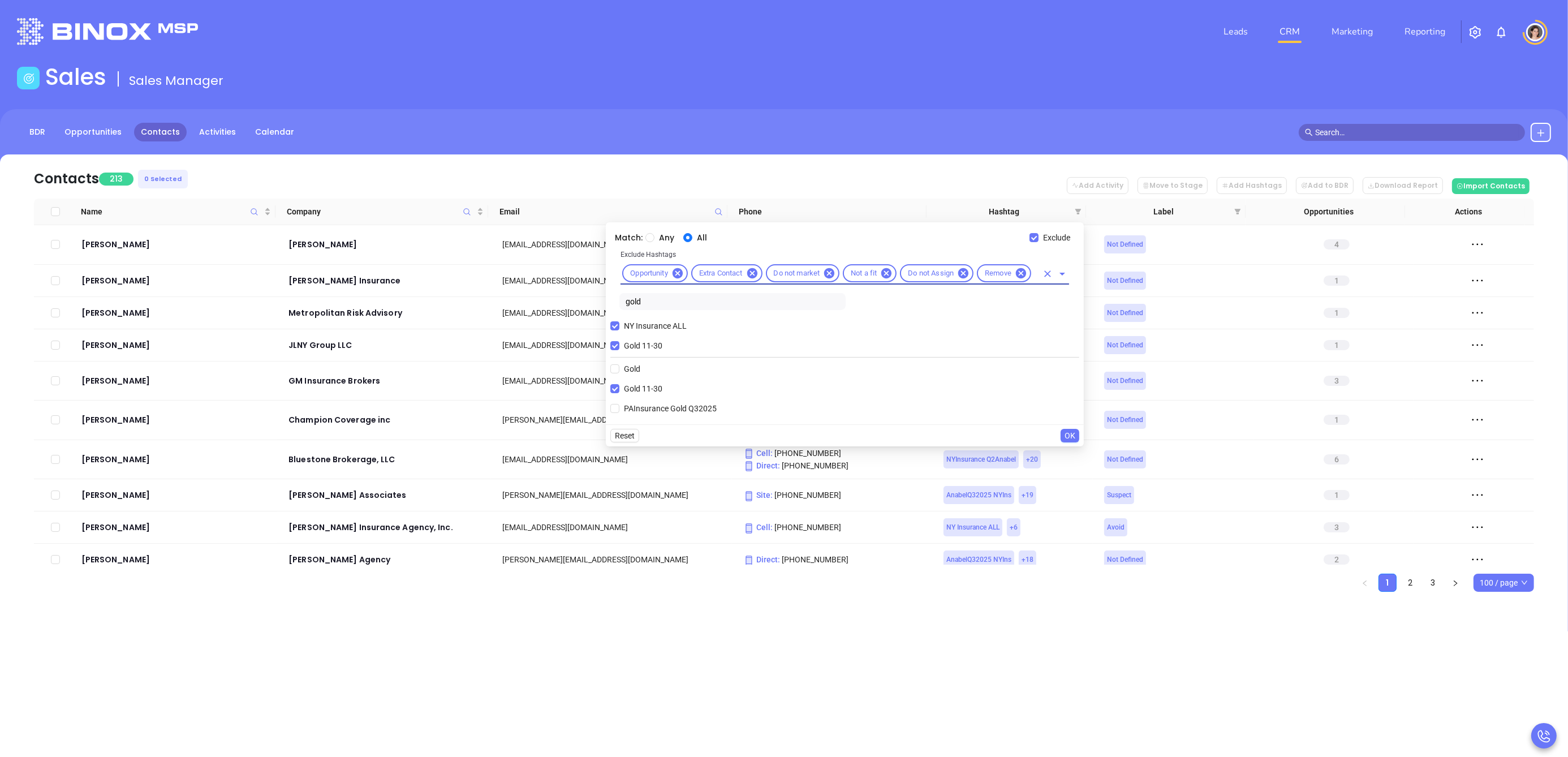
scroll to position [0, 0]
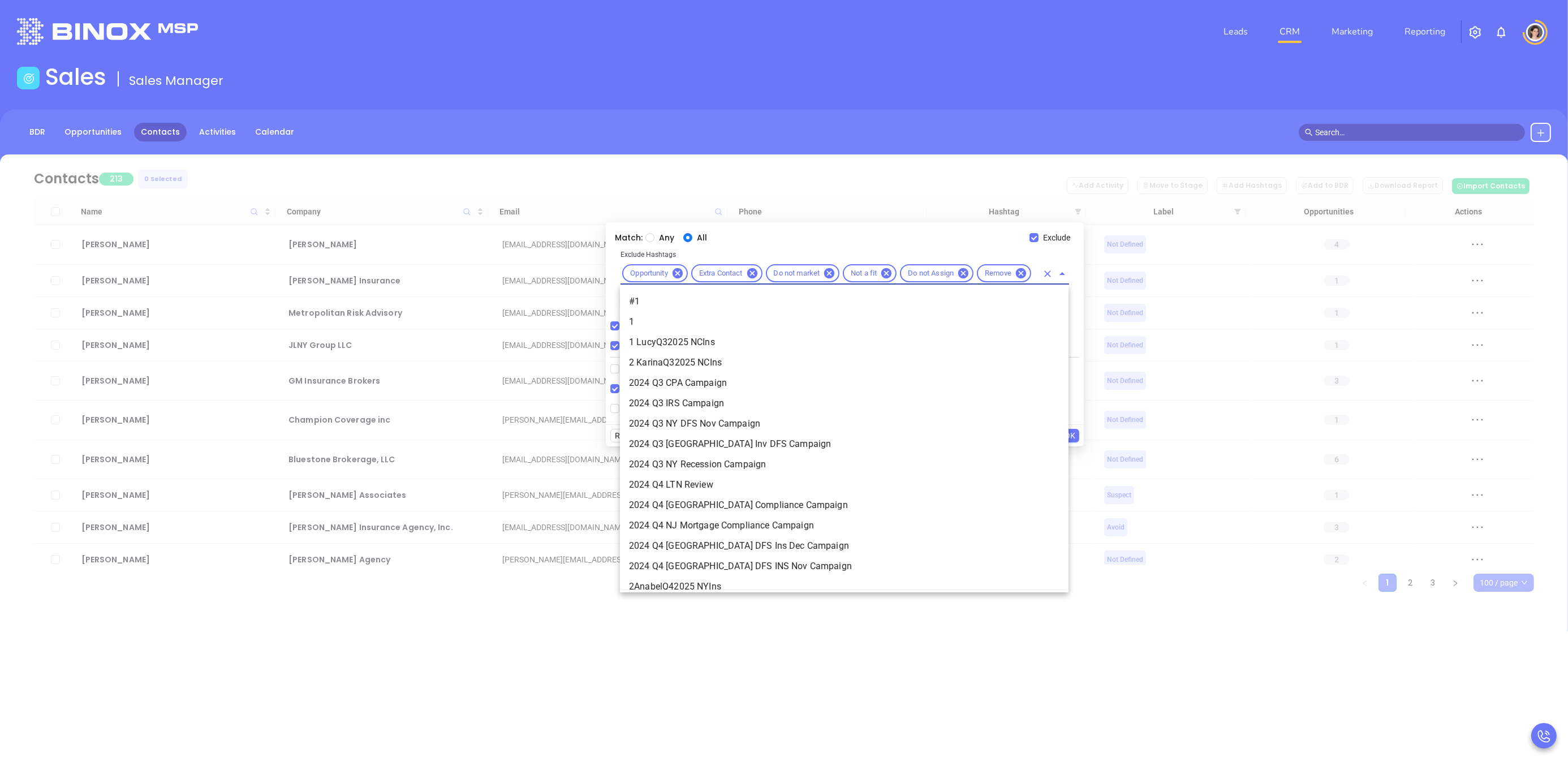
click at [1035, 277] on input "text" at bounding box center [1035, 274] width 4 height 14
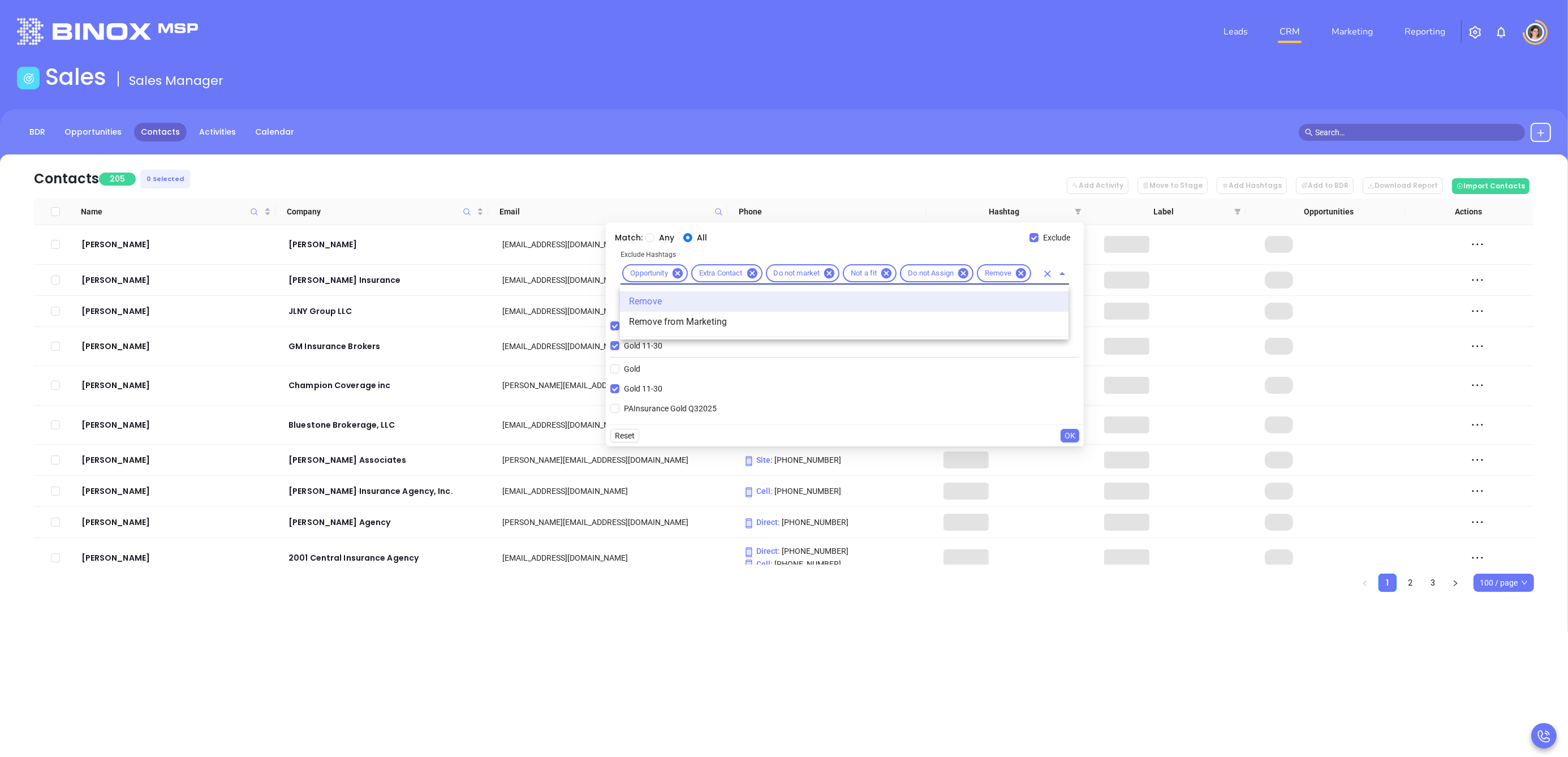
type input "remove"
click at [829, 313] on li "Remove from Marketing" at bounding box center [844, 322] width 449 height 20
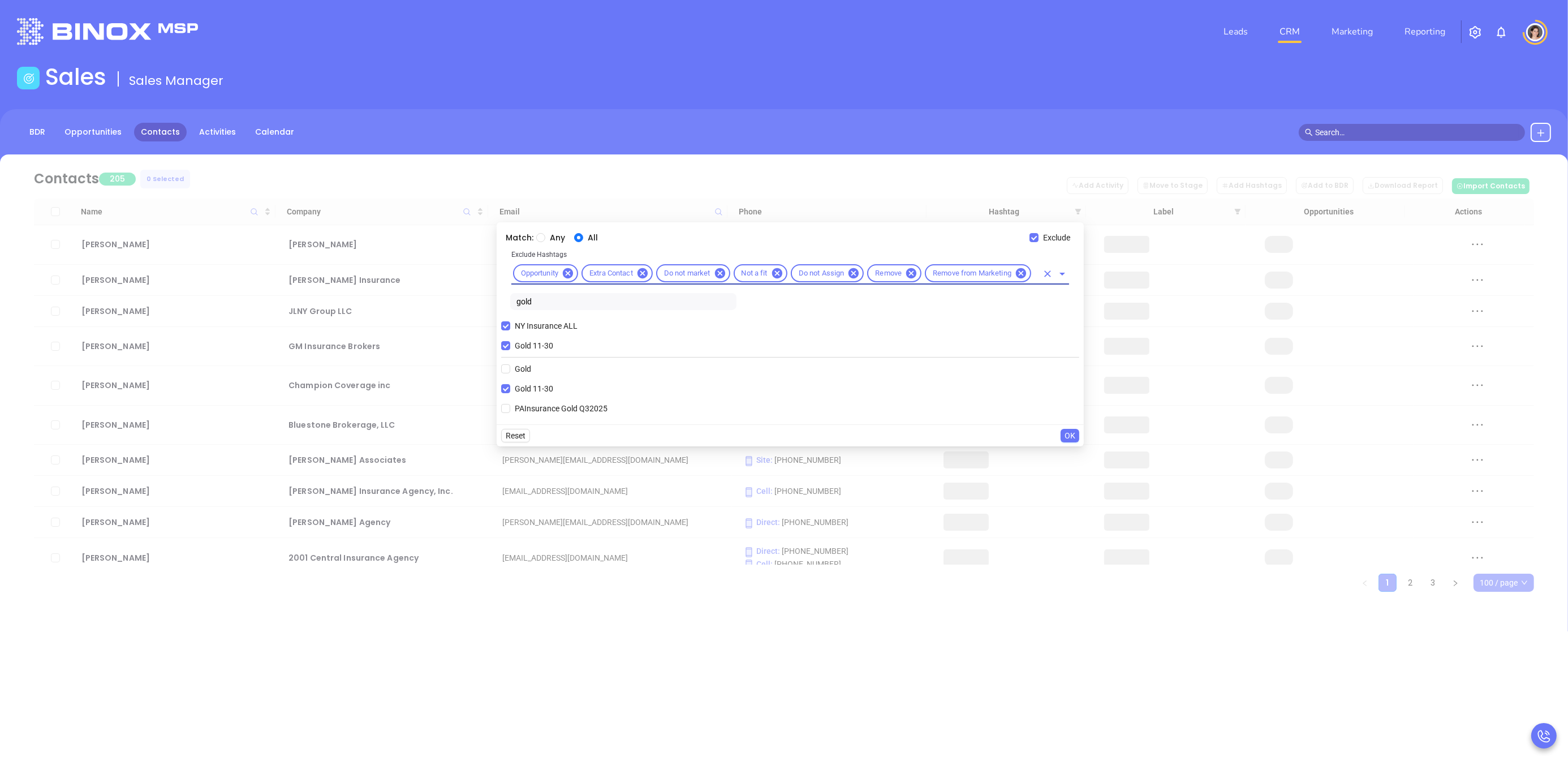
click at [1070, 432] on span "OK" at bounding box center [1070, 436] width 11 height 13
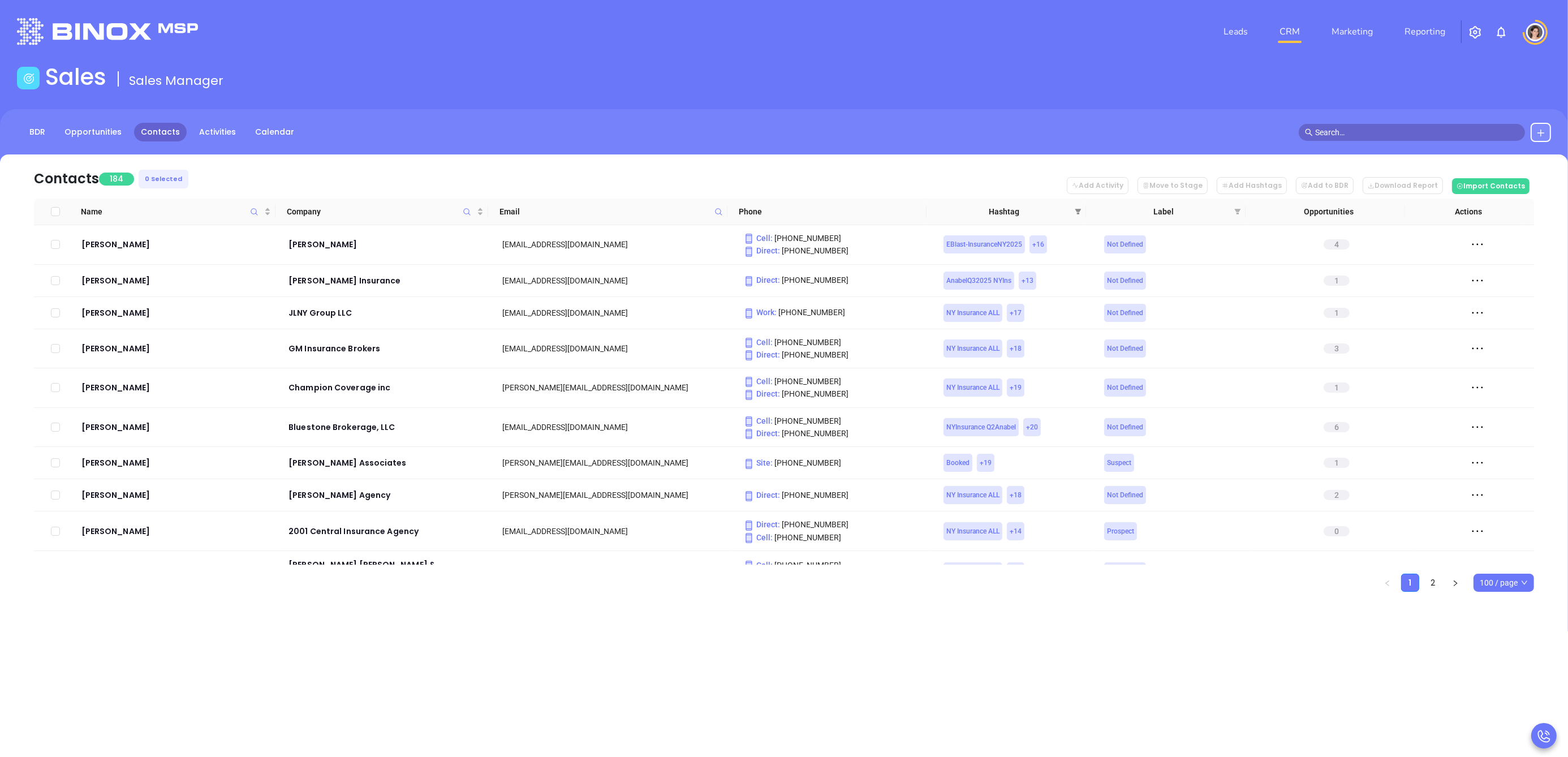
click at [1083, 209] on span at bounding box center [1078, 211] width 11 height 17
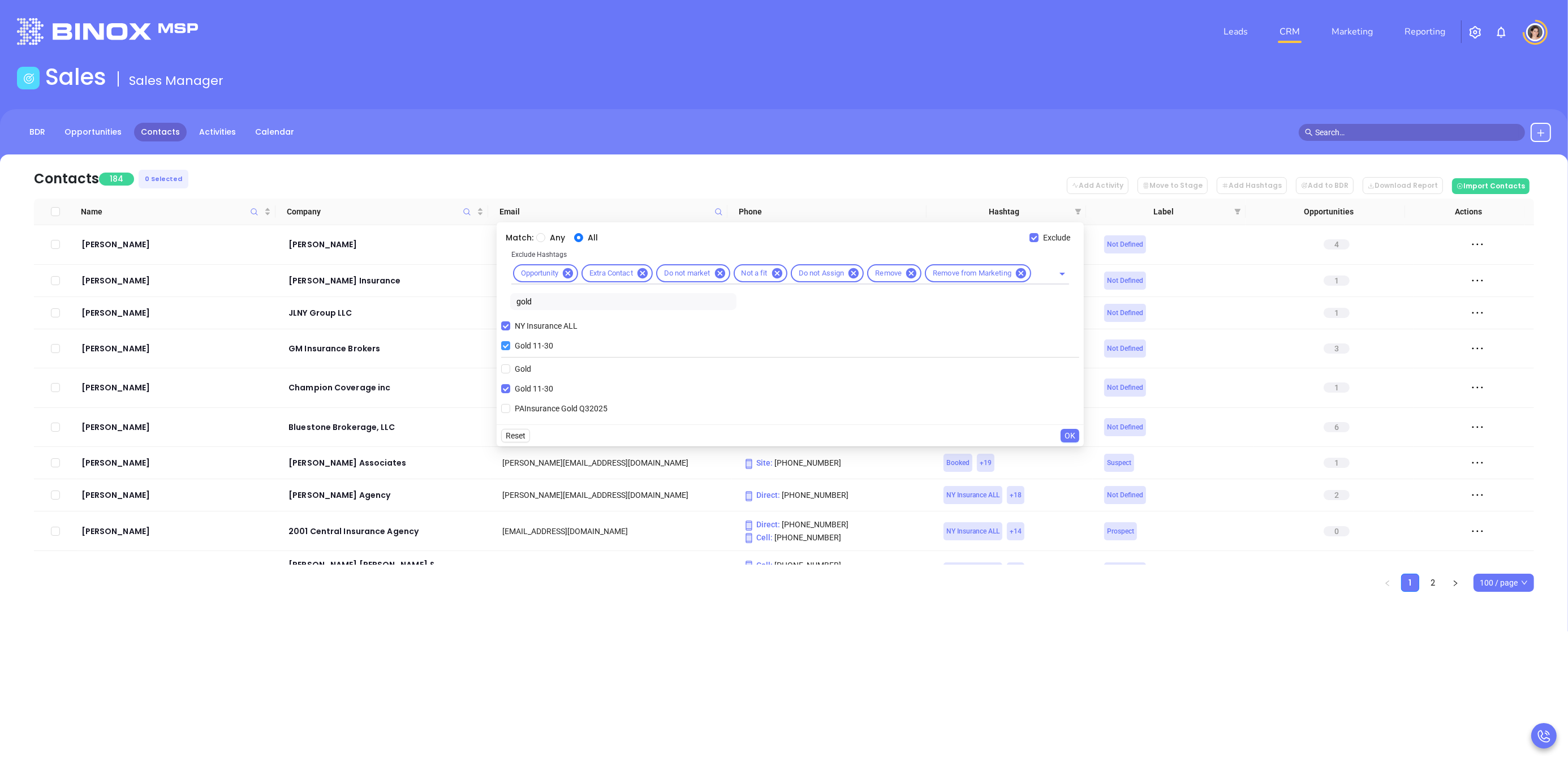
click at [505, 339] on label "Gold 11-30" at bounding box center [529, 346] width 57 height 17
click at [505, 341] on input "Gold 11-30" at bounding box center [505, 346] width 9 height 9
checkbox input "false"
click at [536, 237] on input "Any" at bounding box center [541, 238] width 9 height 9
radio input "true"
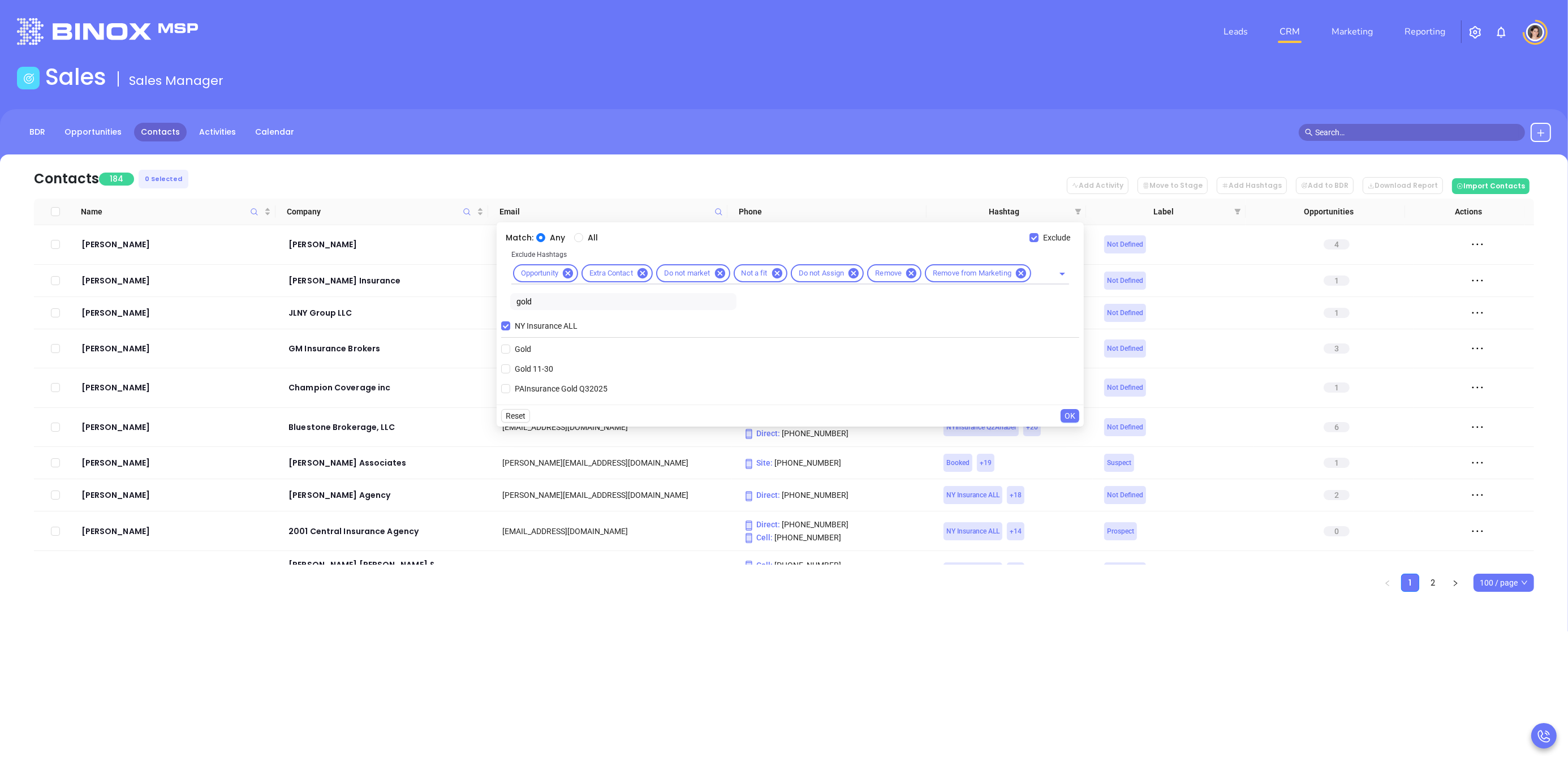
click at [544, 305] on input "gold" at bounding box center [624, 301] width 226 height 17
type input "rub"
click at [504, 349] on input "Ruby 31-50" at bounding box center [505, 349] width 9 height 9
checkbox input "true"
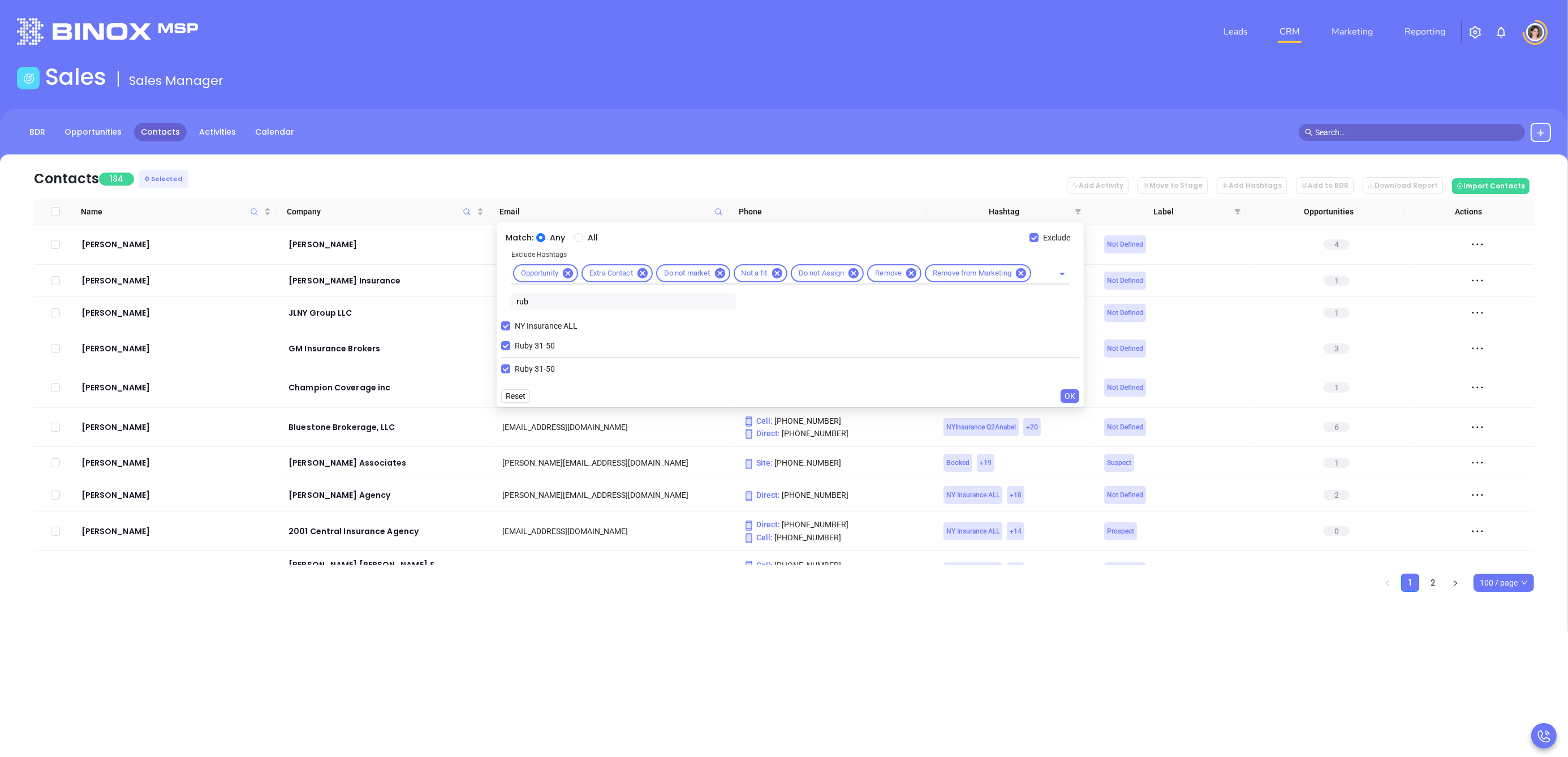
click at [1071, 394] on span "OK" at bounding box center [1070, 396] width 11 height 13
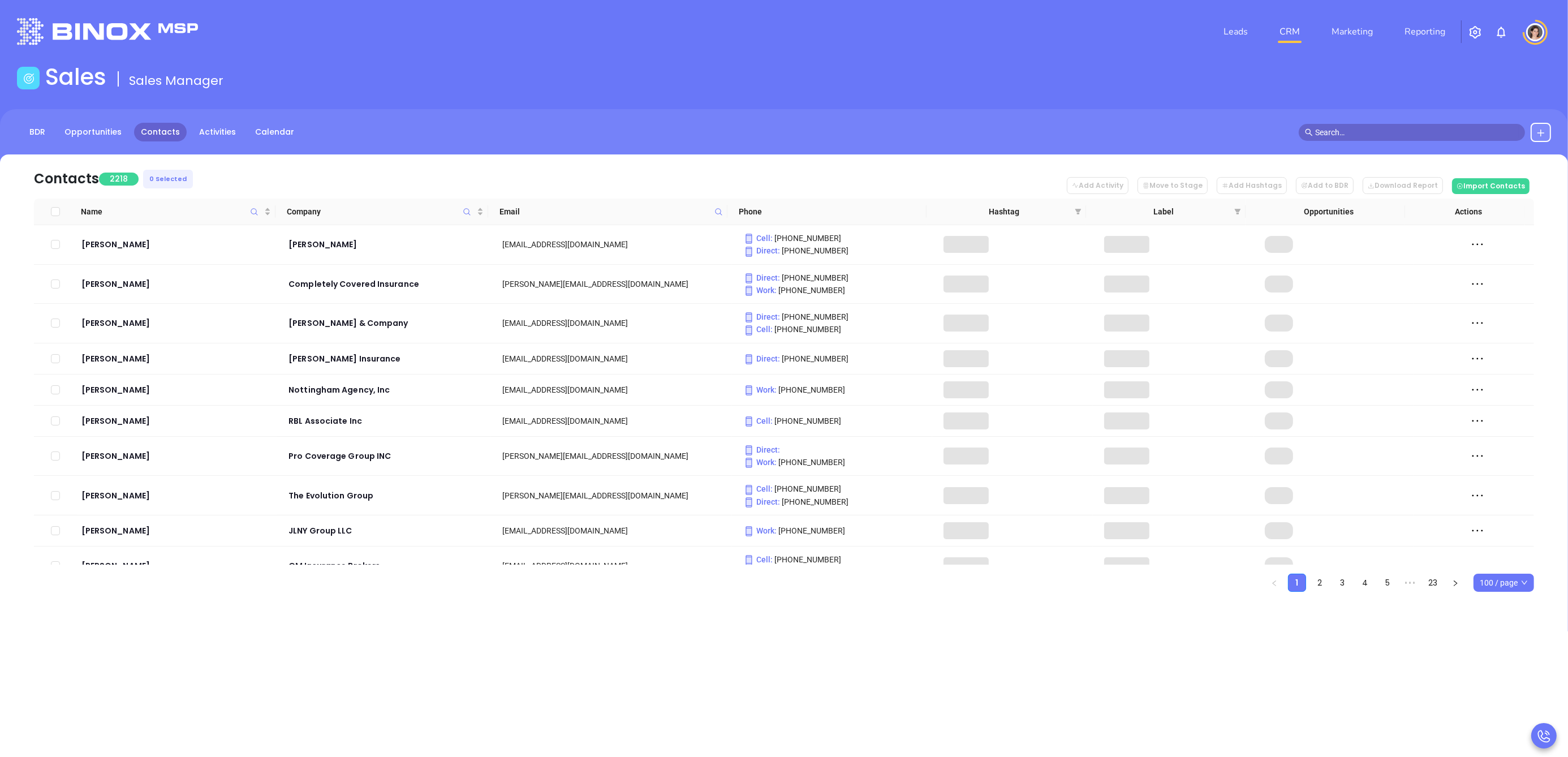
click at [1086, 207] on th "Label" at bounding box center [1166, 212] width 159 height 27
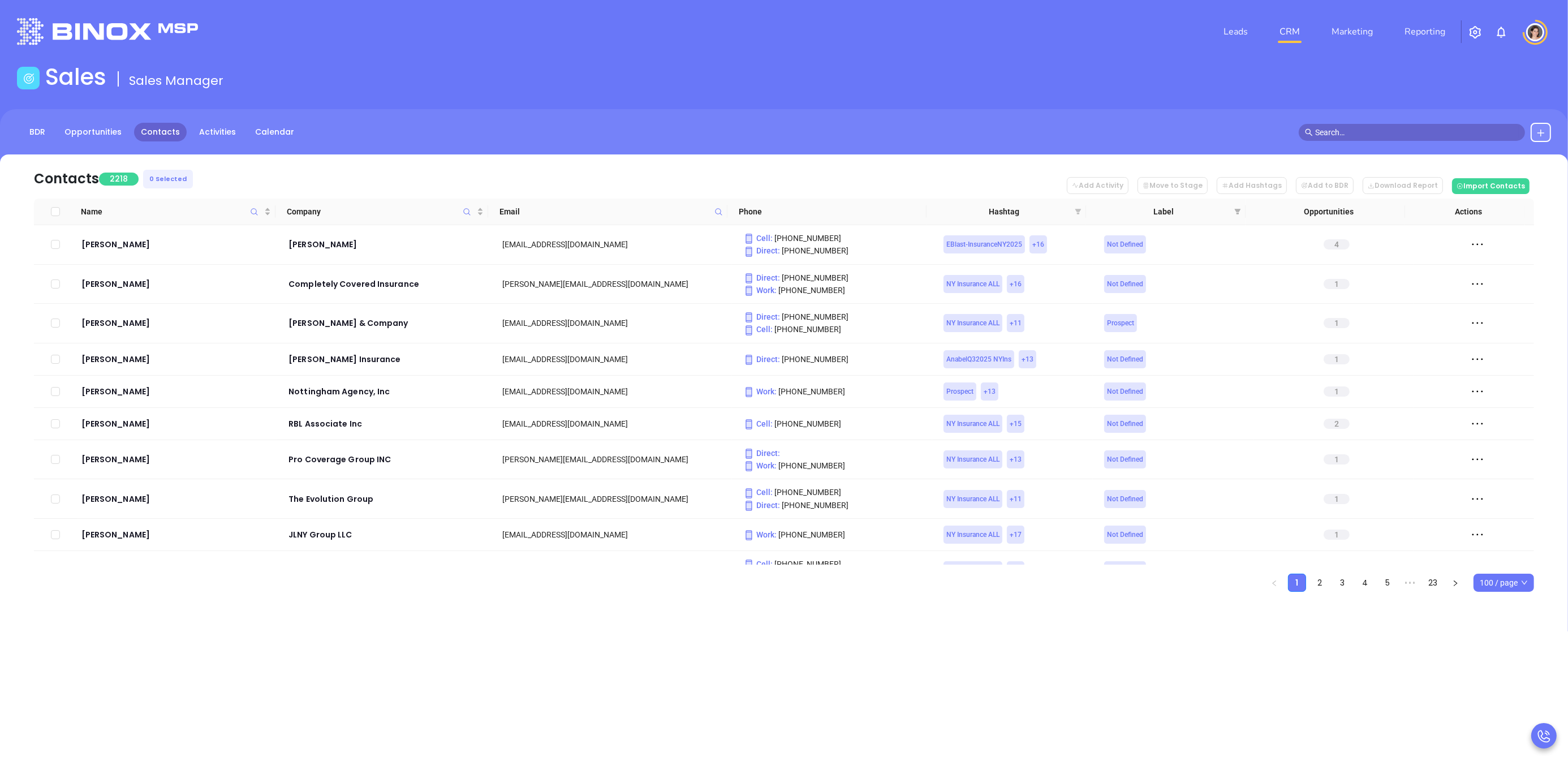
click at [1080, 209] on icon "filter" at bounding box center [1078, 211] width 6 height 6
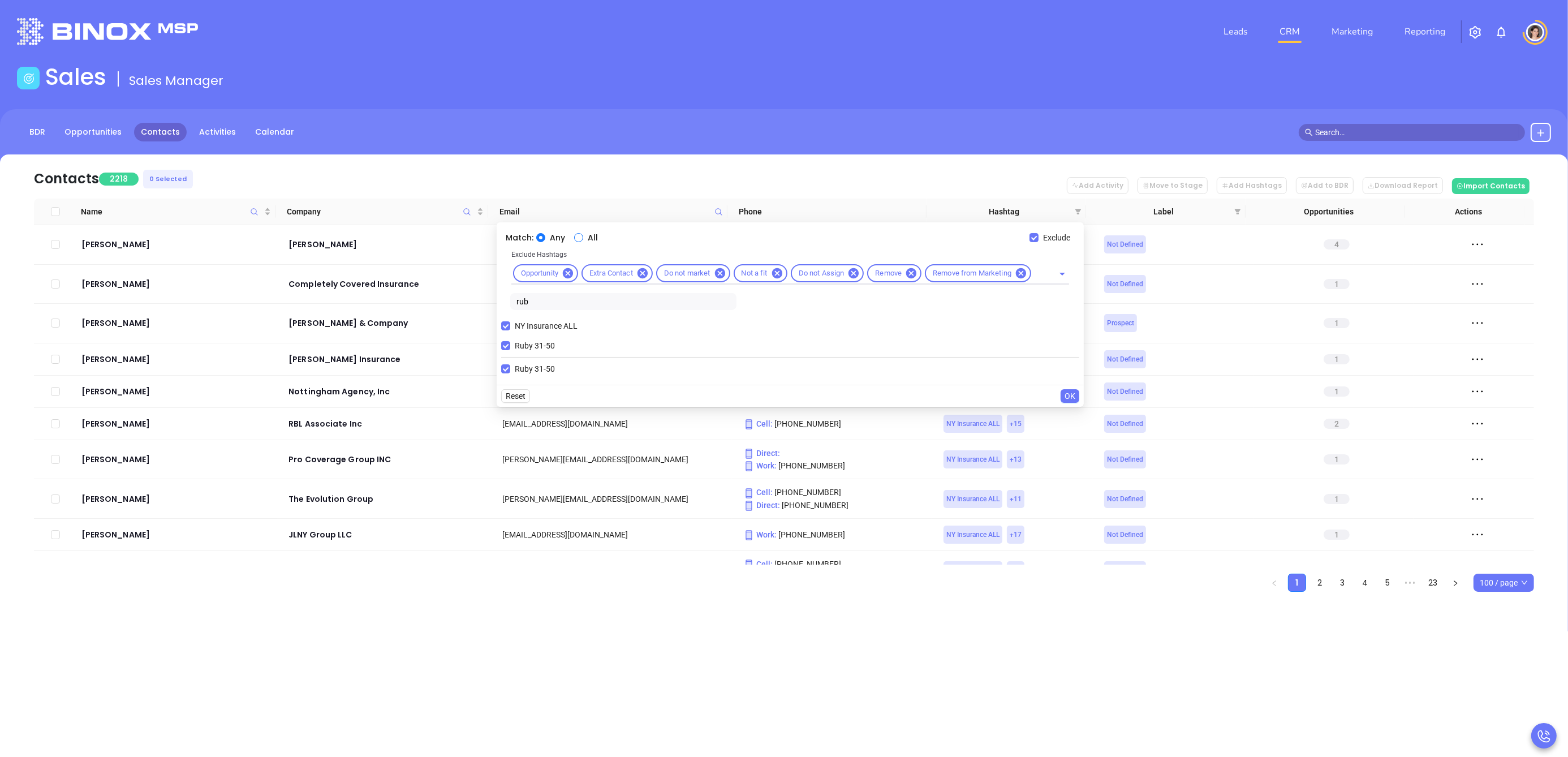
click at [575, 234] on input "All" at bounding box center [579, 238] width 9 height 9
radio input "true"
click at [1063, 392] on button "OK" at bounding box center [1070, 396] width 19 height 13
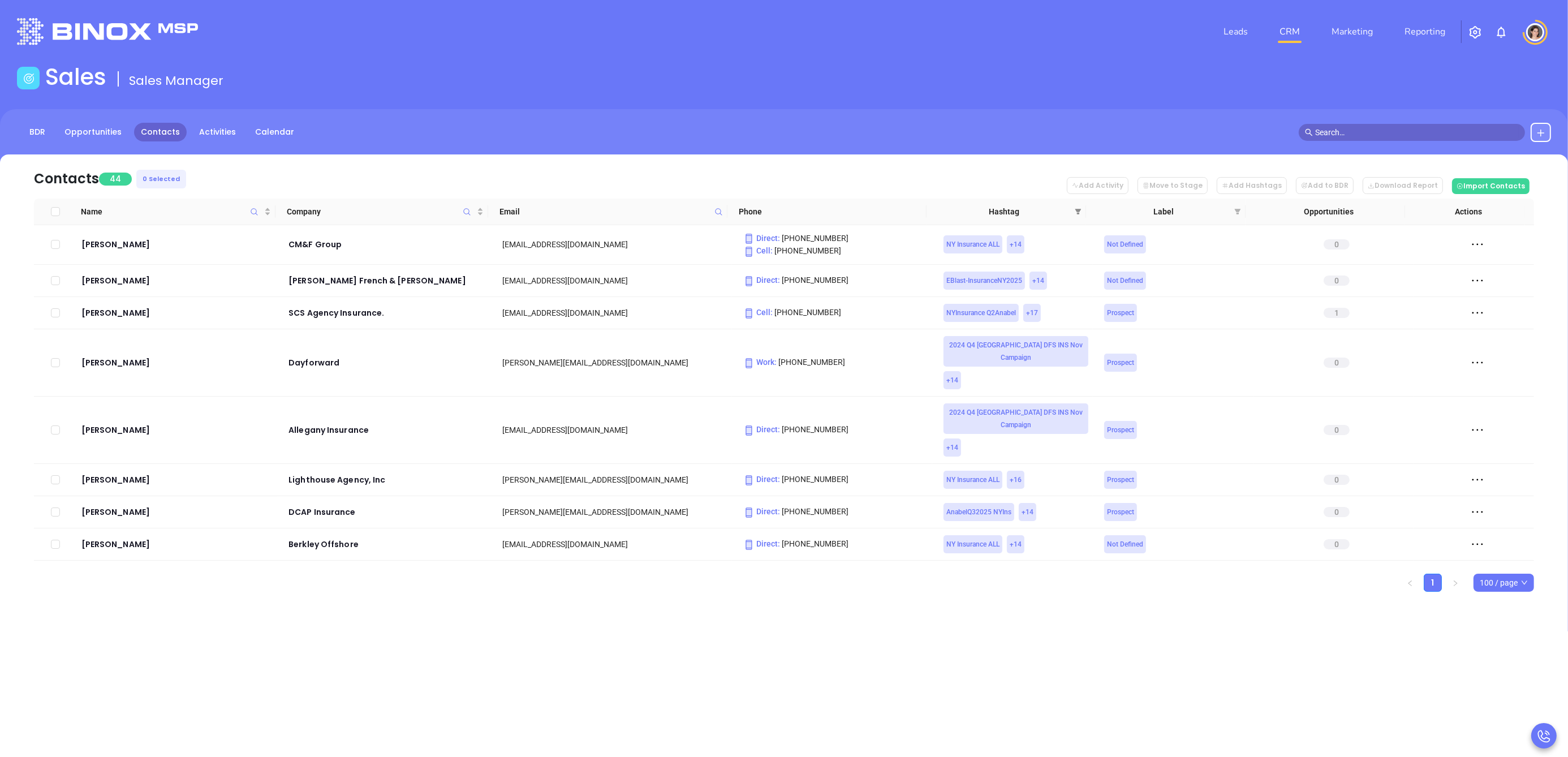
click at [1079, 208] on icon "filter" at bounding box center [1078, 211] width 7 height 7
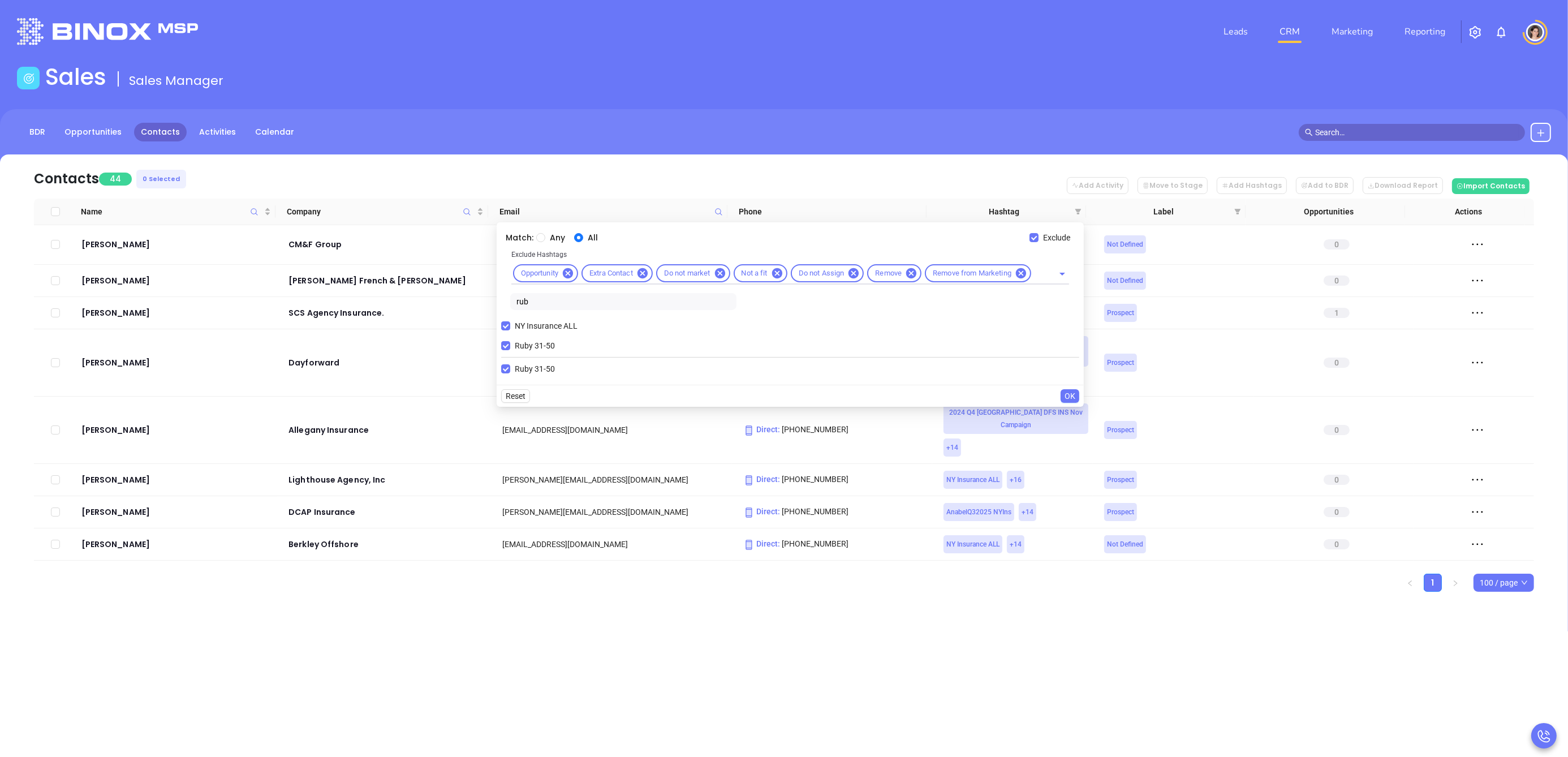
click at [545, 306] on input "rub" at bounding box center [624, 301] width 226 height 17
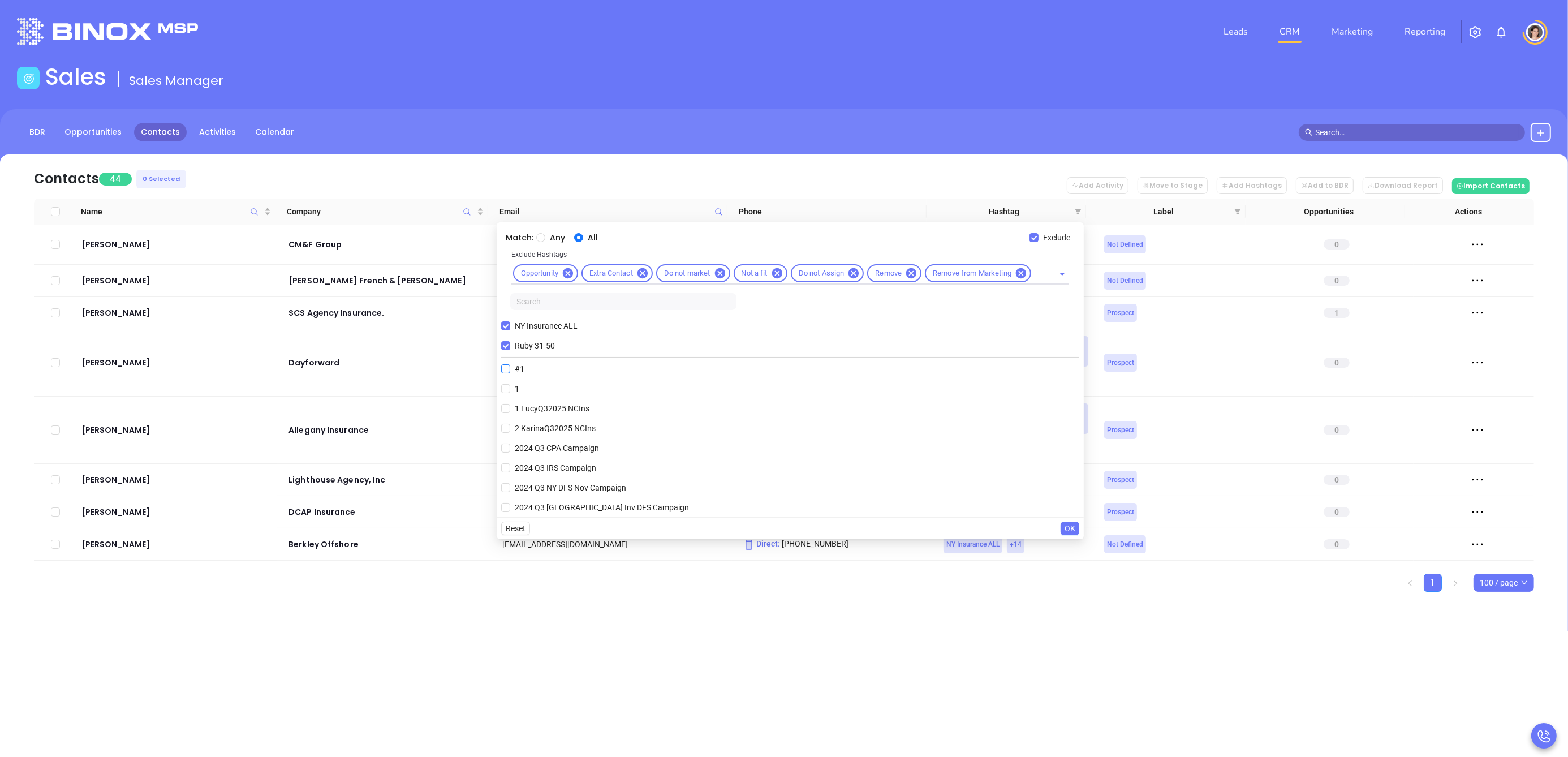
click at [505, 348] on input "Ruby 31-50" at bounding box center [505, 346] width 9 height 9
checkbox input "false"
click at [519, 308] on input "text" at bounding box center [624, 301] width 226 height 17
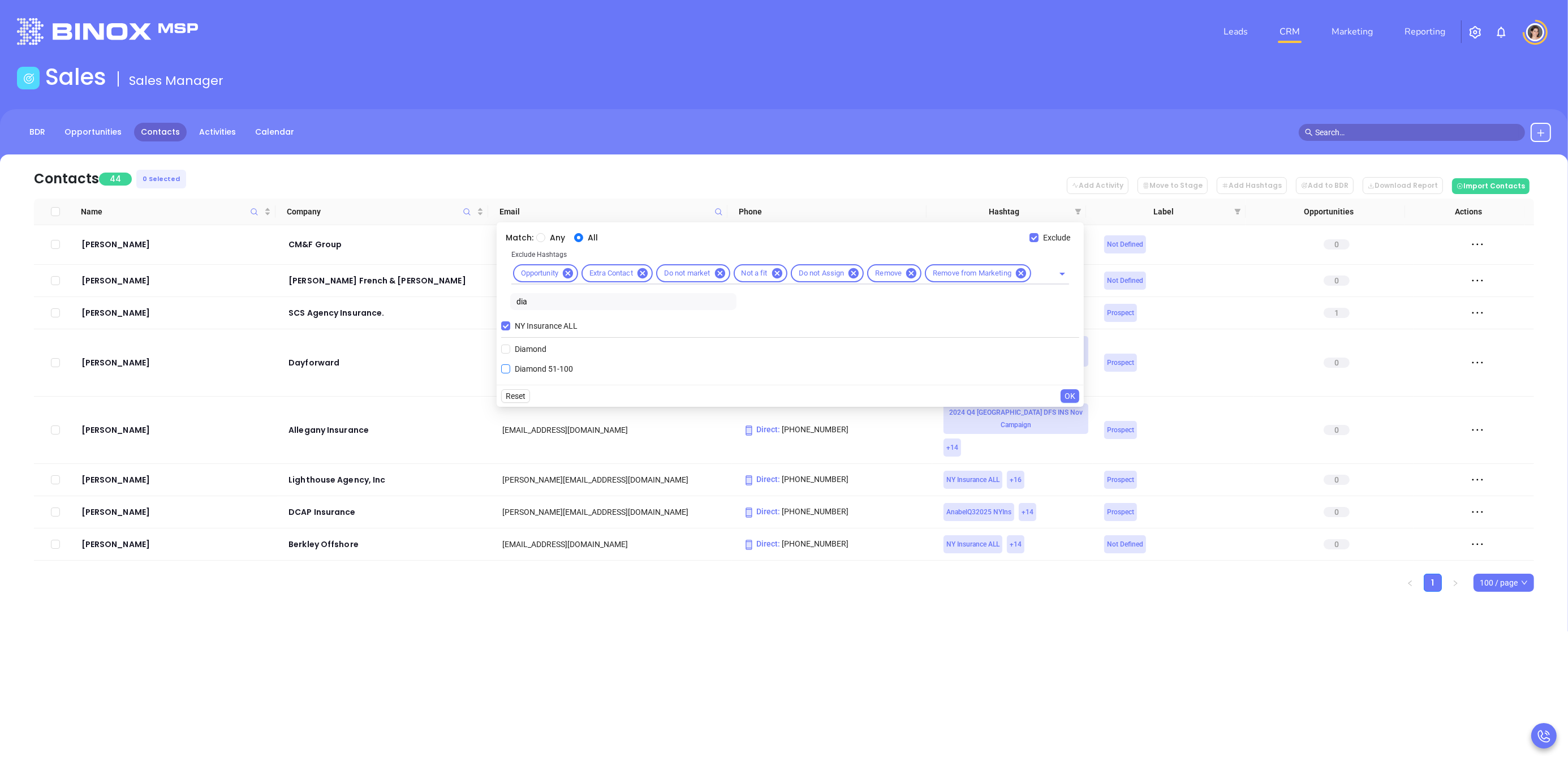
type input "dia"
click at [502, 368] on input "Diamond 51-100" at bounding box center [505, 369] width 9 height 9
click at [1075, 419] on span "OK" at bounding box center [1070, 416] width 11 height 13
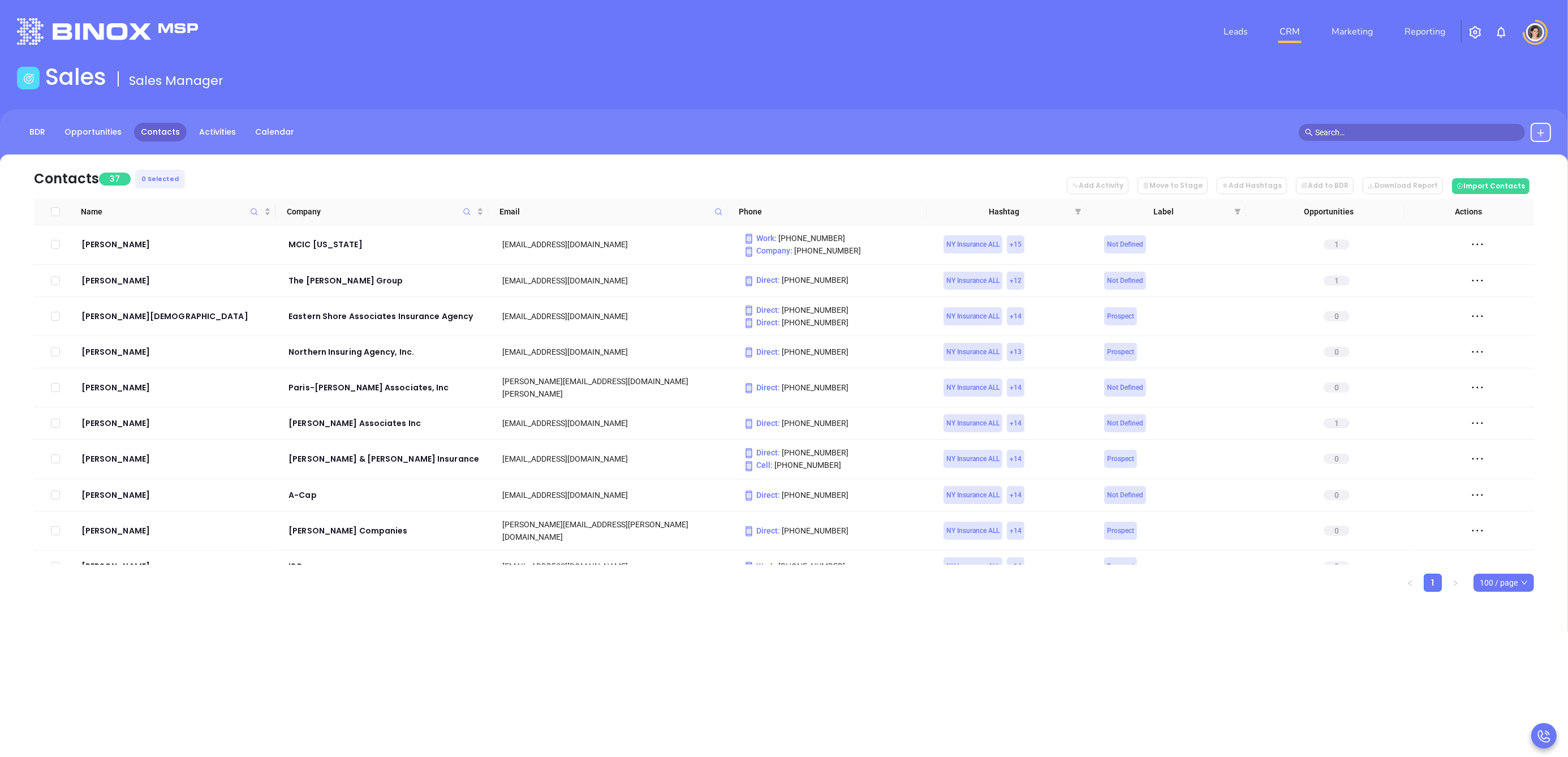
click at [890, 191] on nav "Contacts 37 0 Selected Add Activity Move to Stage Add Hashtags Add to BDR Downl…" at bounding box center [784, 176] width 1500 height 44
click at [1076, 208] on icon "filter" at bounding box center [1078, 211] width 7 height 7
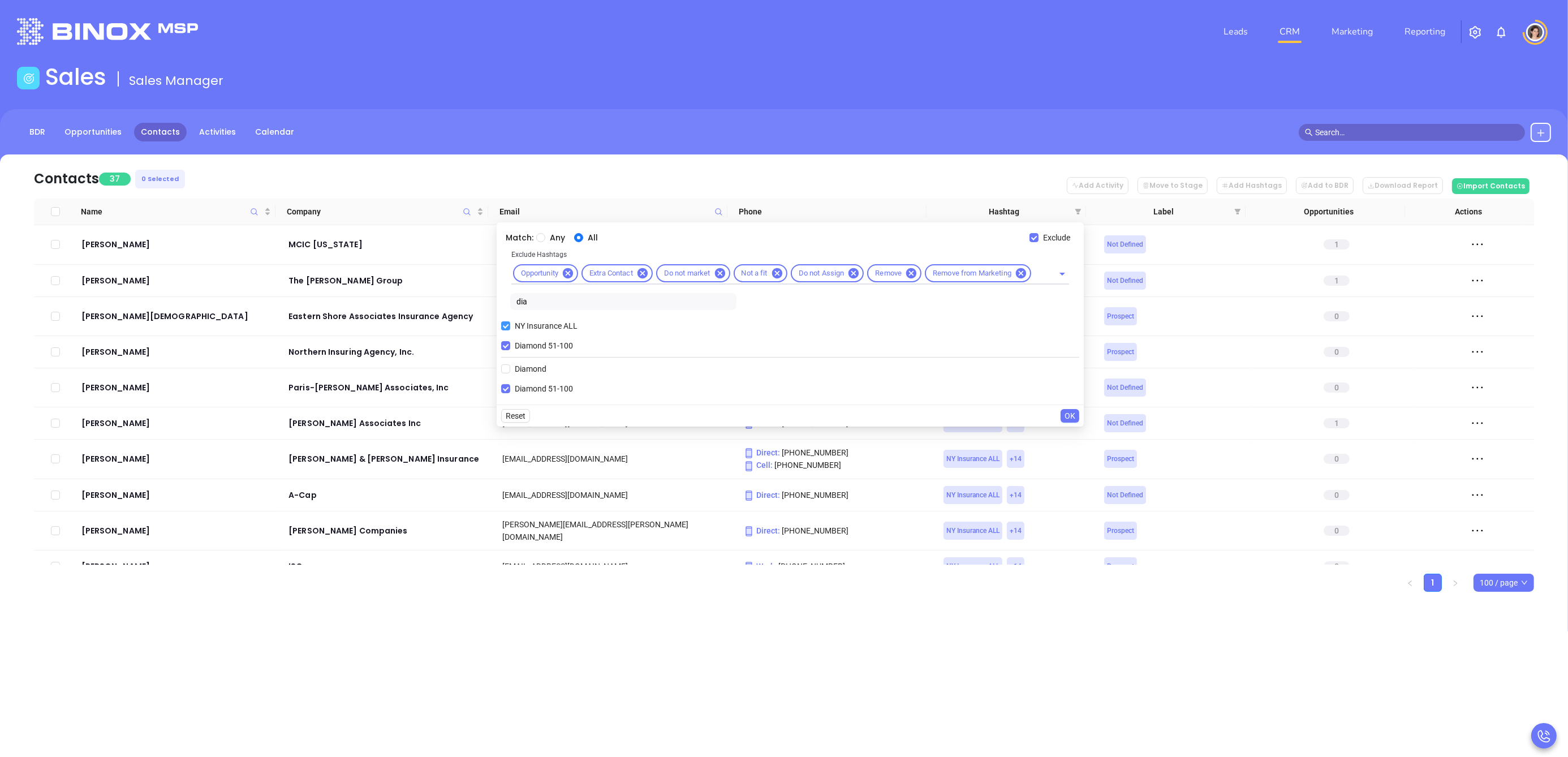
drag, startPoint x: 509, startPoint y: 344, endPoint x: 522, endPoint y: 322, distance: 25.6
click at [509, 344] on input "Diamond 51-100" at bounding box center [505, 346] width 9 height 9
checkbox input "false"
click at [533, 305] on input "dia" at bounding box center [624, 301] width 226 height 17
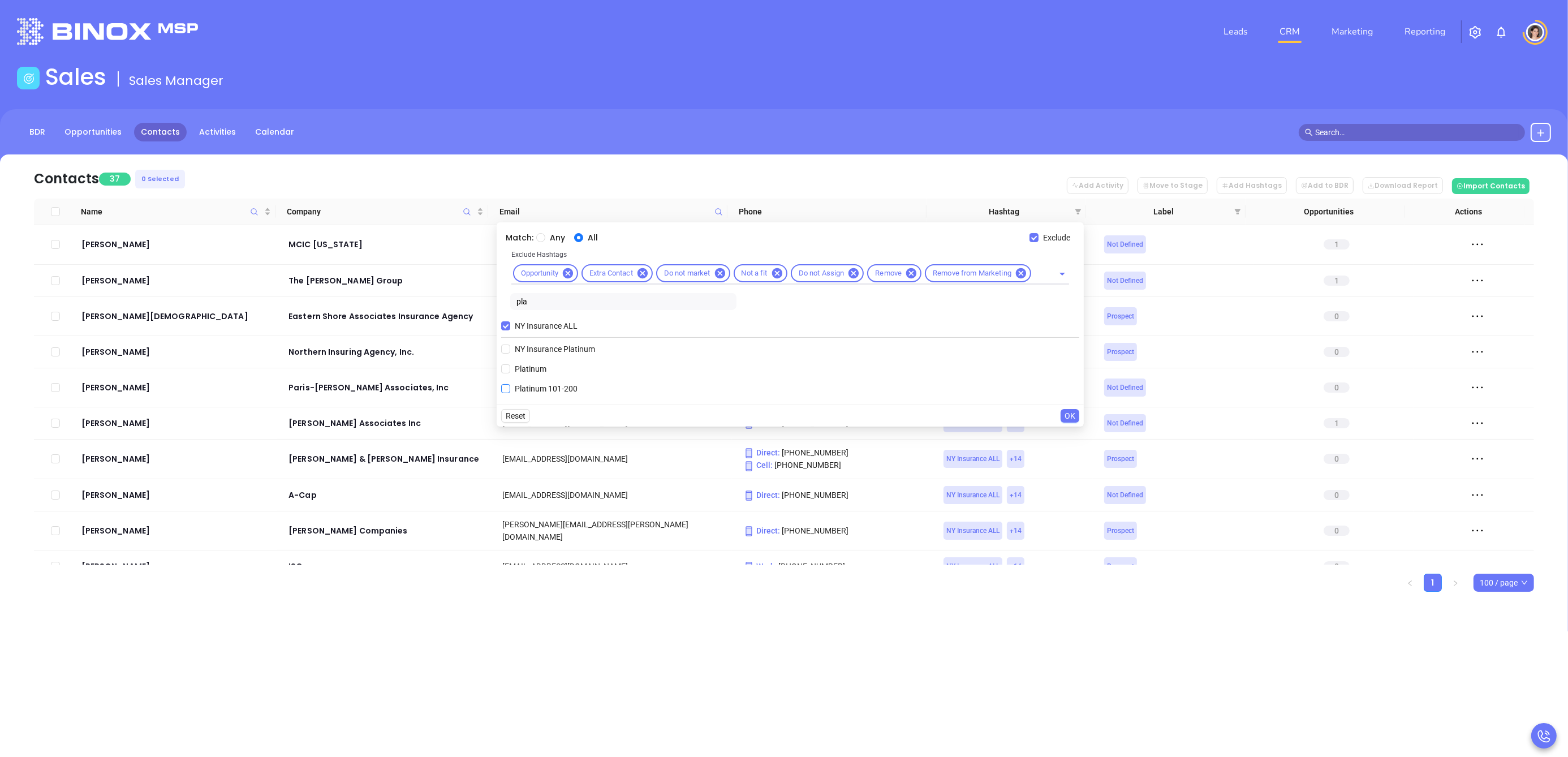
type input "pla"
click at [501, 389] on input "Platinum 101-200" at bounding box center [505, 389] width 9 height 9
checkbox input "true"
click at [1073, 432] on span "OK" at bounding box center [1070, 436] width 11 height 13
